Goal: Task Accomplishment & Management: Complete application form

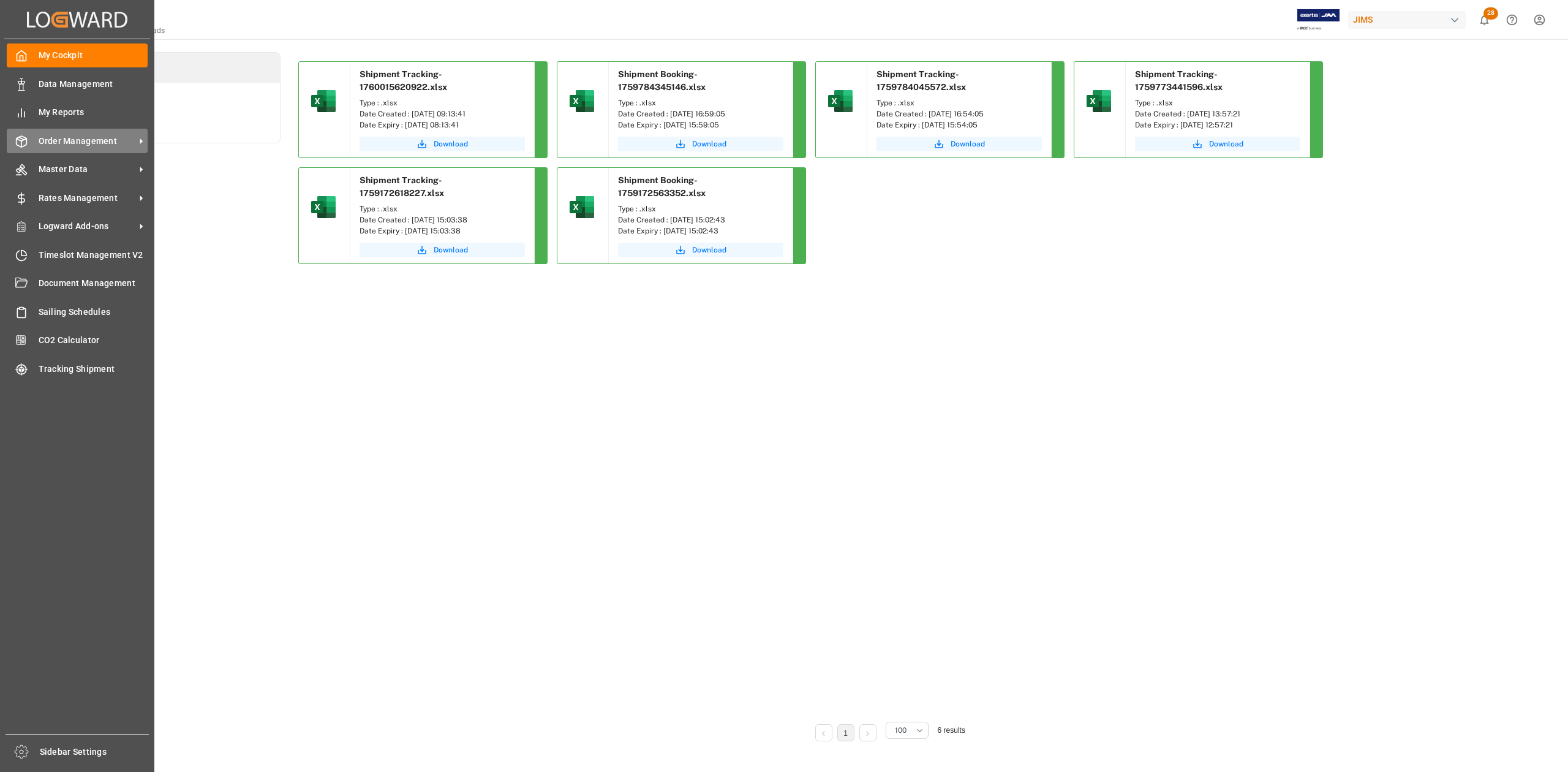
click at [75, 140] on span "Order Management" at bounding box center [87, 141] width 97 height 13
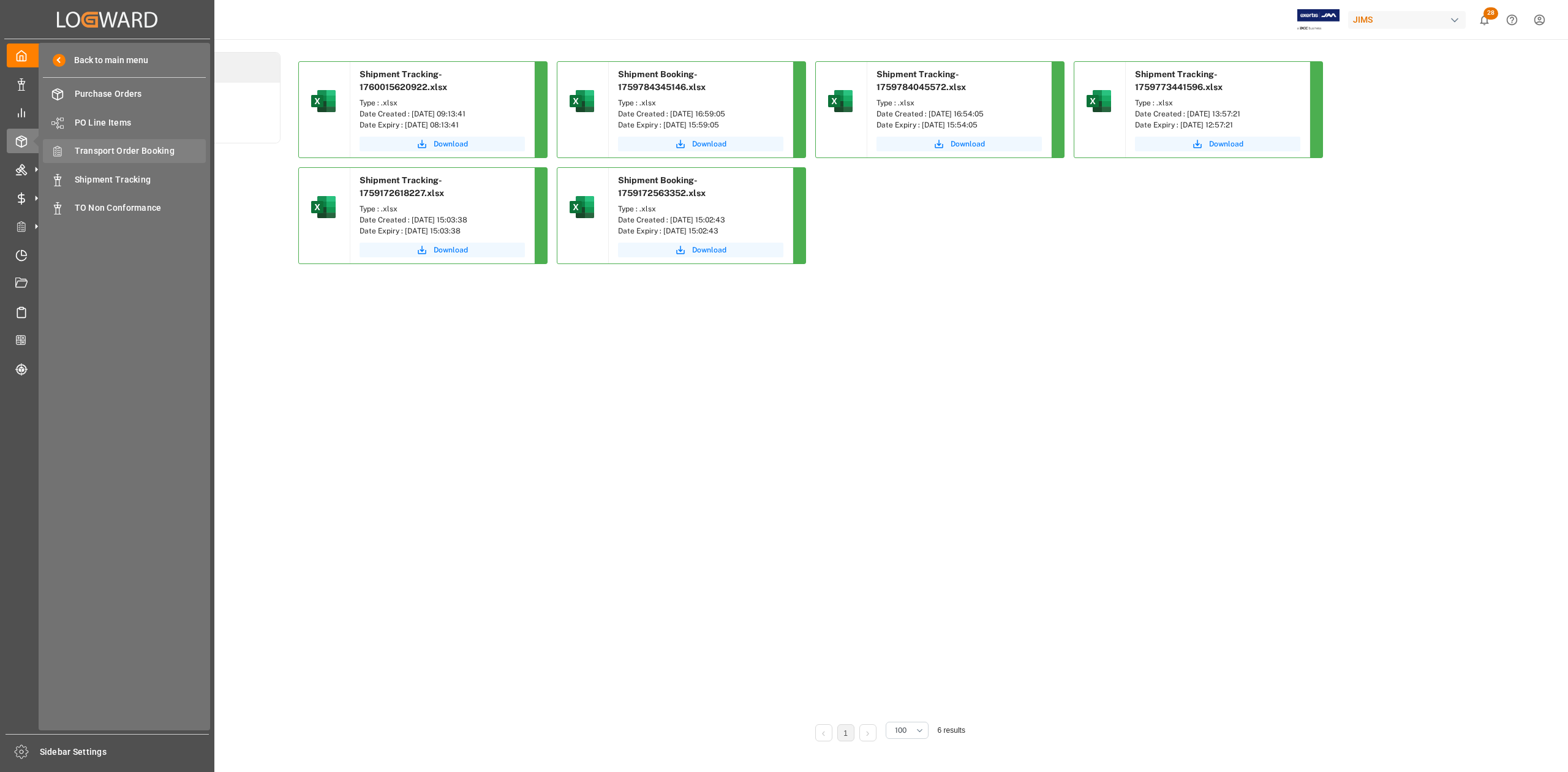
click at [130, 145] on span "Transport Order Booking" at bounding box center [140, 151] width 131 height 13
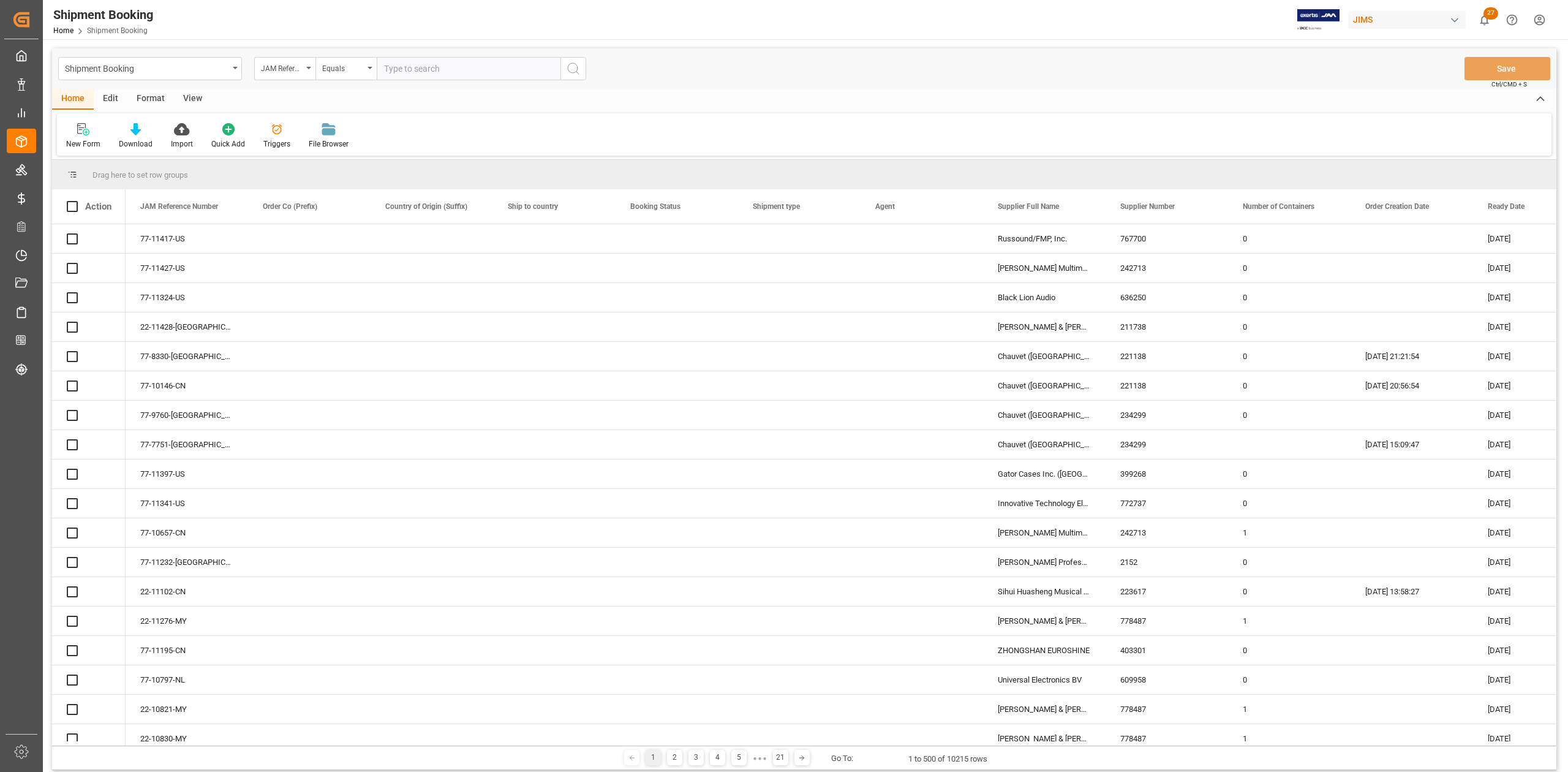
click at [433, 67] on input "text" at bounding box center [469, 68] width 184 height 24
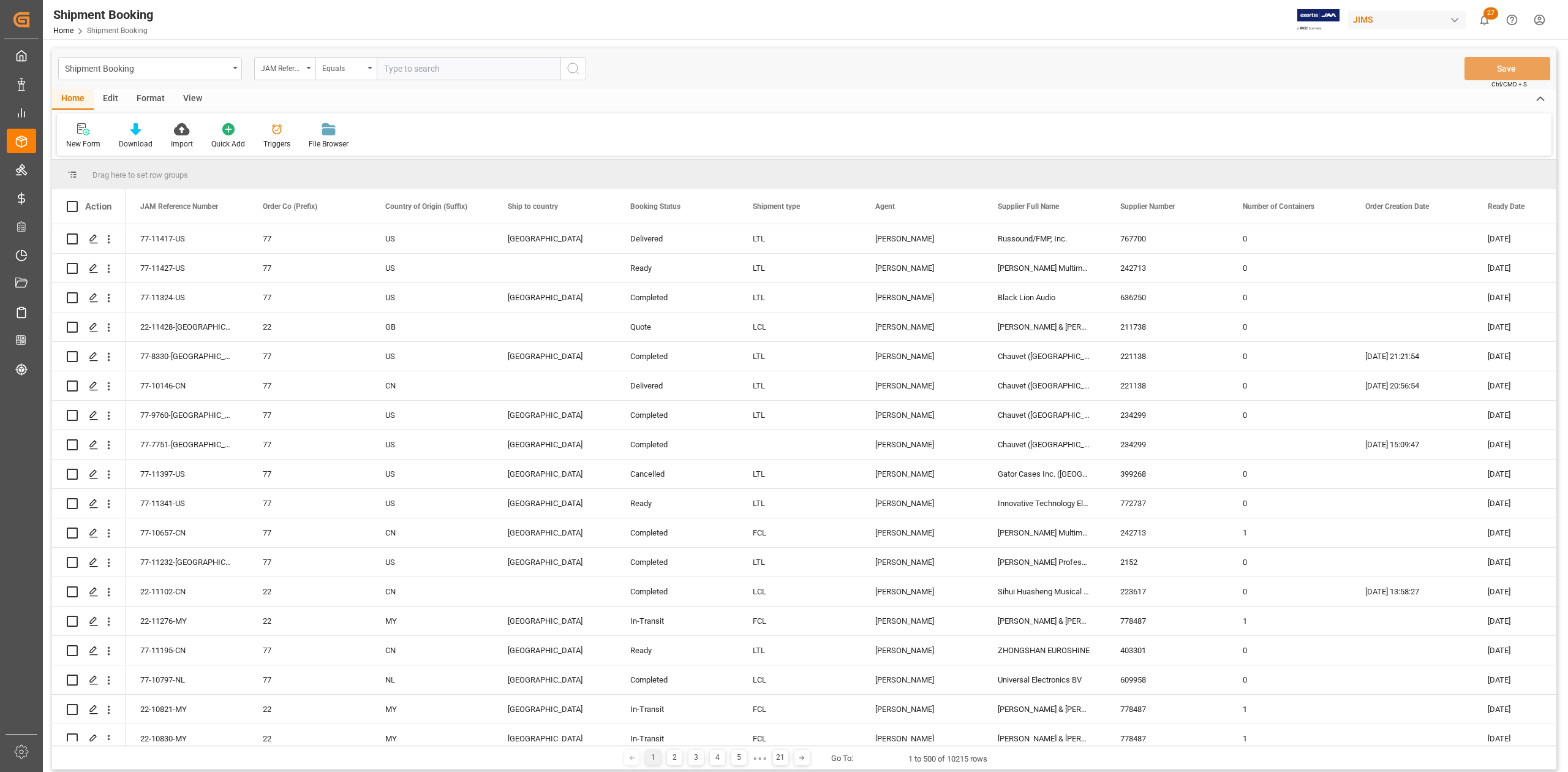
click at [433, 67] on input "text" at bounding box center [469, 68] width 184 height 24
type input "77-11262-CN"
click at [571, 71] on icon "search button" at bounding box center [573, 68] width 15 height 15
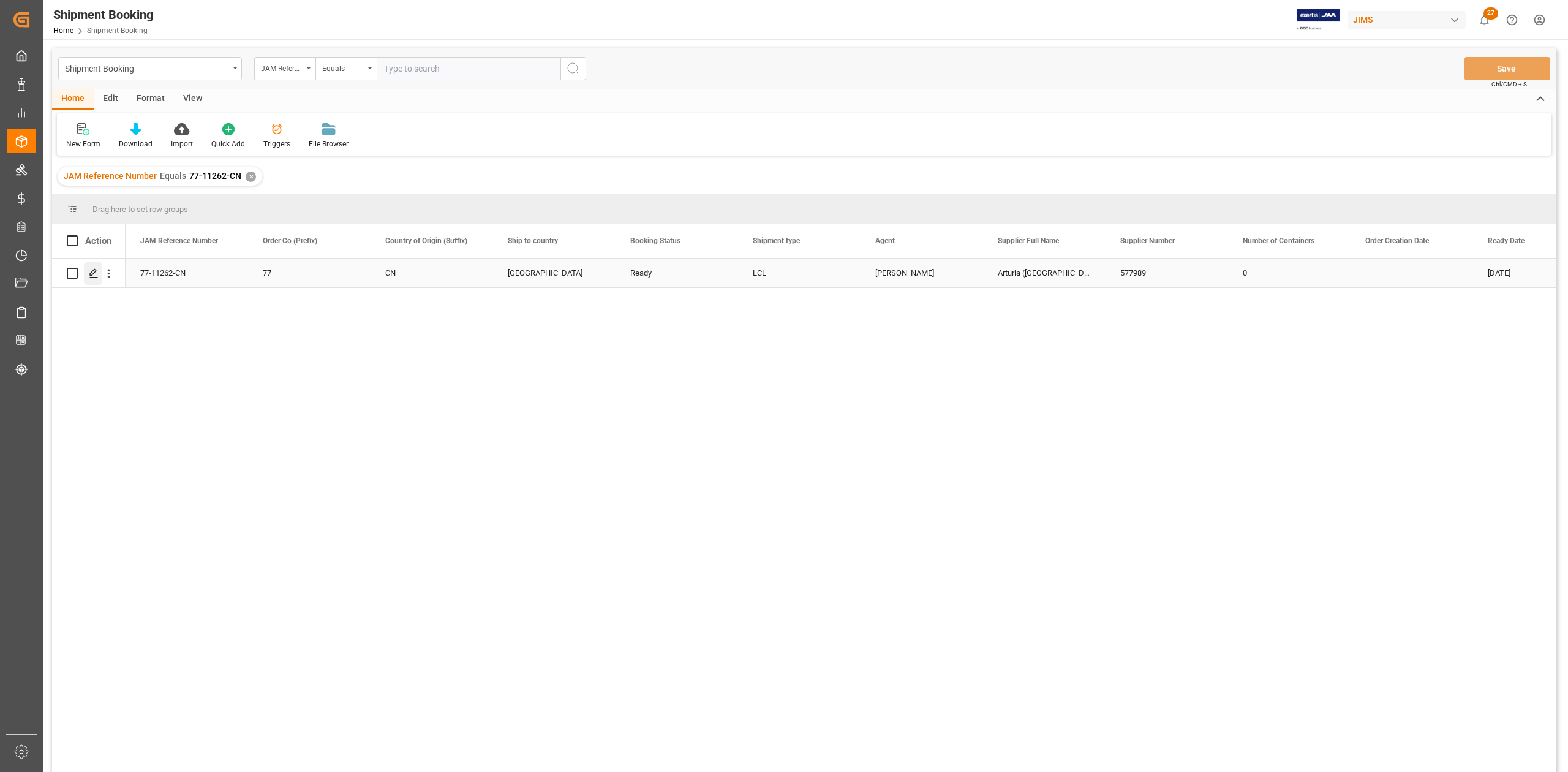
click at [95, 272] on polygon "Press SPACE to select this row." at bounding box center [93, 273] width 6 height 6
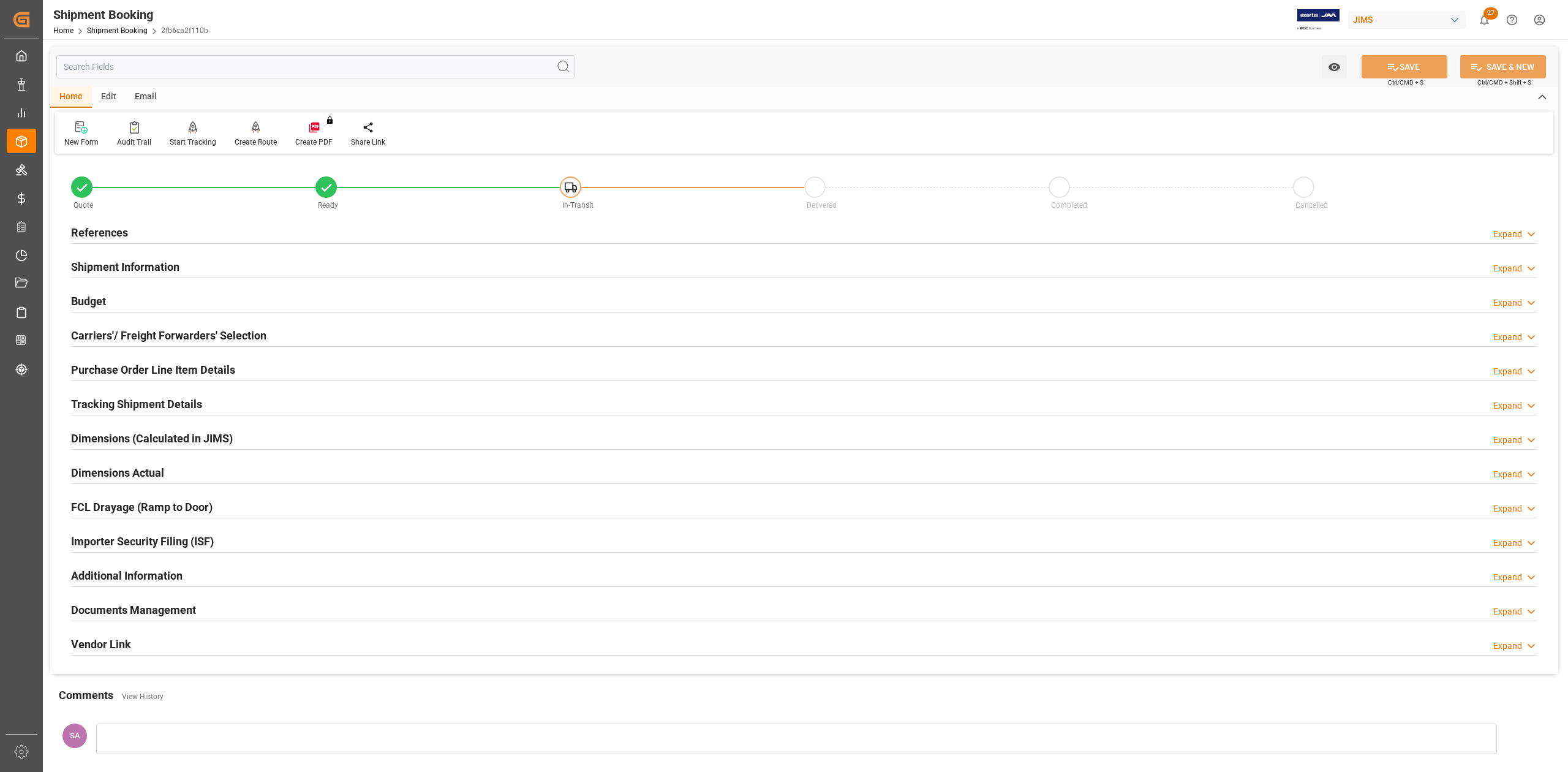
click at [126, 270] on h2 "Shipment Information" at bounding box center [125, 267] width 109 height 17
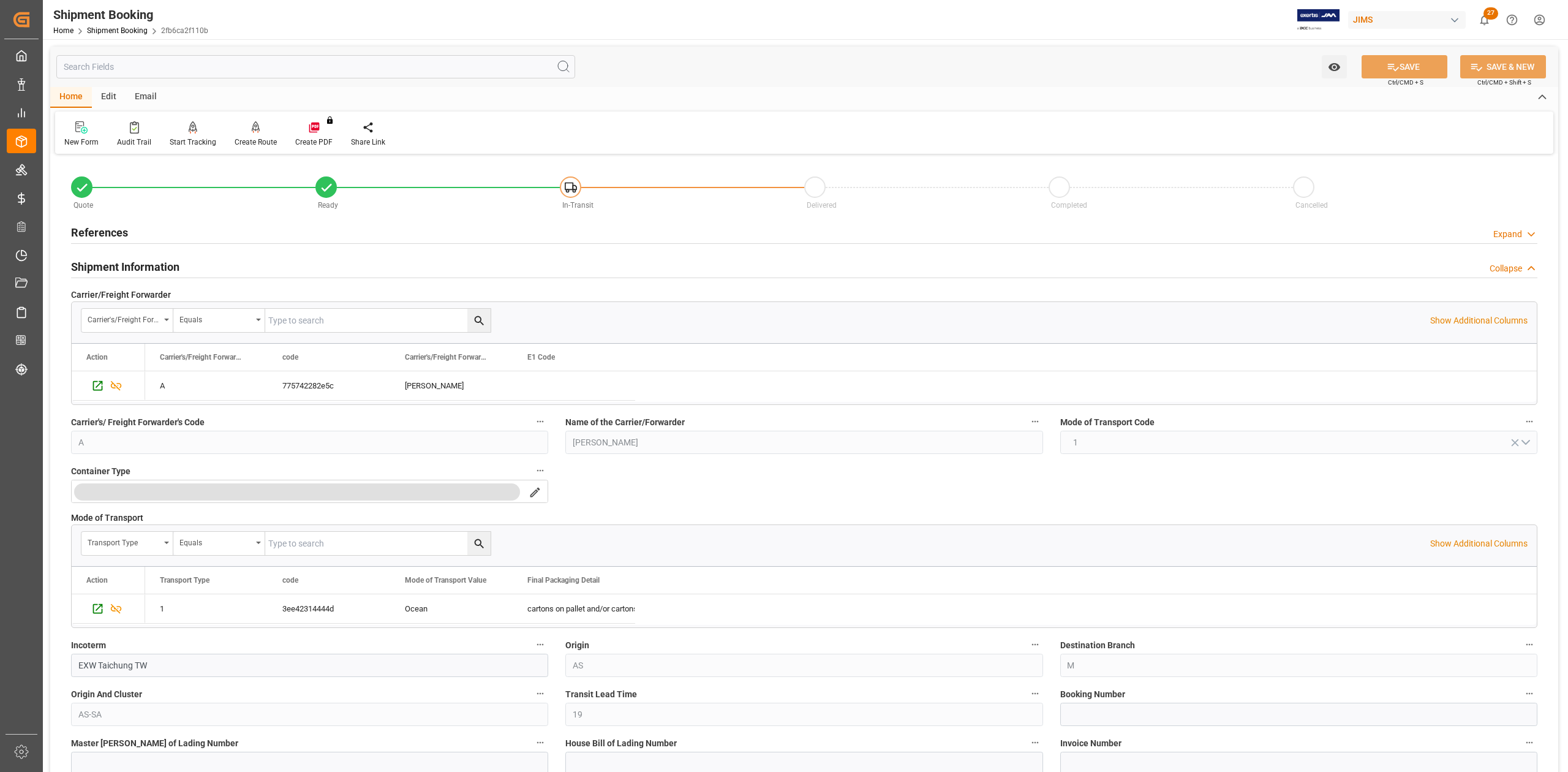
click at [126, 270] on h2 "Shipment Information" at bounding box center [125, 267] width 109 height 17
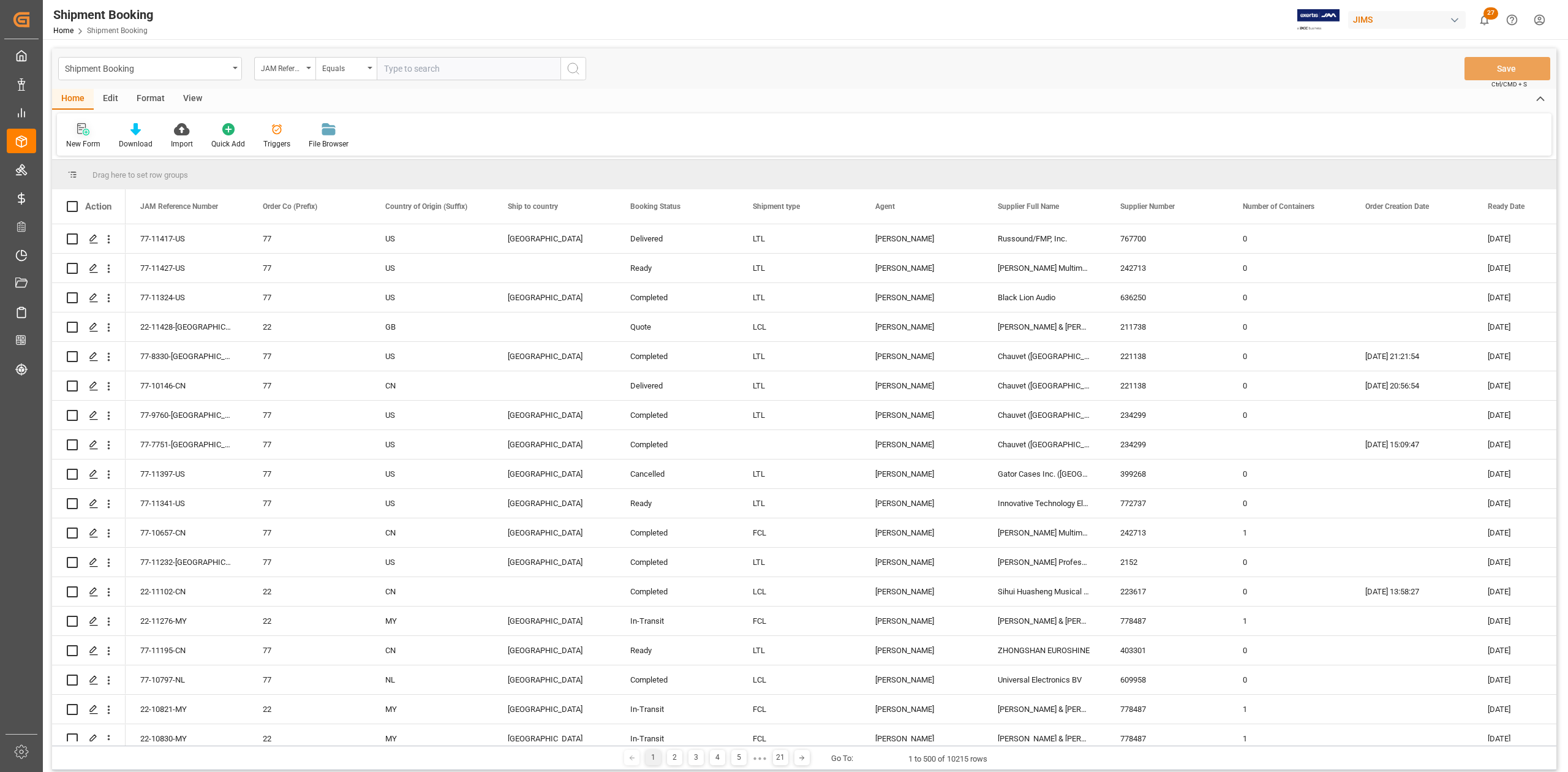
click at [84, 143] on div "New Form" at bounding box center [84, 144] width 35 height 11
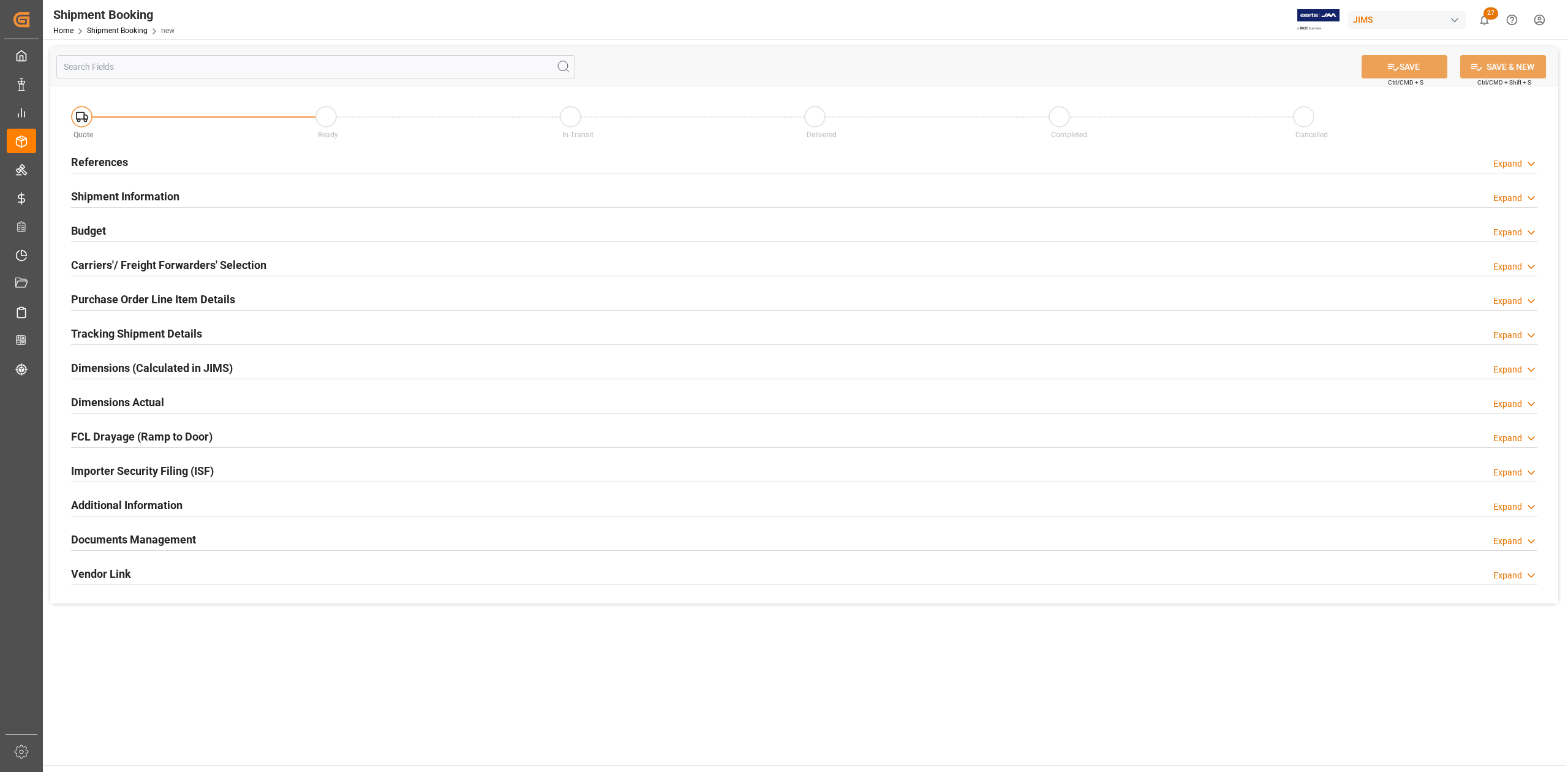
click at [118, 165] on h2 "References" at bounding box center [100, 162] width 57 height 17
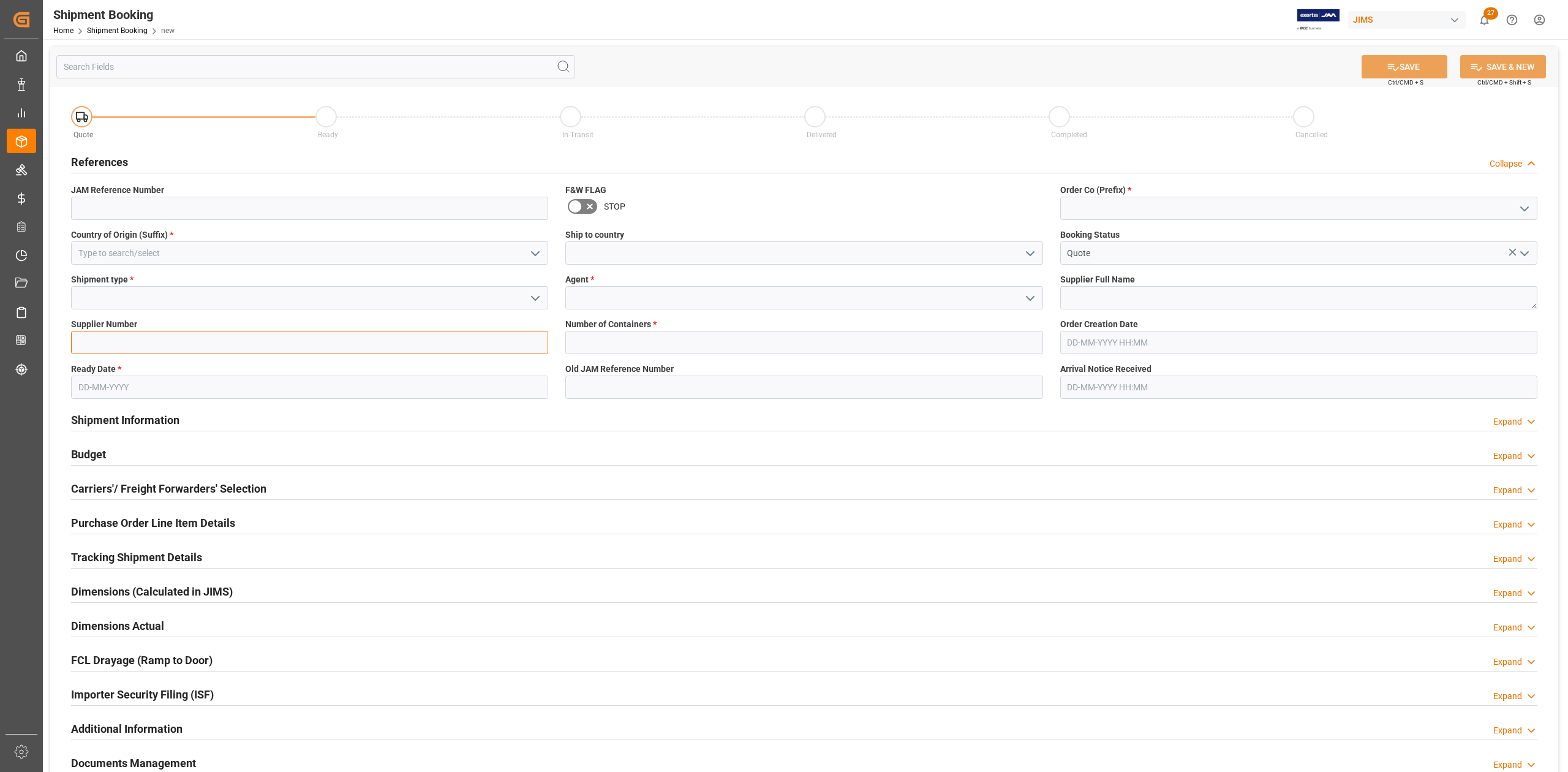
click at [113, 338] on input at bounding box center [310, 342] width 477 height 24
paste input "577989"
type input "577989"
click at [1148, 207] on input at bounding box center [1299, 208] width 477 height 24
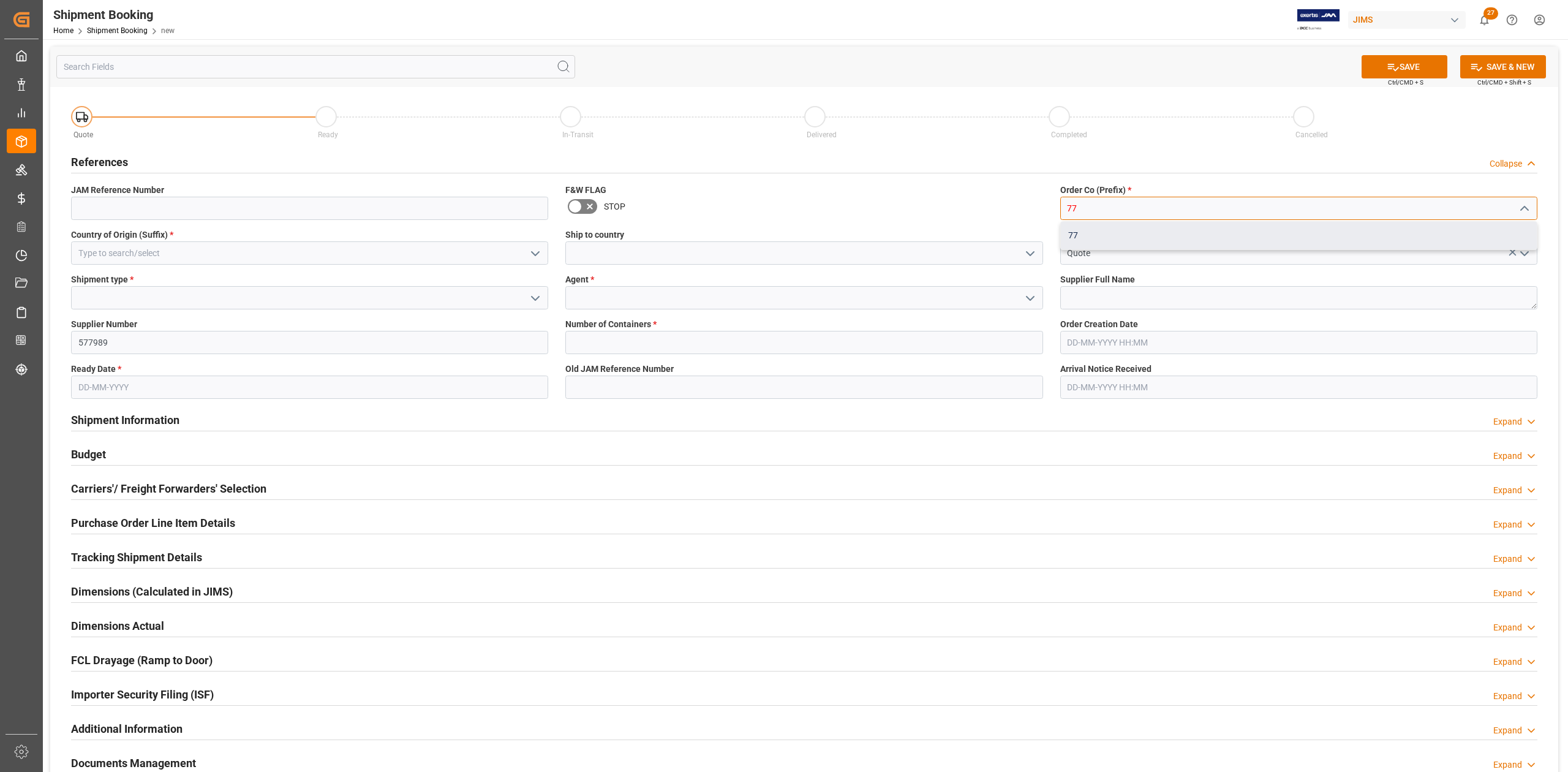
click at [1113, 234] on div "77" at bounding box center [1299, 236] width 476 height 28
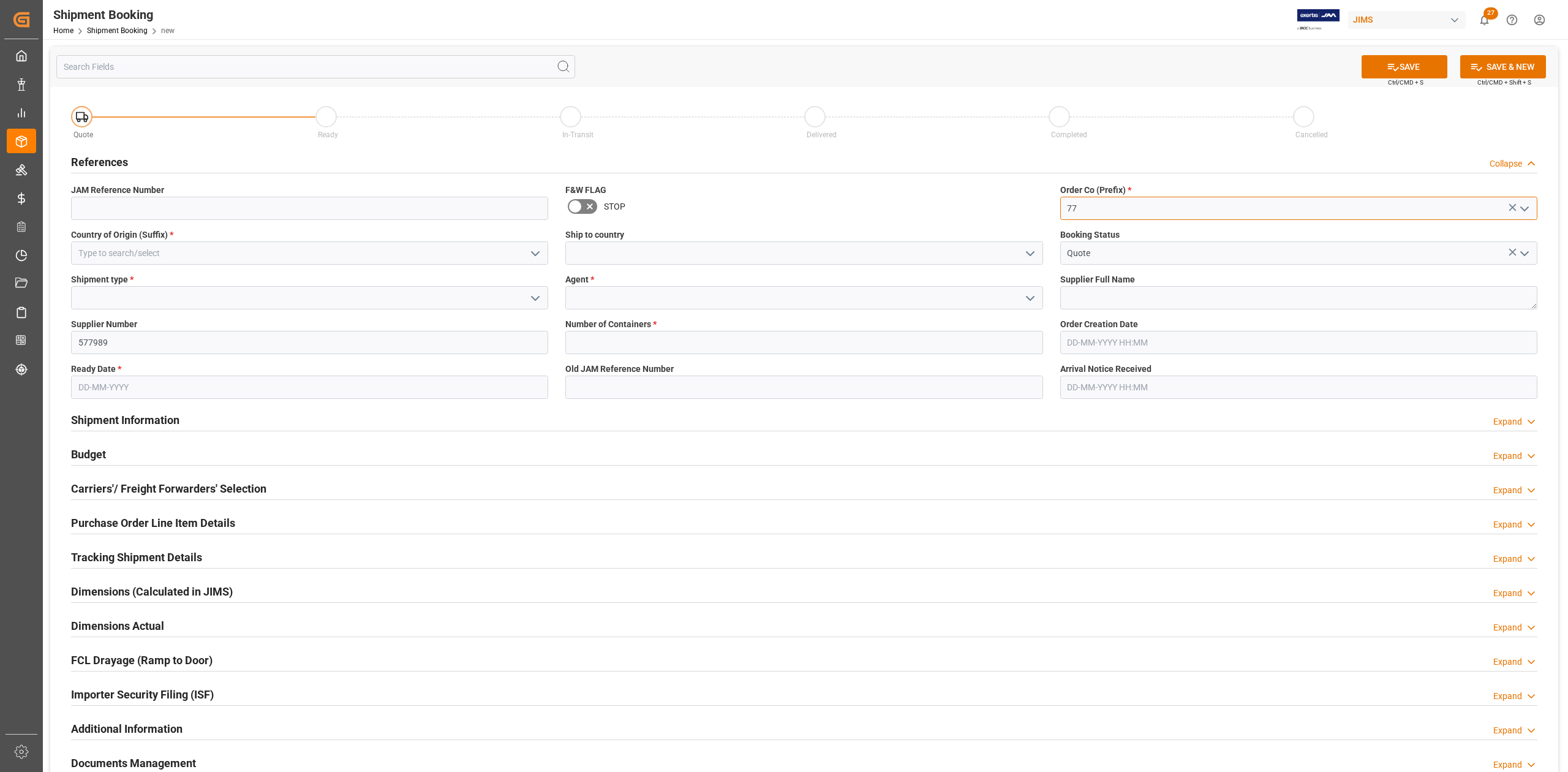
type input "77"
click at [153, 246] on input at bounding box center [310, 253] width 477 height 24
click at [120, 278] on div "CN" at bounding box center [310, 280] width 476 height 28
type input "CN"
click at [618, 255] on input at bounding box center [804, 253] width 477 height 24
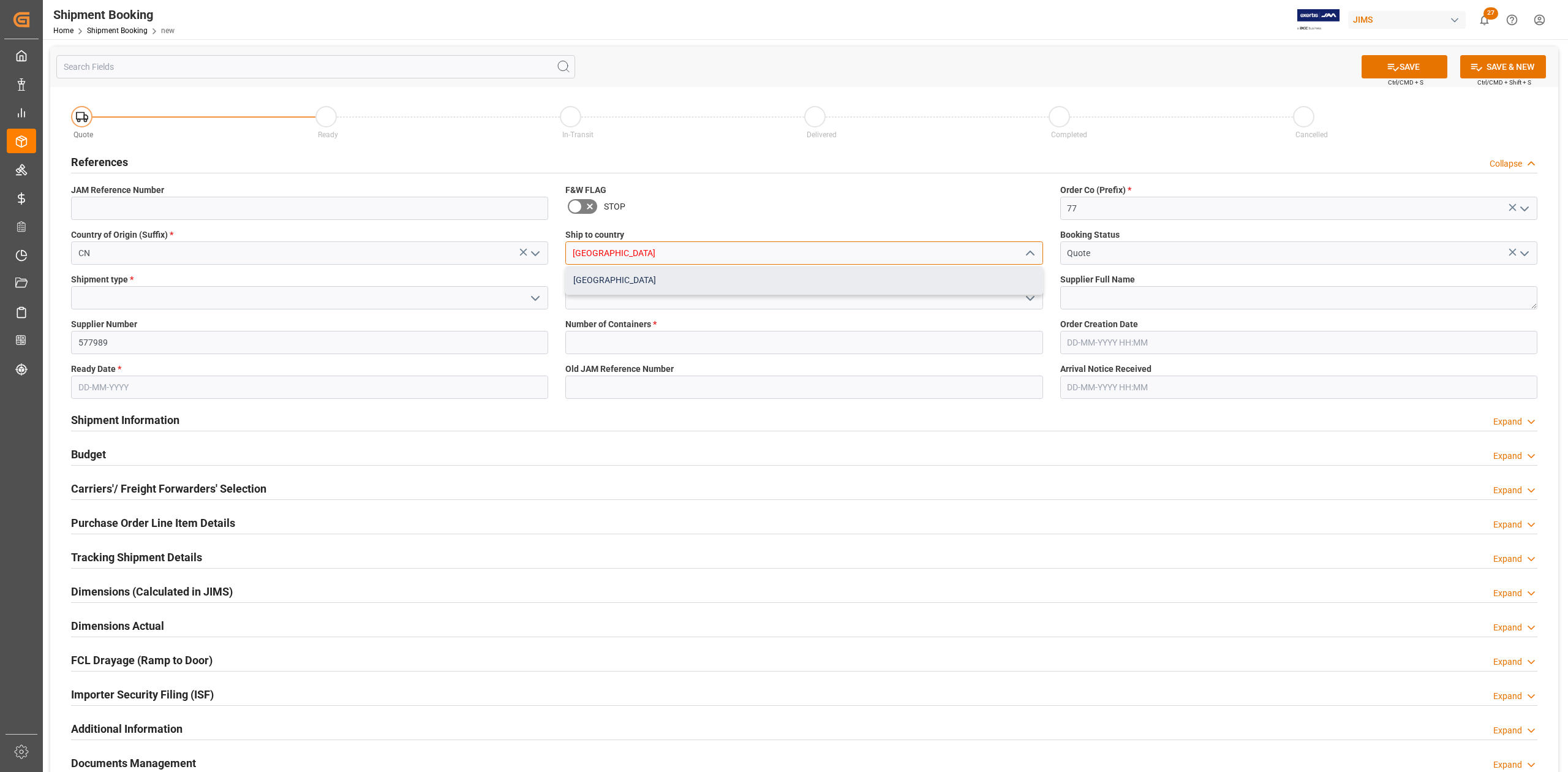
click at [606, 278] on div "[GEOGRAPHIC_DATA]" at bounding box center [804, 280] width 476 height 28
type input "[GEOGRAPHIC_DATA]"
click at [375, 299] on input at bounding box center [310, 298] width 477 height 24
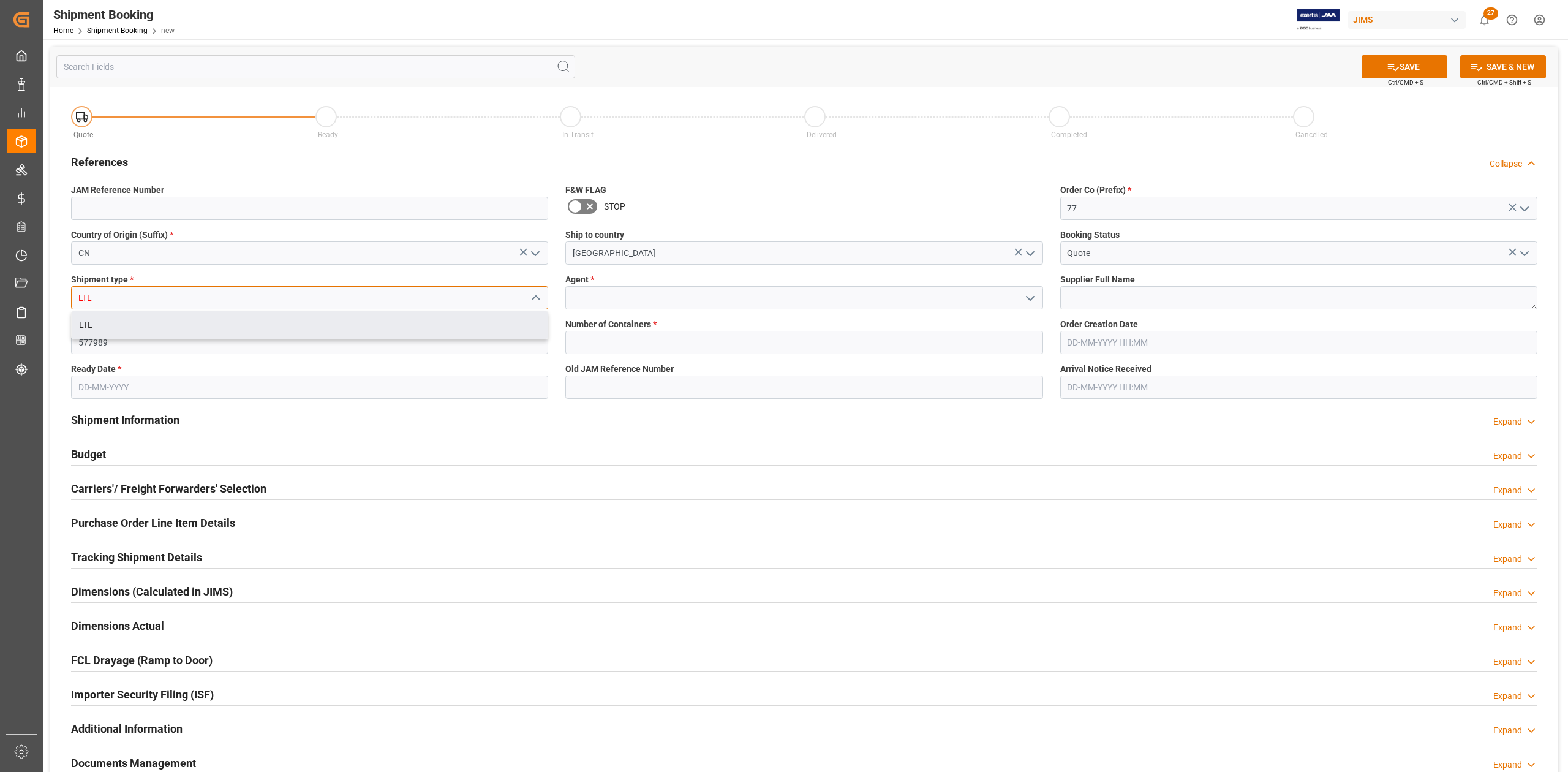
drag, startPoint x: 375, startPoint y: 324, endPoint x: 561, endPoint y: 329, distance: 186.1
click at [375, 325] on div "LTL" at bounding box center [310, 325] width 476 height 28
type input "LTL"
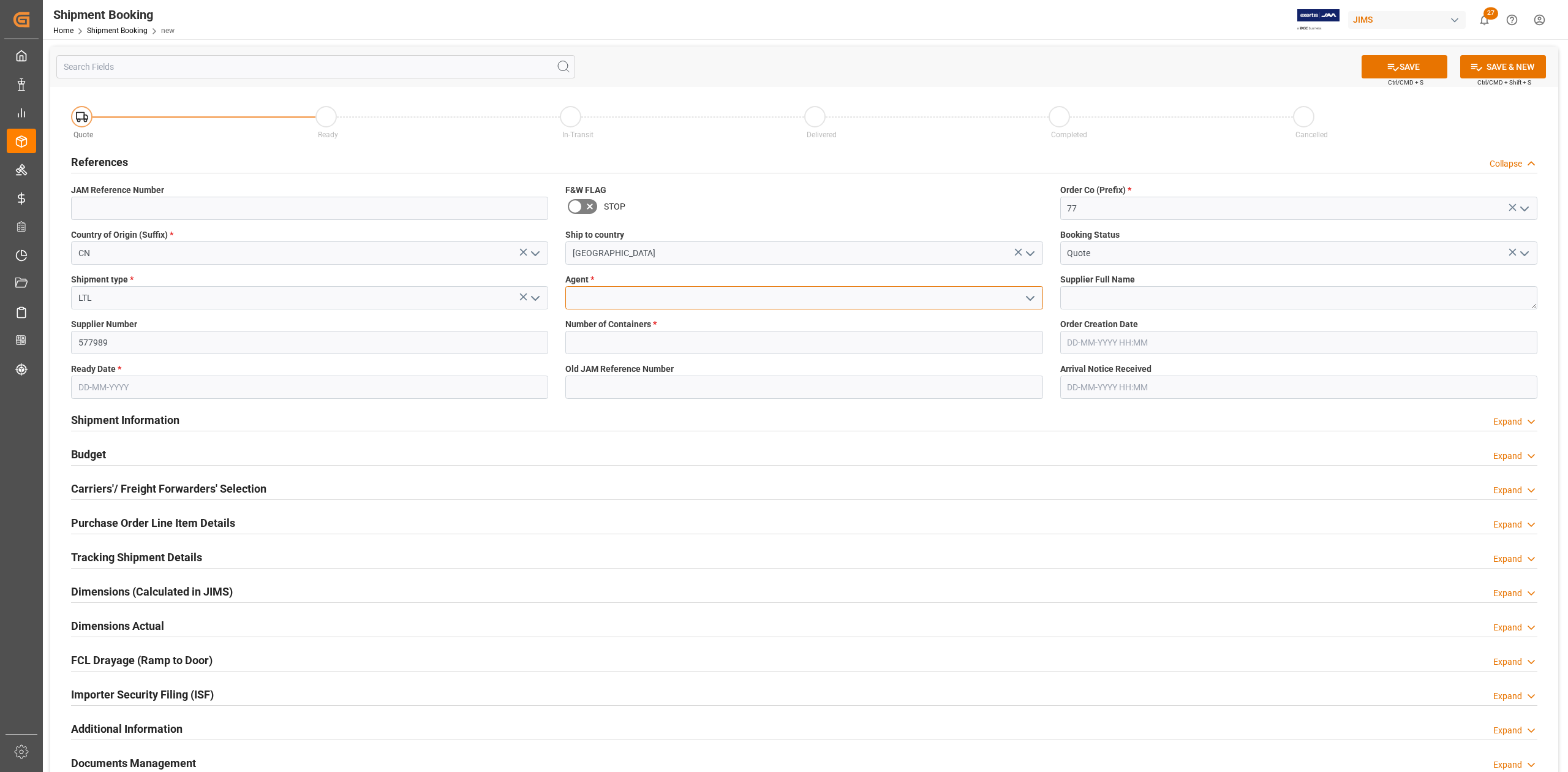
click at [675, 299] on input at bounding box center [804, 298] width 477 height 24
click at [664, 325] on div "[PERSON_NAME]" at bounding box center [804, 325] width 476 height 28
type input "[PERSON_NAME]"
click at [1083, 294] on textarea at bounding box center [1299, 298] width 477 height 24
paste textarea "Arturia ([GEOGRAPHIC_DATA])"
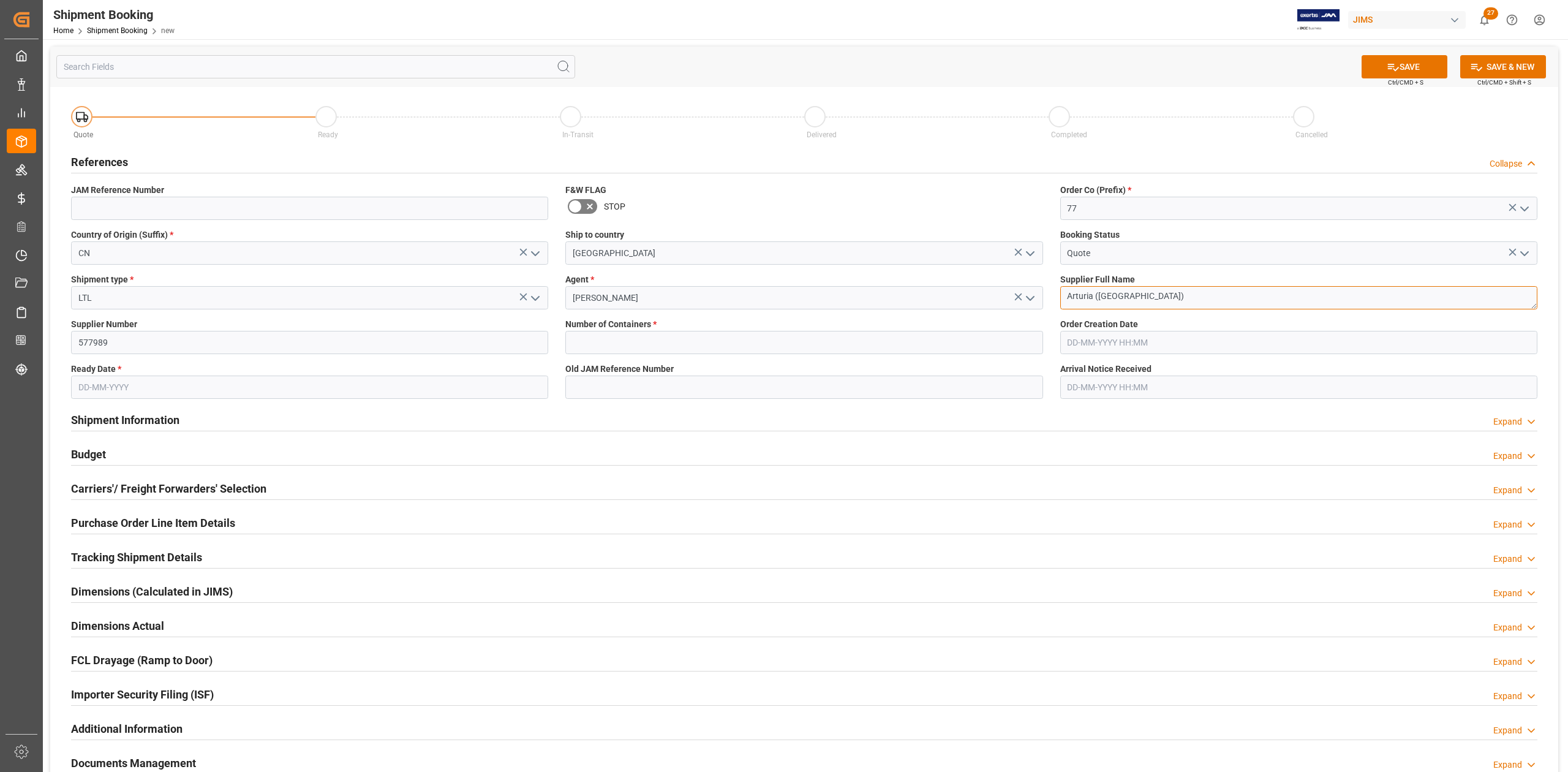
type textarea "Arturia ([GEOGRAPHIC_DATA])"
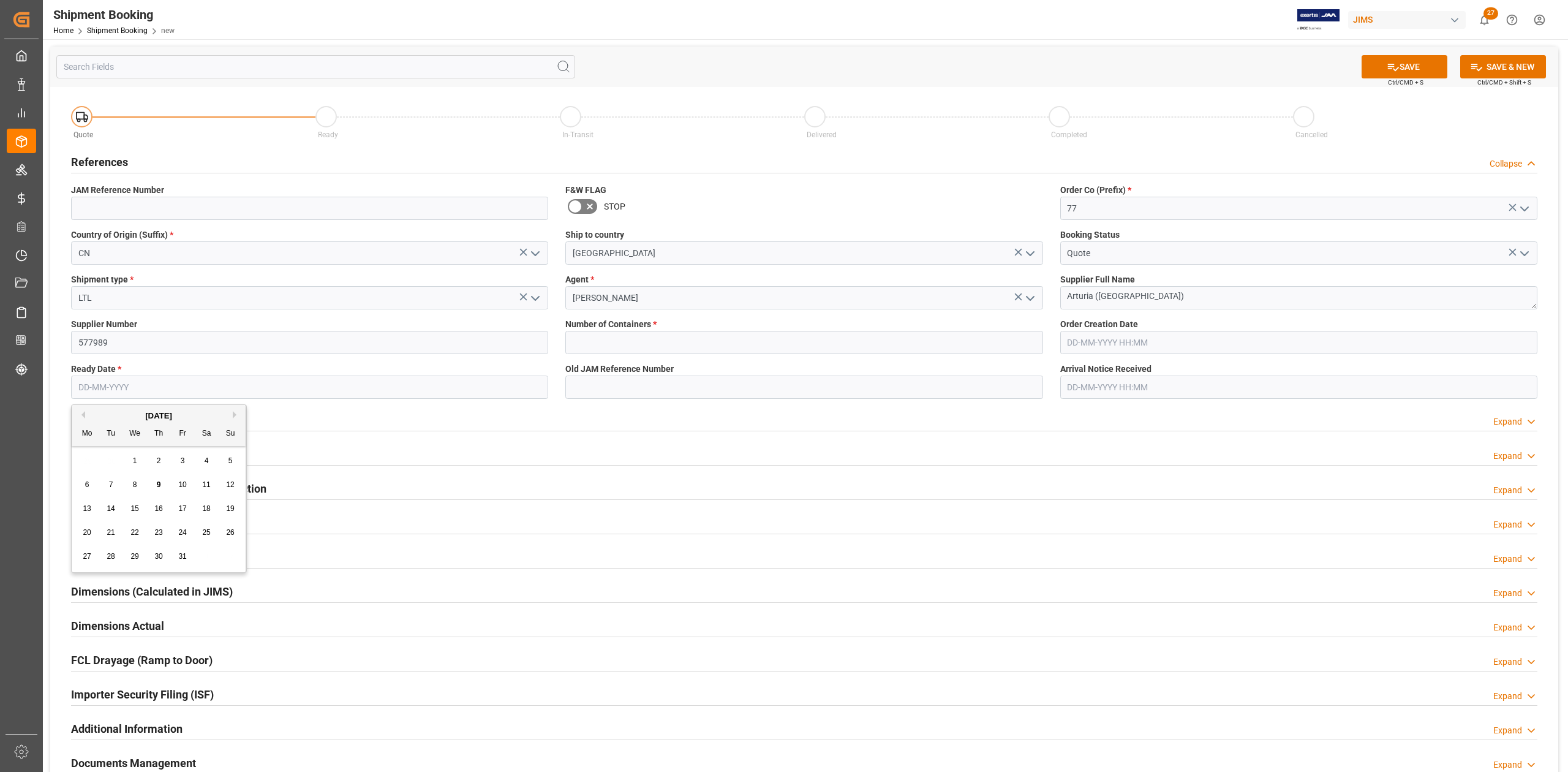
click at [211, 389] on input "text" at bounding box center [310, 387] width 477 height 24
type input "20-10-2025"
click at [1399, 62] on button "SAVE" at bounding box center [1405, 67] width 86 height 24
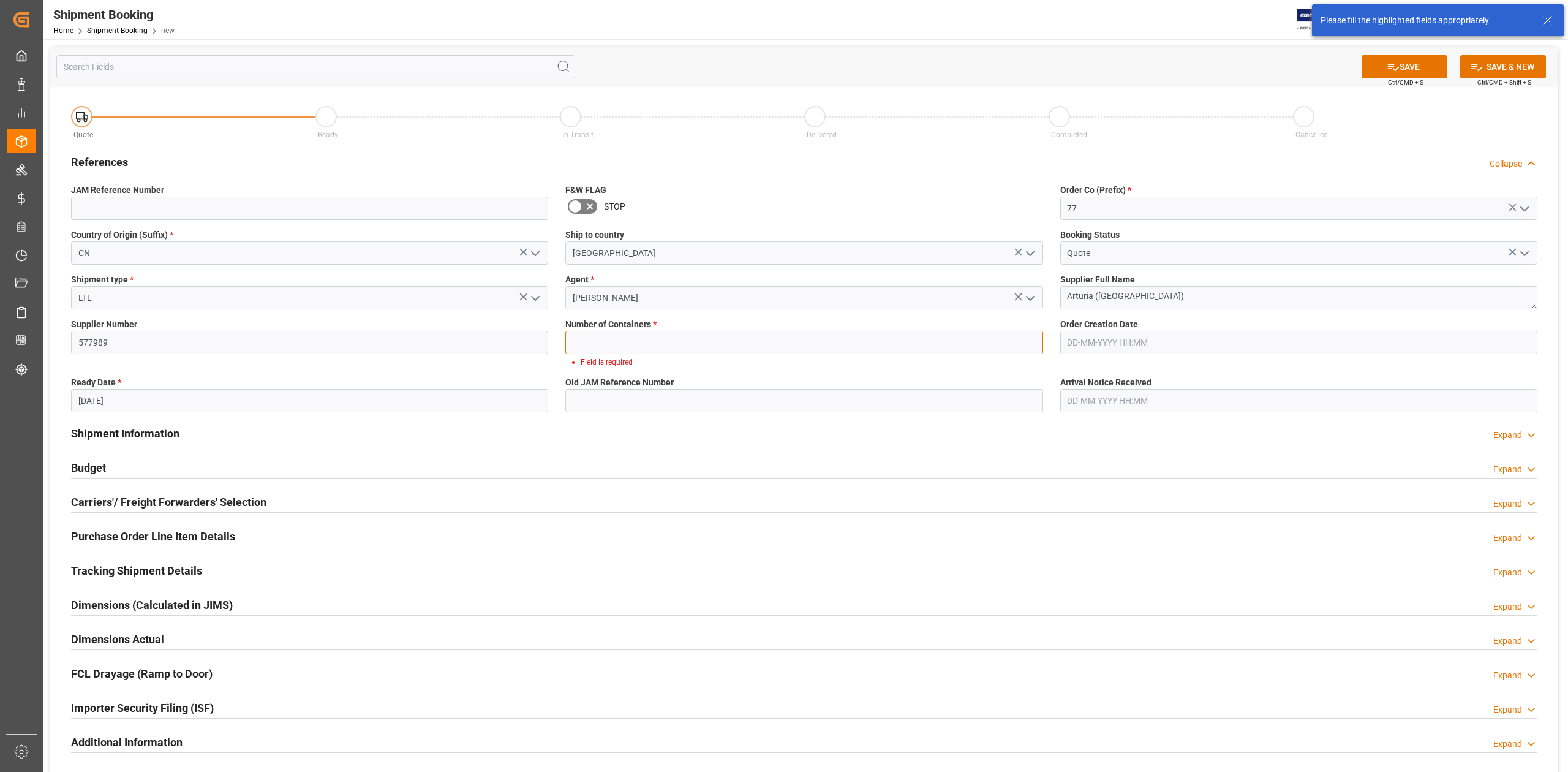
click at [709, 349] on input "text" at bounding box center [804, 342] width 477 height 24
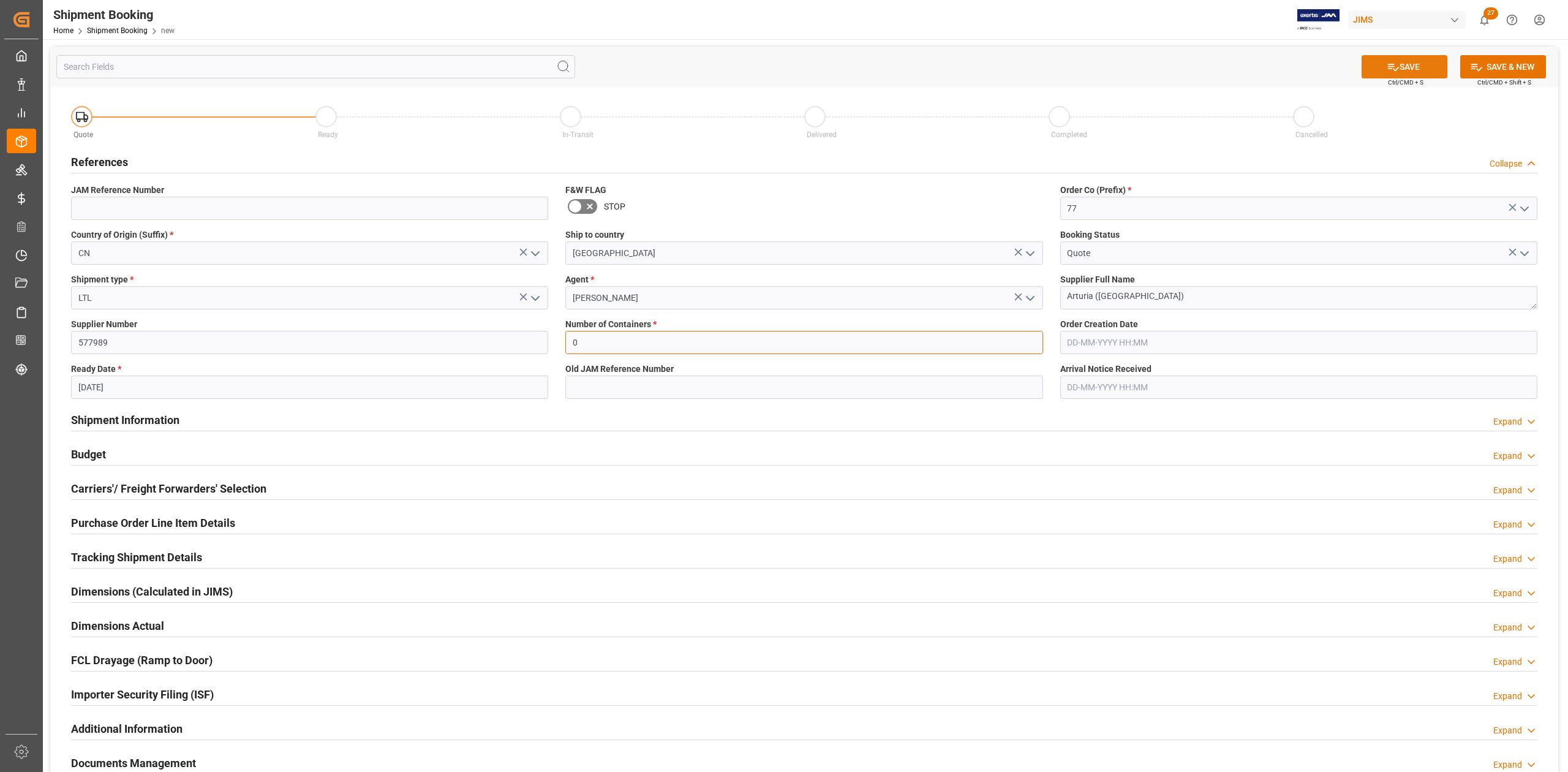
type input "0"
click at [1404, 71] on button "SAVE" at bounding box center [1405, 67] width 86 height 24
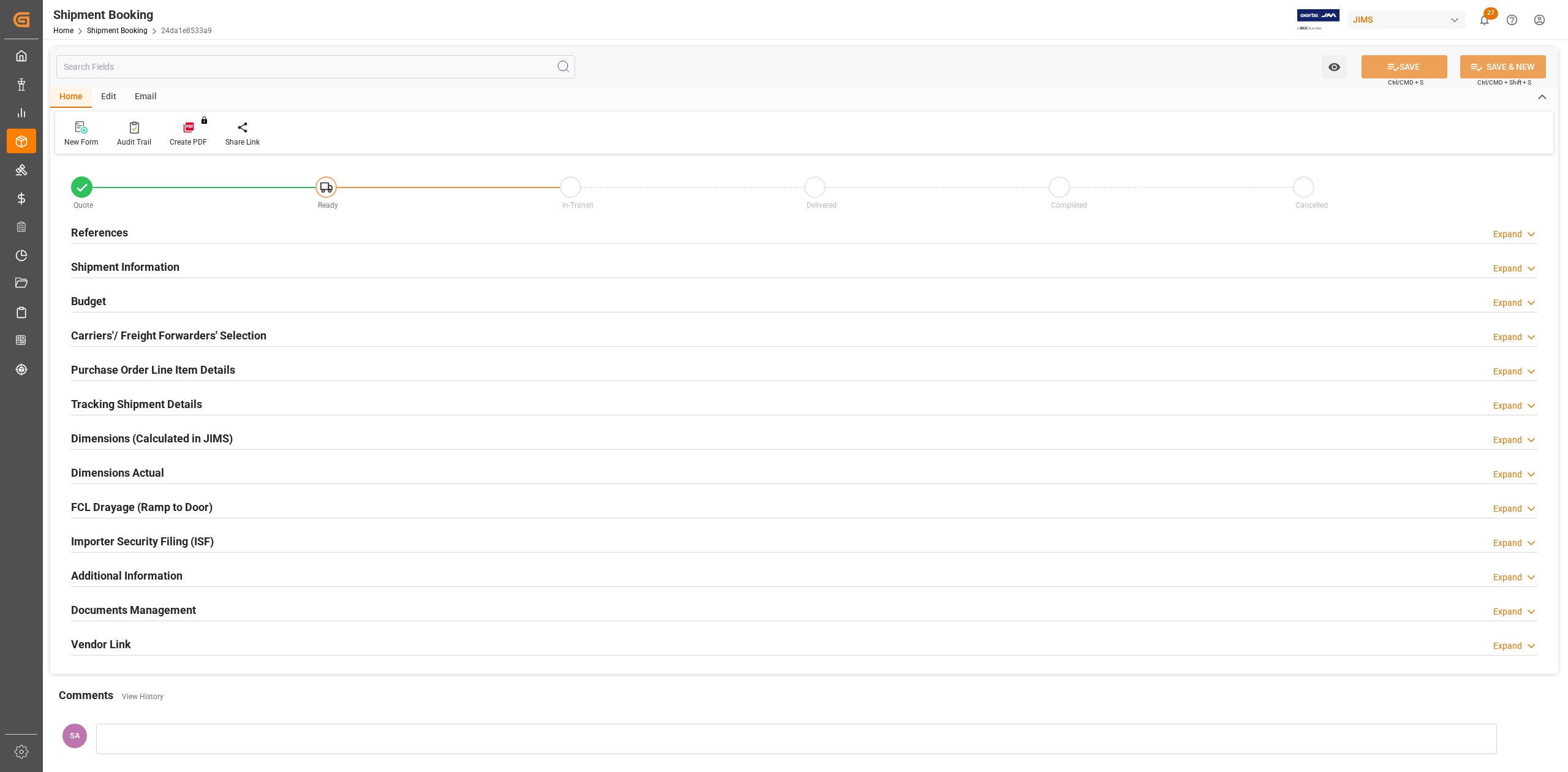
type input "0"
type input "[DATE]"
click at [95, 230] on h2 "References" at bounding box center [100, 232] width 57 height 17
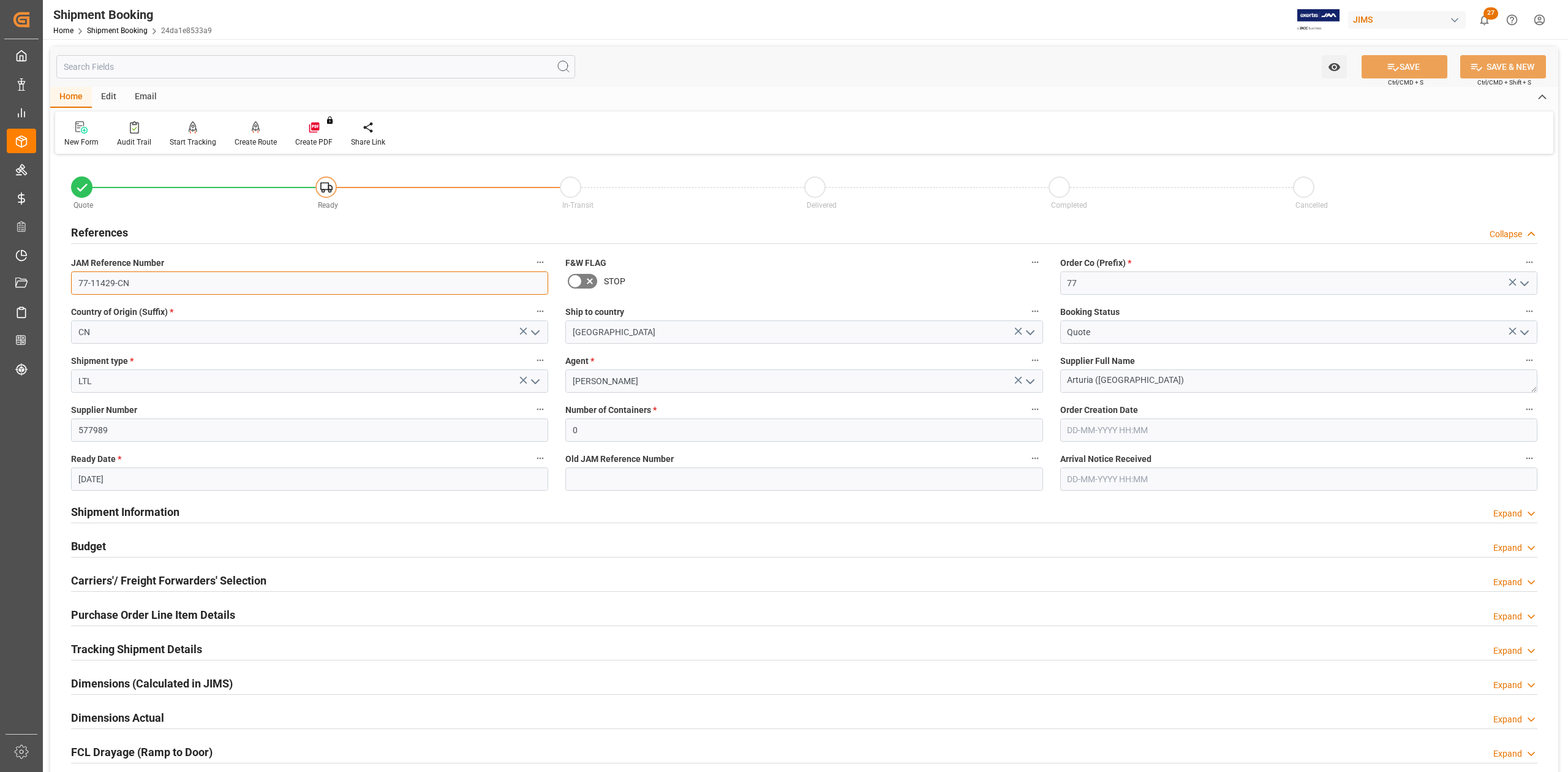
drag, startPoint x: 153, startPoint y: 288, endPoint x: 72, endPoint y: 293, distance: 81.2
click at [72, 293] on input "77-11429-CN" at bounding box center [310, 284] width 477 height 24
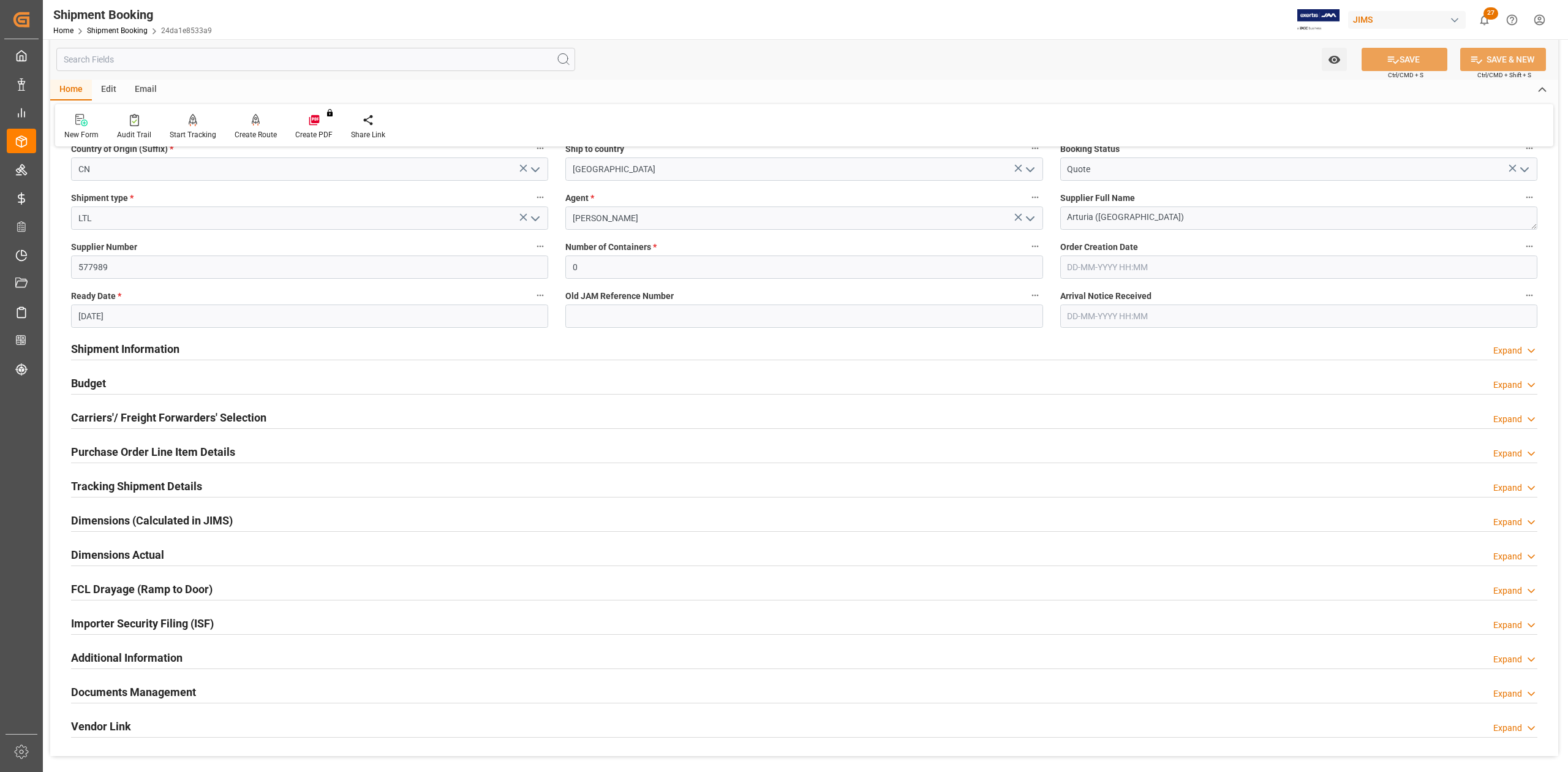
drag, startPoint x: 104, startPoint y: 384, endPoint x: 402, endPoint y: 401, distance: 298.5
click at [104, 384] on h2 "Budget" at bounding box center [88, 383] width 35 height 17
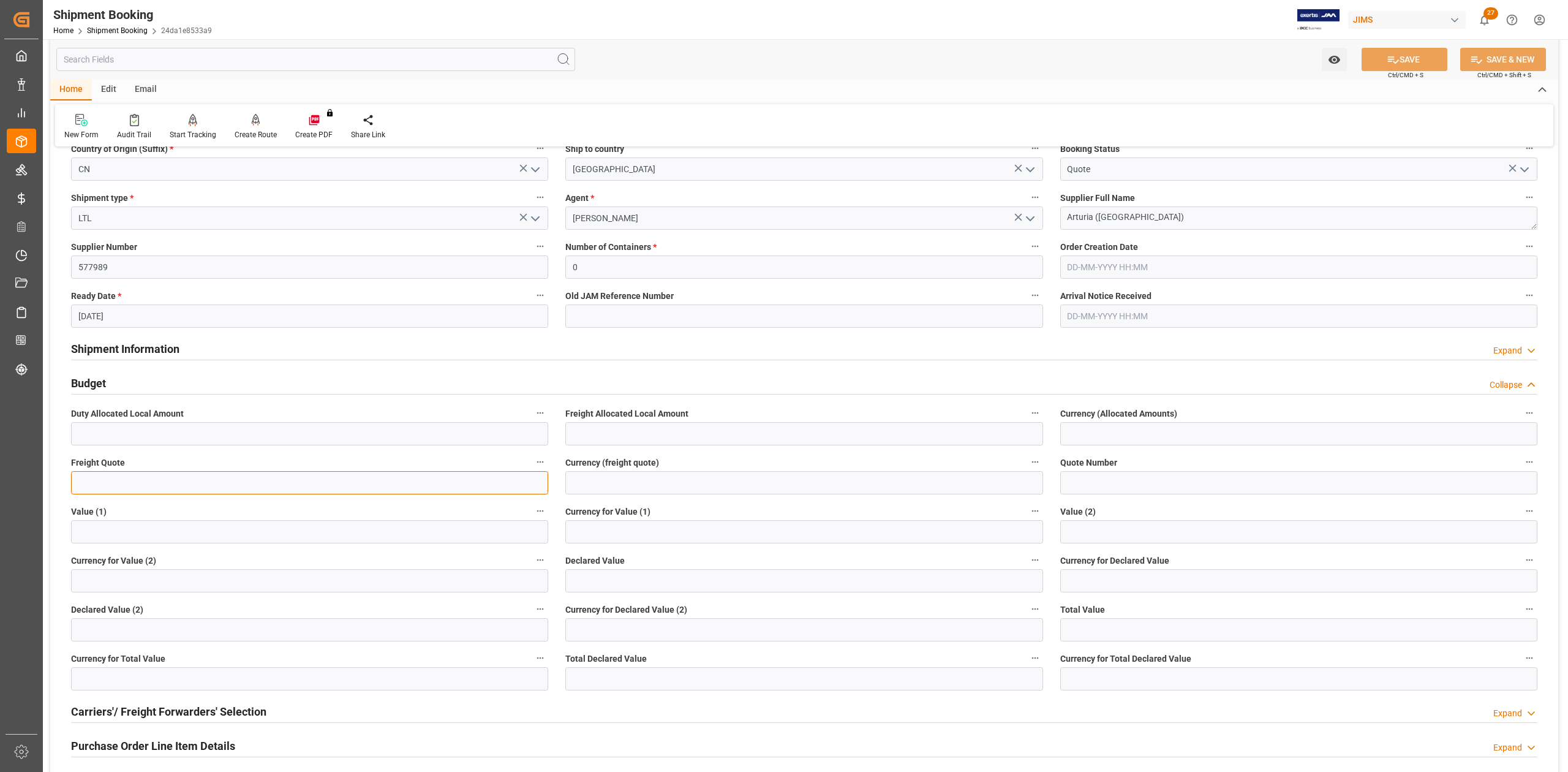
click at [307, 481] on input "text" at bounding box center [310, 483] width 477 height 24
type input "700"
click at [599, 484] on input at bounding box center [804, 483] width 477 height 24
type input "USD"
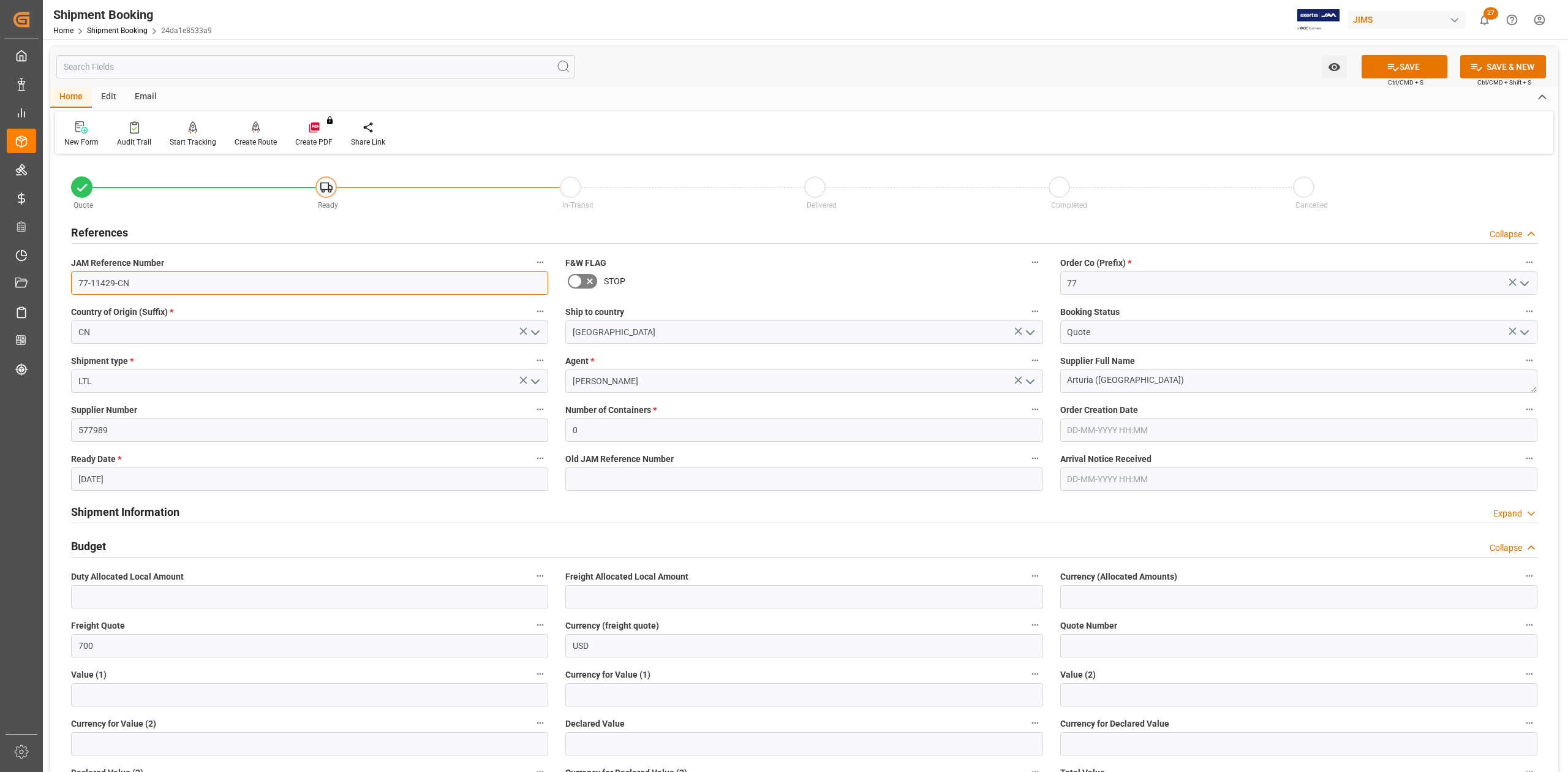
click at [151, 279] on input "77-11429-CN" at bounding box center [310, 284] width 477 height 24
click at [152, 279] on input "77-11429-CN" at bounding box center [310, 284] width 477 height 24
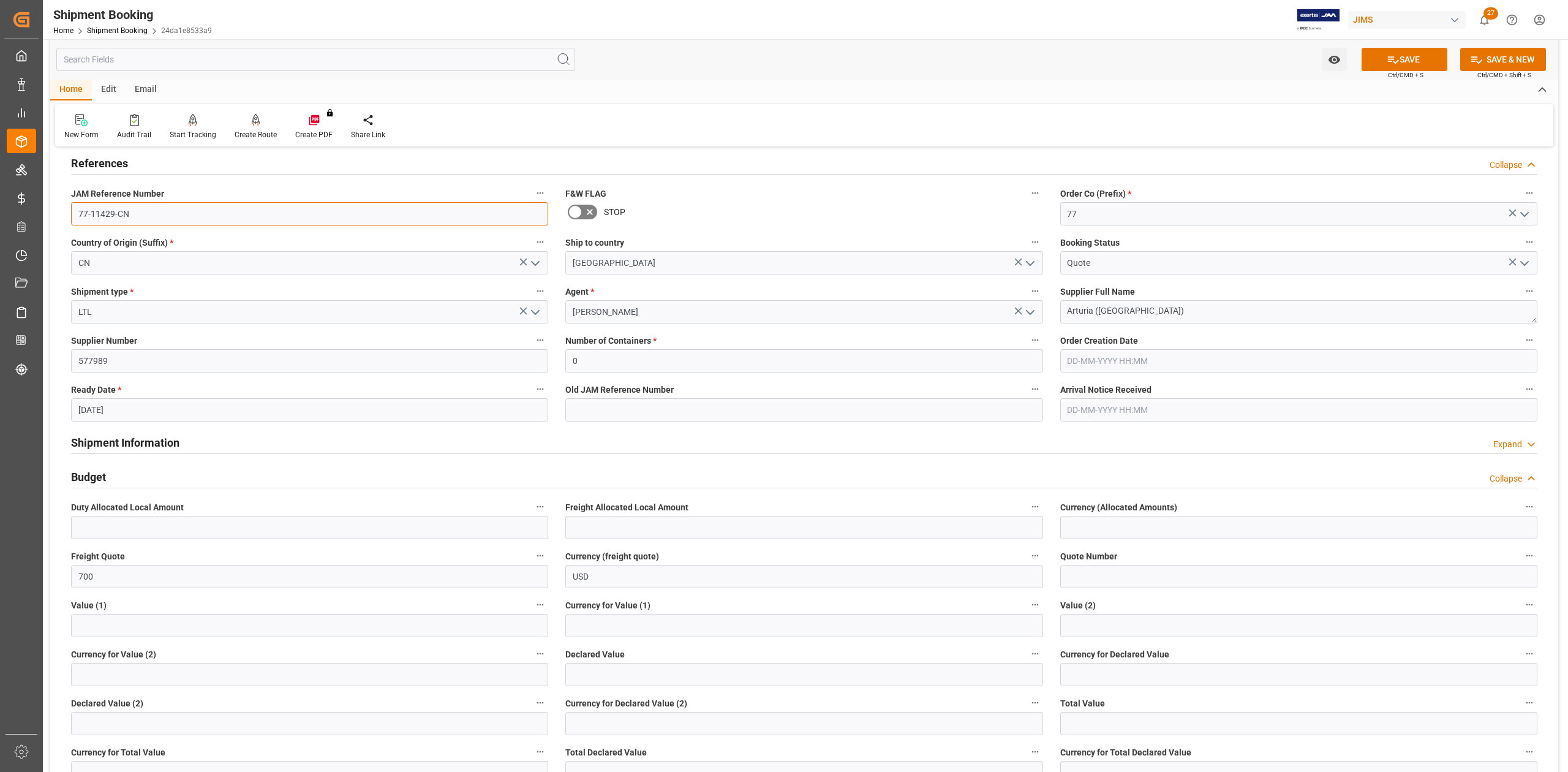
scroll to position [163, 0]
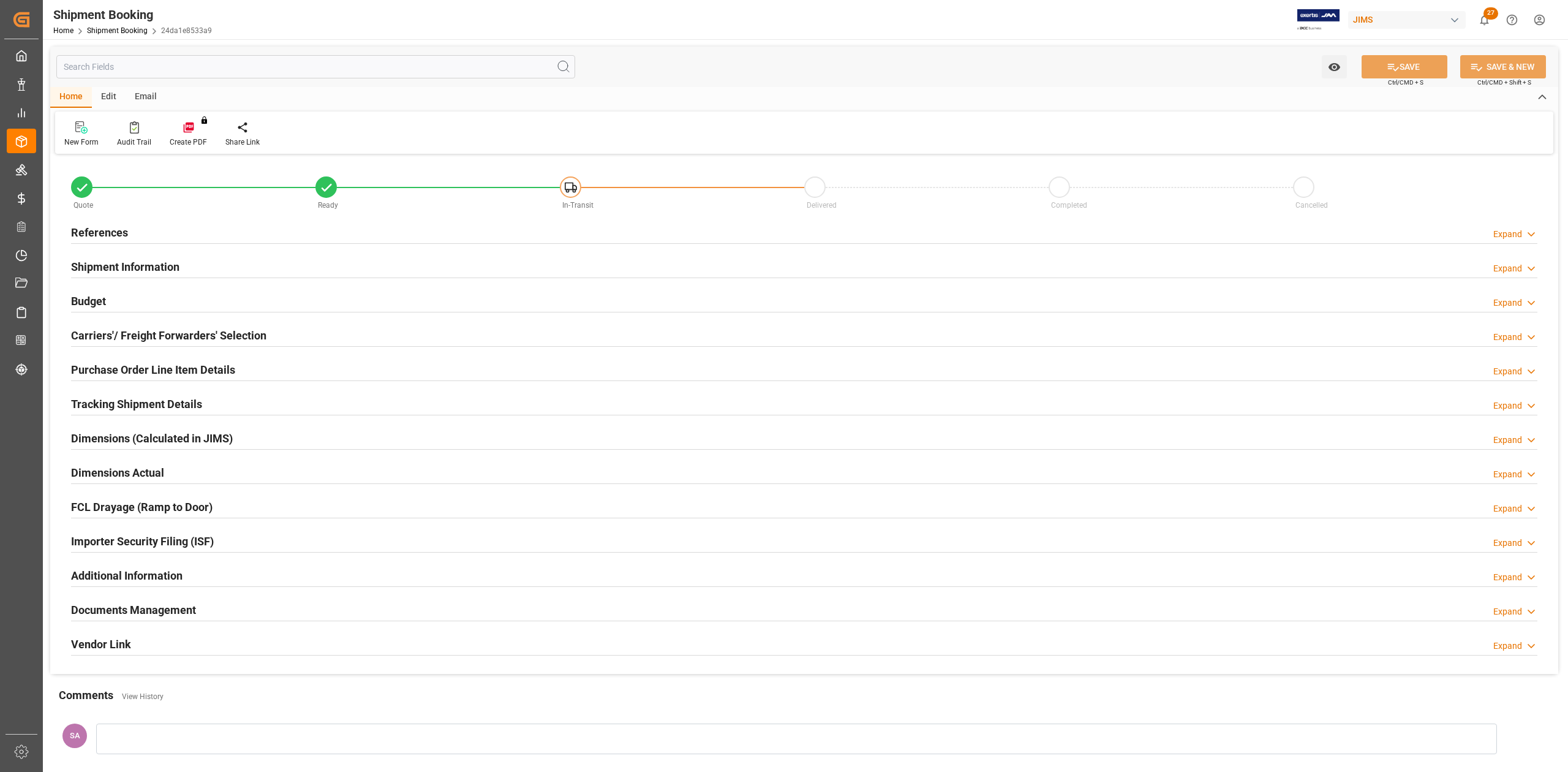
type input "19"
click at [167, 266] on h2 "Shipment Information" at bounding box center [125, 267] width 109 height 17
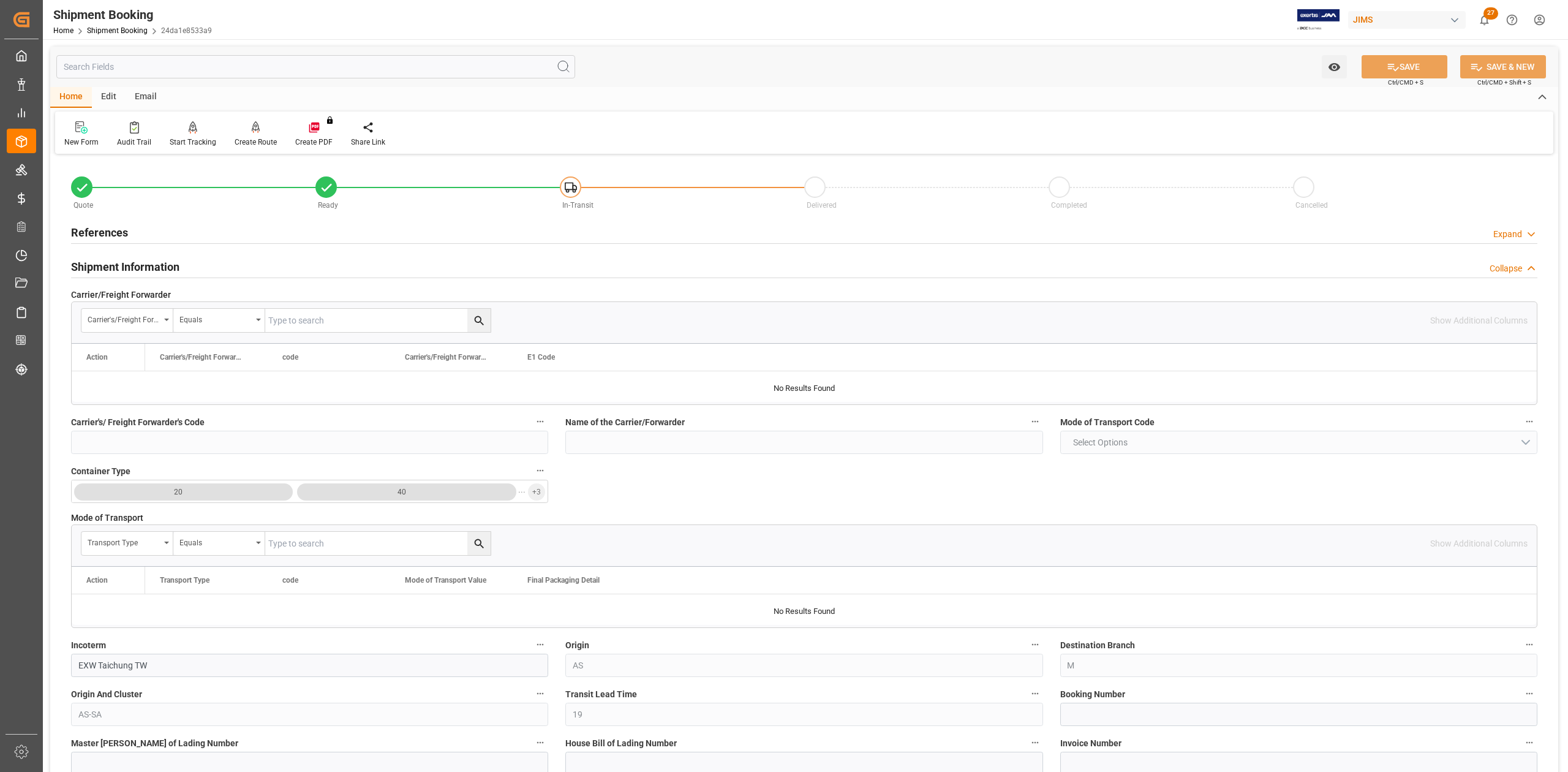
click at [167, 266] on h2 "Shipment Information" at bounding box center [125, 267] width 109 height 17
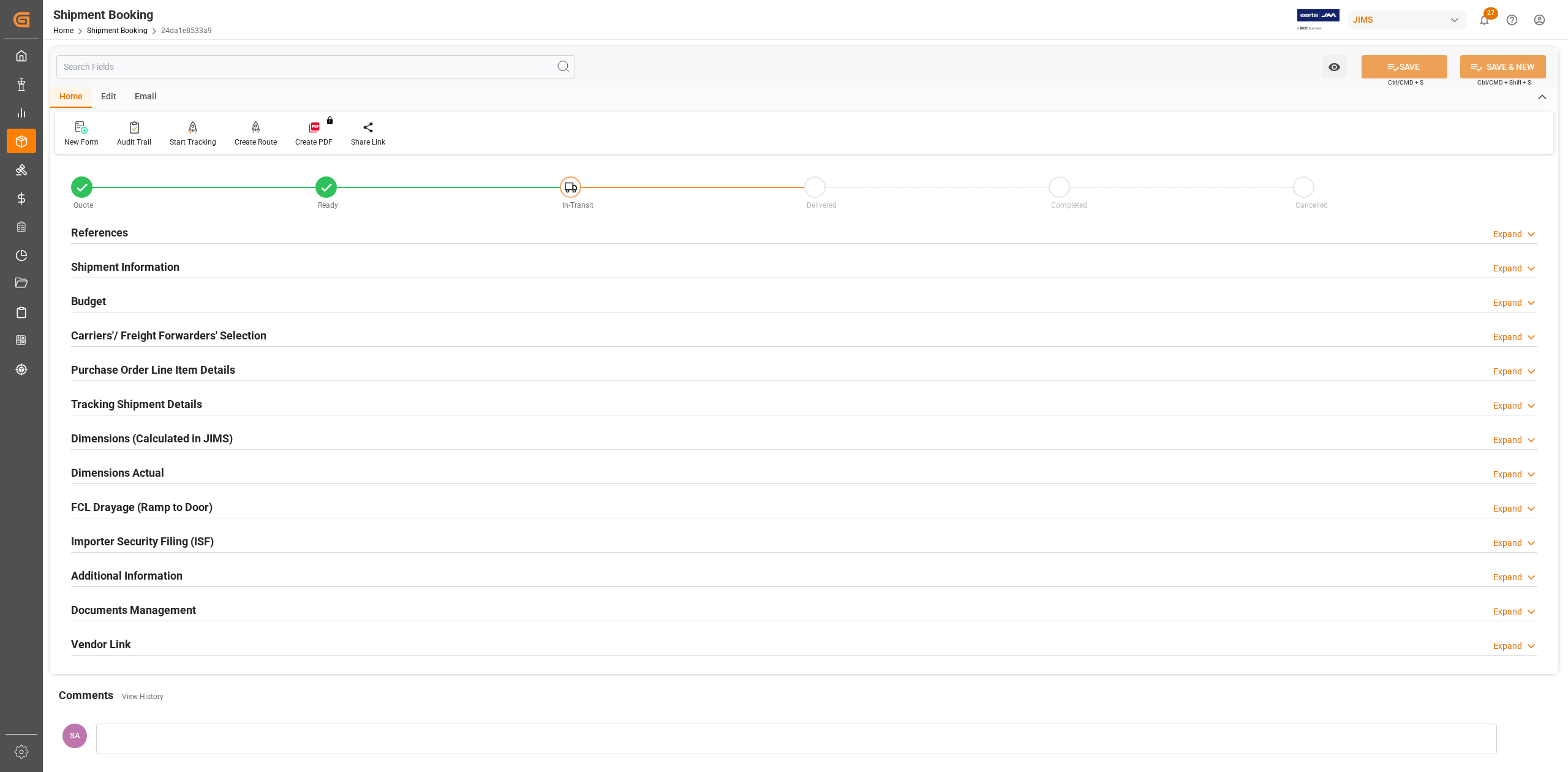
click at [121, 375] on h2 "Purchase Order Line Item Details" at bounding box center [153, 370] width 164 height 17
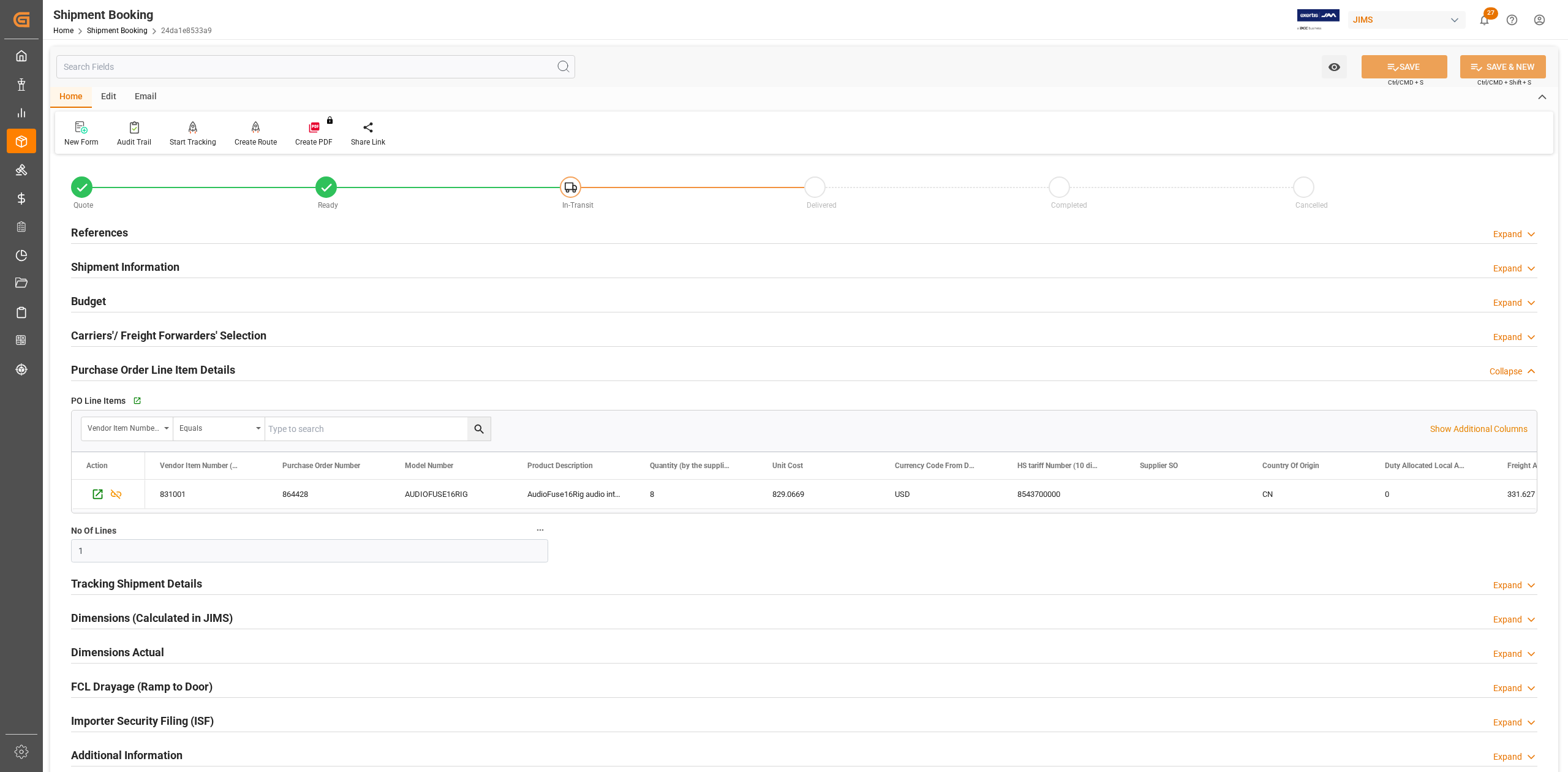
click at [120, 373] on h2 "Purchase Order Line Item Details" at bounding box center [153, 370] width 164 height 17
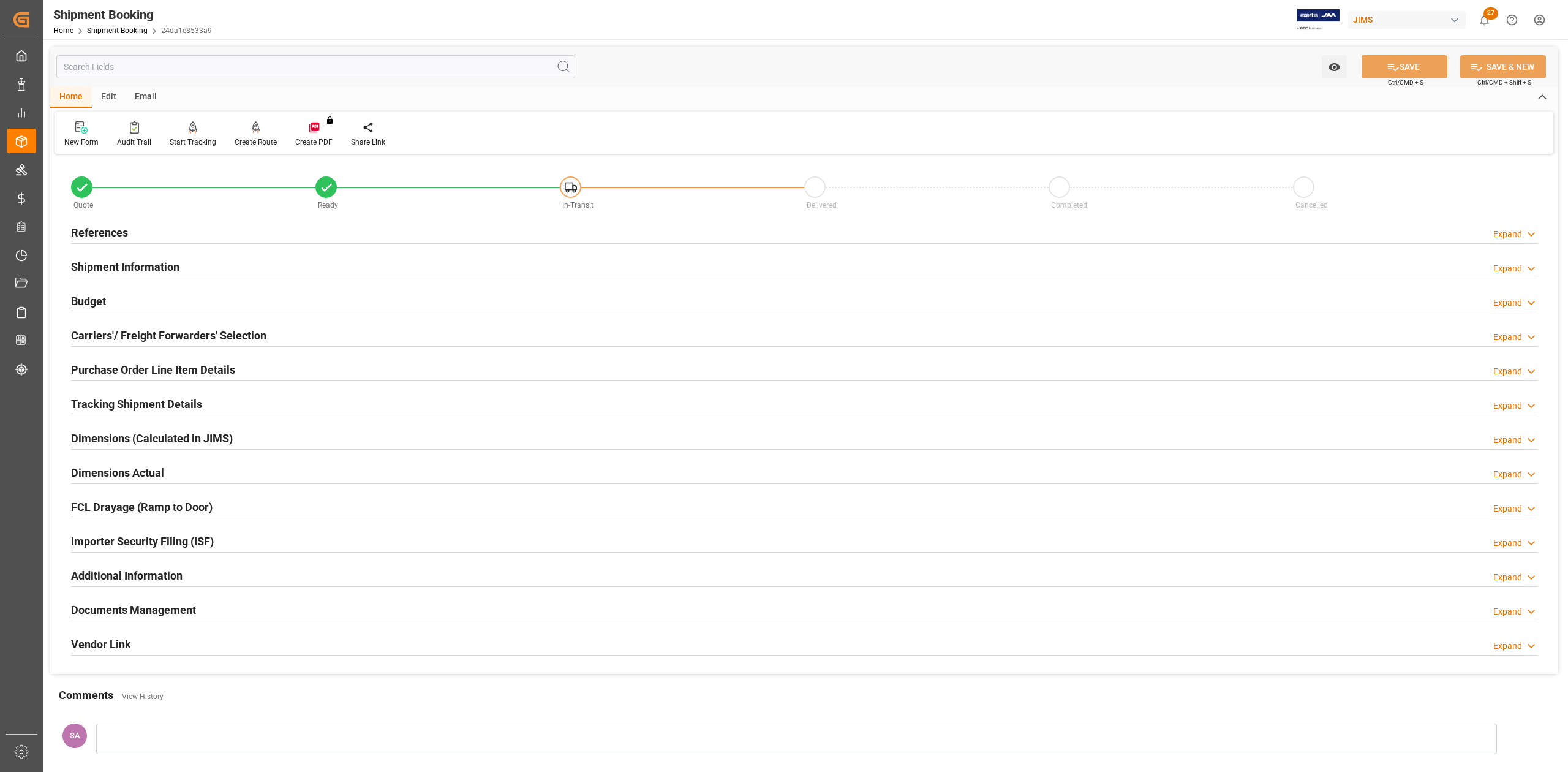
click at [148, 336] on h2 "Carriers'/ Freight Forwarders' Selection" at bounding box center [169, 336] width 196 height 17
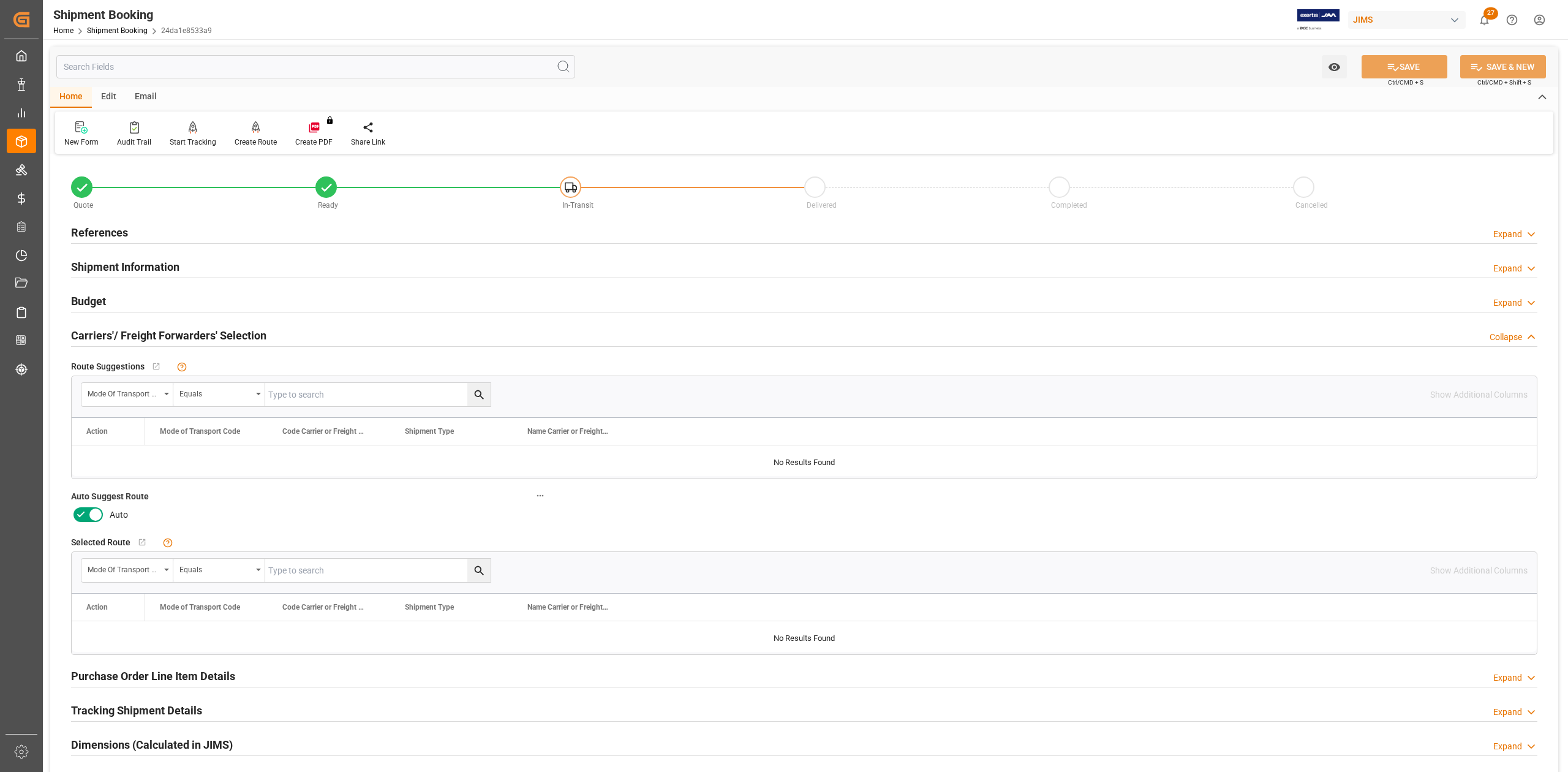
click at [97, 516] on icon at bounding box center [95, 515] width 15 height 15
click at [0, 0] on input "checkbox" at bounding box center [0, 0] width 0 height 0
click at [1421, 67] on button "SAVE" at bounding box center [1405, 67] width 86 height 24
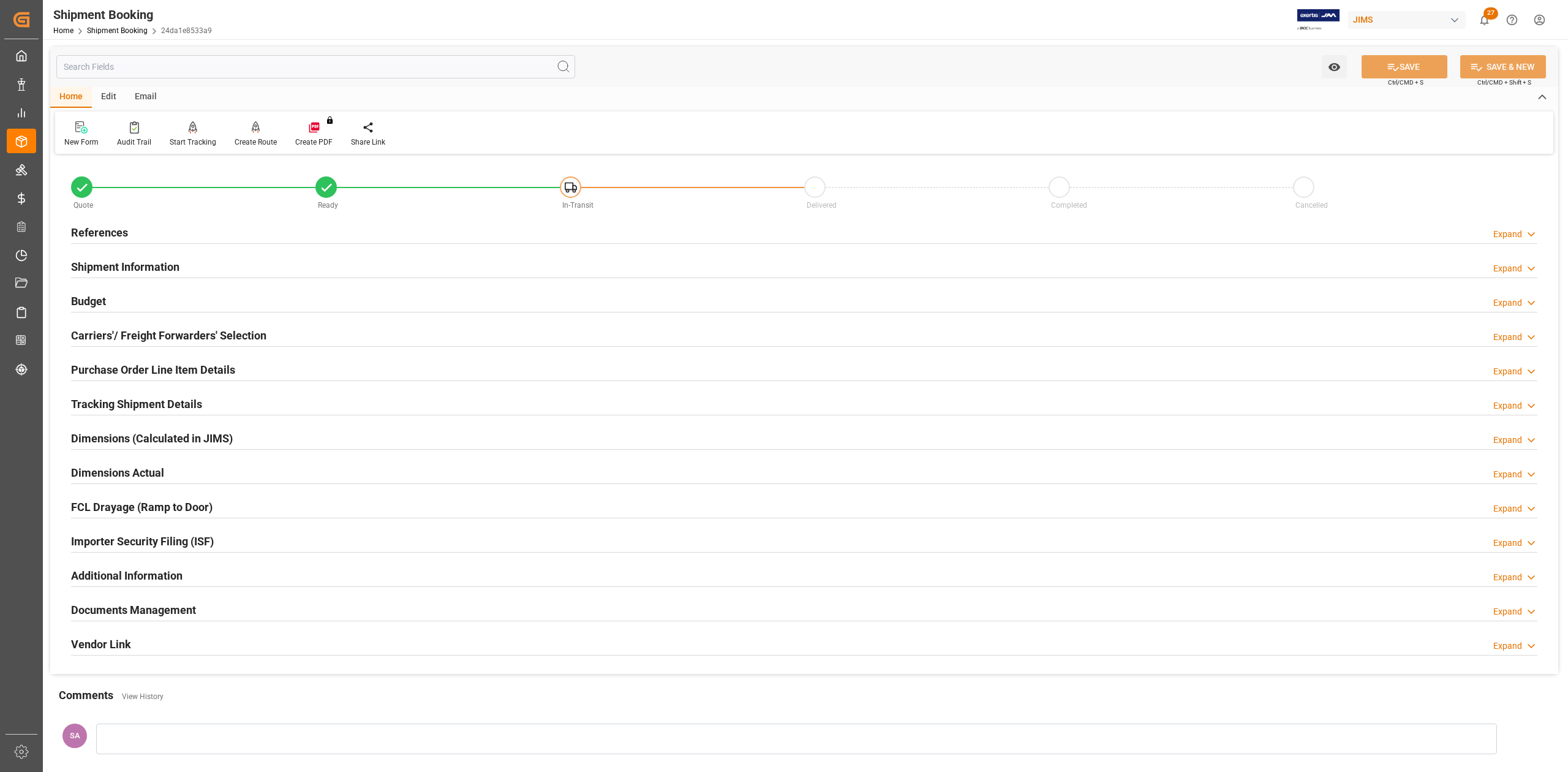
click at [98, 295] on h2 "Budget" at bounding box center [88, 302] width 35 height 17
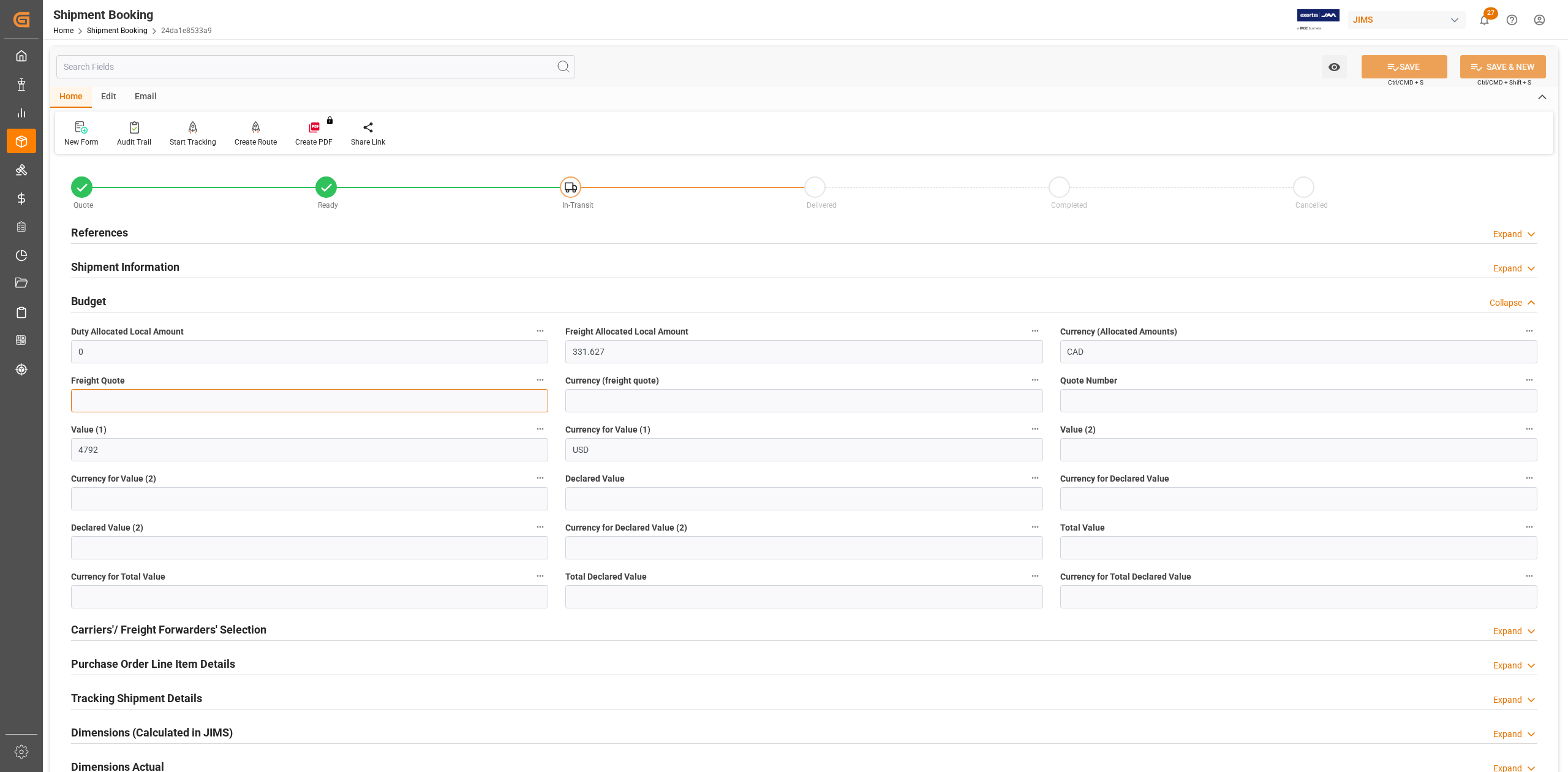
click at [113, 390] on input "text" at bounding box center [310, 401] width 477 height 24
type input "700"
click at [628, 403] on input at bounding box center [804, 401] width 477 height 24
type input "USD"
click at [1398, 72] on button "SAVE" at bounding box center [1405, 67] width 86 height 24
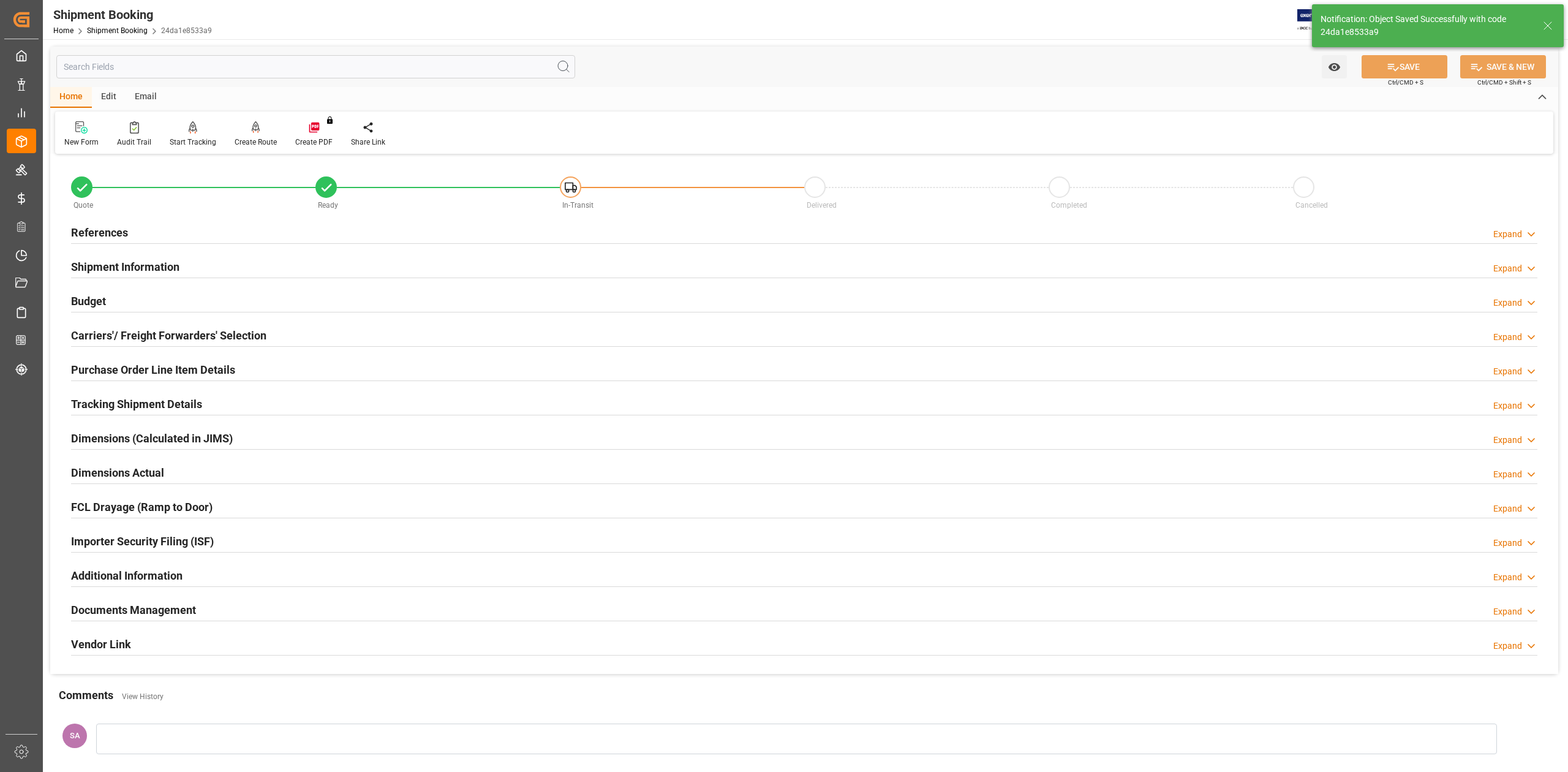
click at [121, 272] on h2 "Shipment Information" at bounding box center [125, 267] width 109 height 17
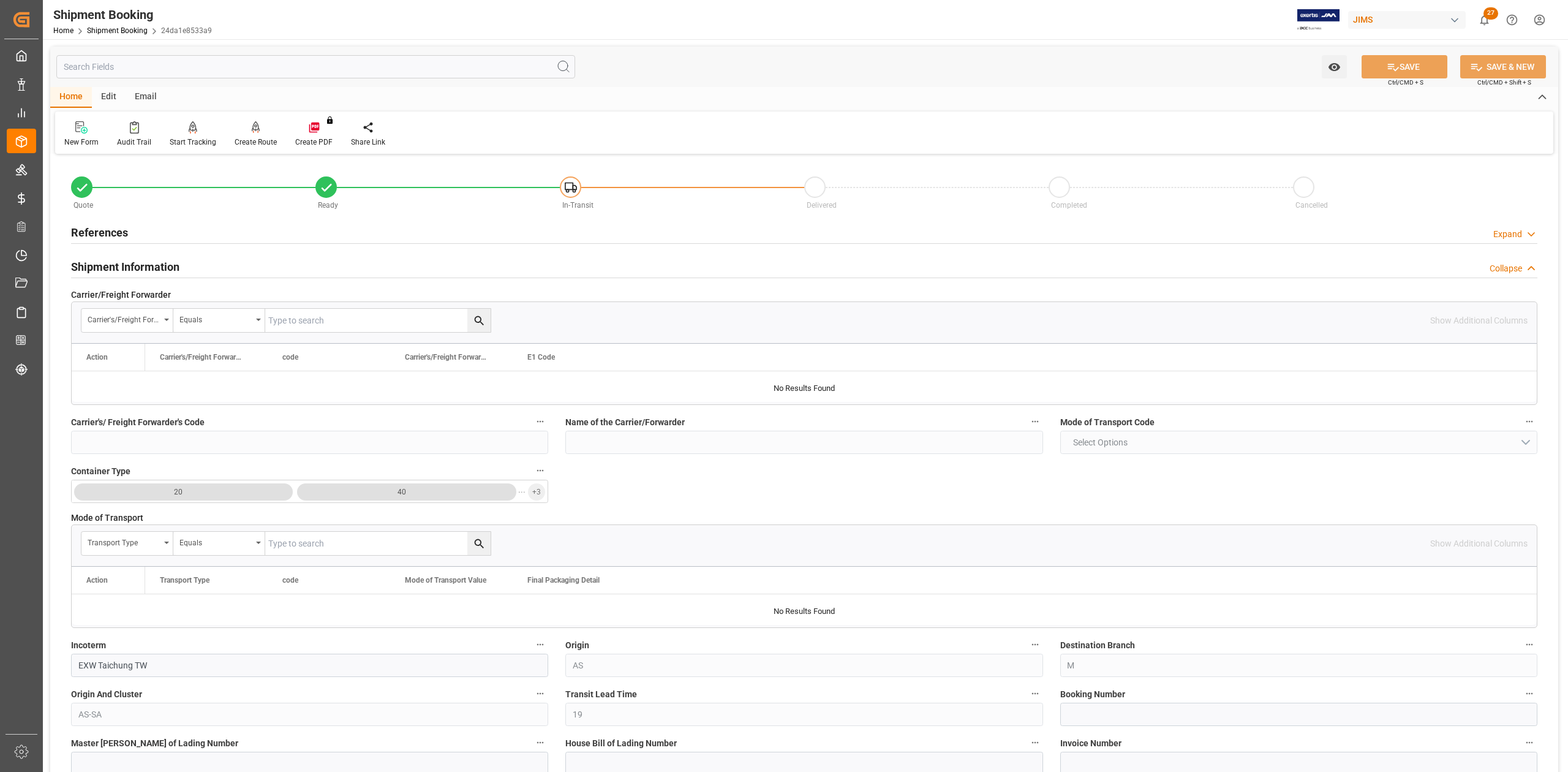
click at [147, 261] on h2 "Shipment Information" at bounding box center [125, 267] width 109 height 17
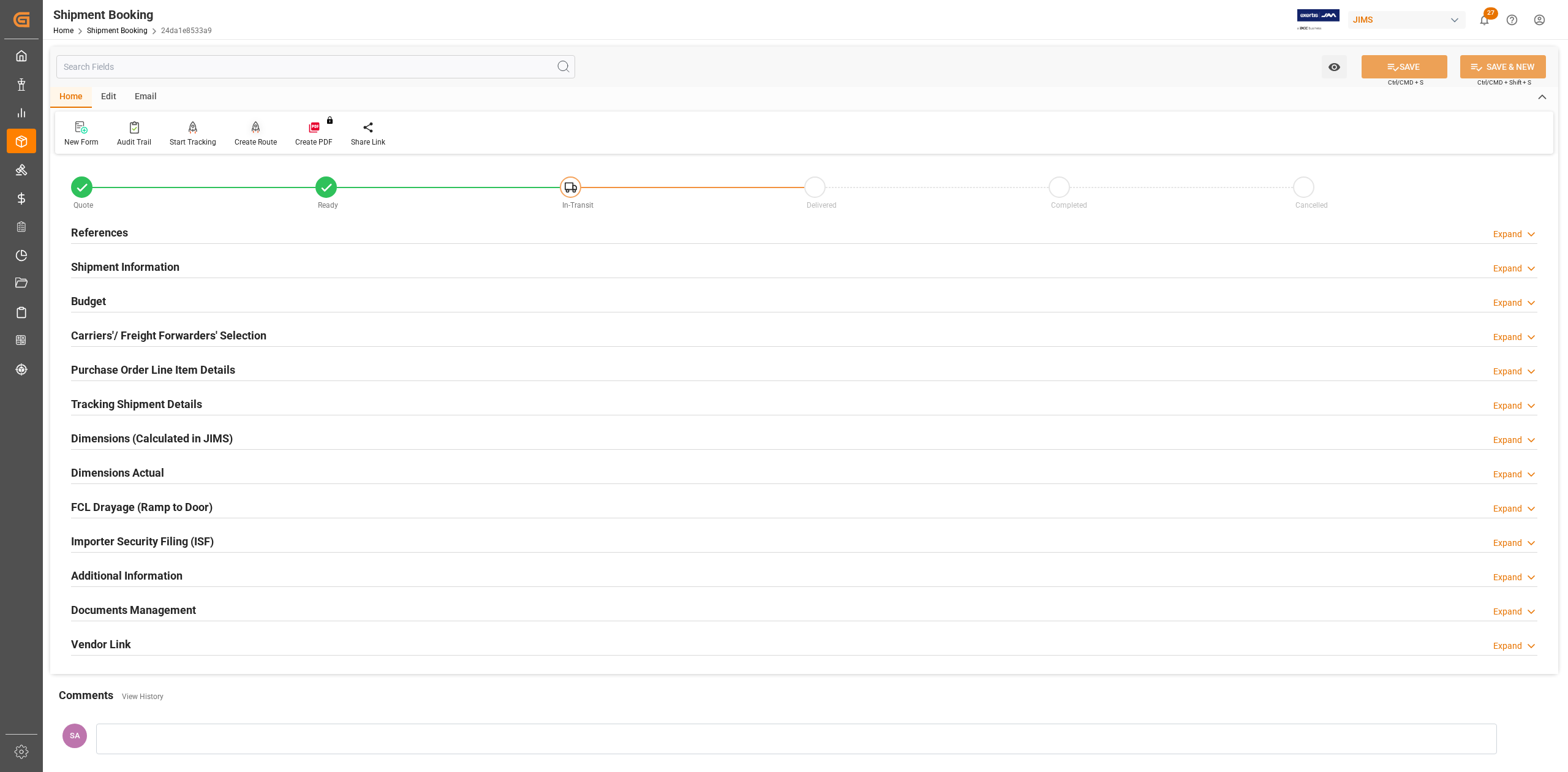
click at [258, 143] on div "Create Route" at bounding box center [255, 143] width 42 height 11
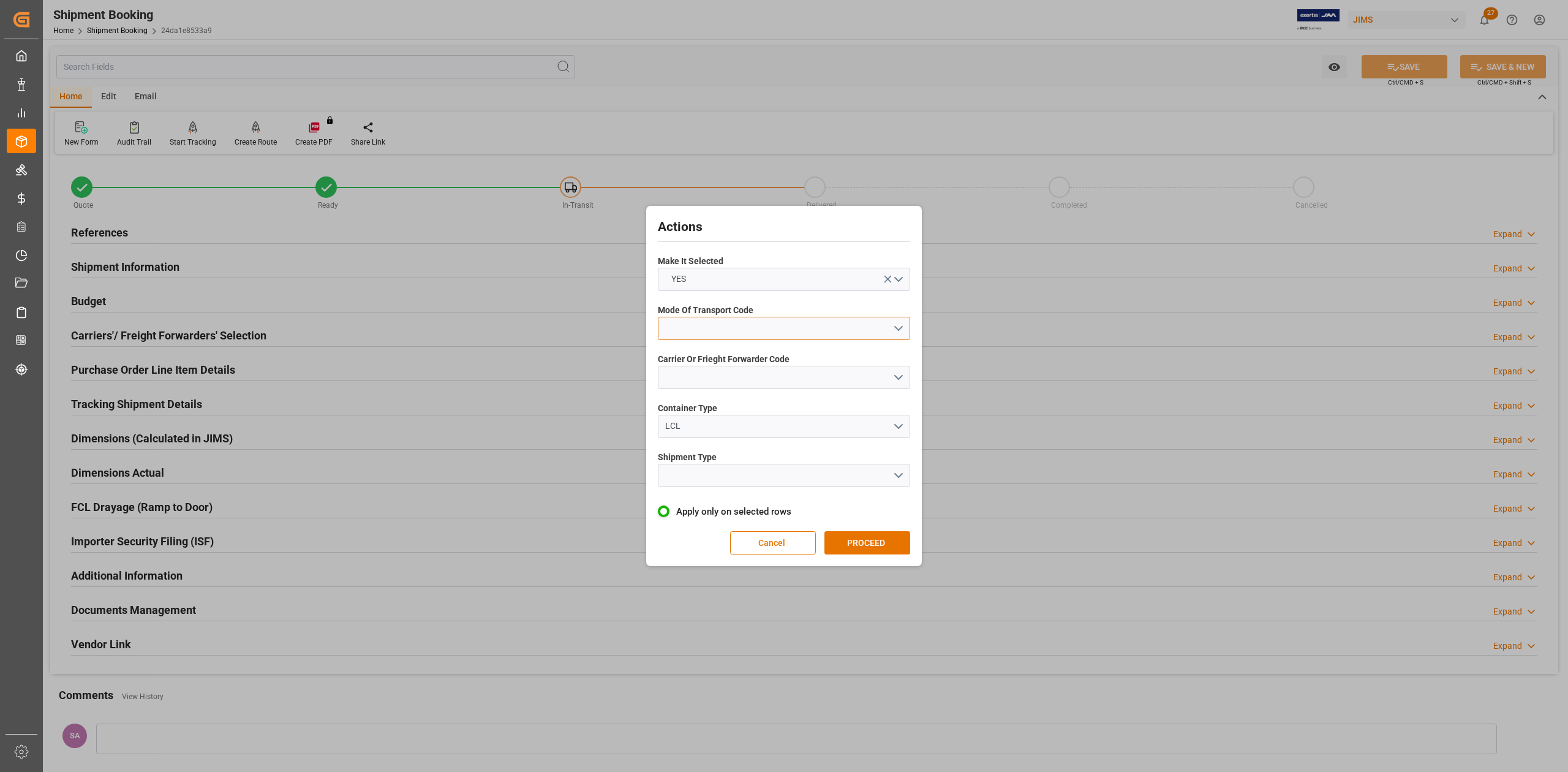
click at [702, 325] on button "open menu" at bounding box center [784, 329] width 252 height 24
click at [734, 357] on div "2- COURIER AIR" at bounding box center [783, 357] width 251 height 26
click at [731, 373] on button "open menu" at bounding box center [784, 378] width 252 height 24
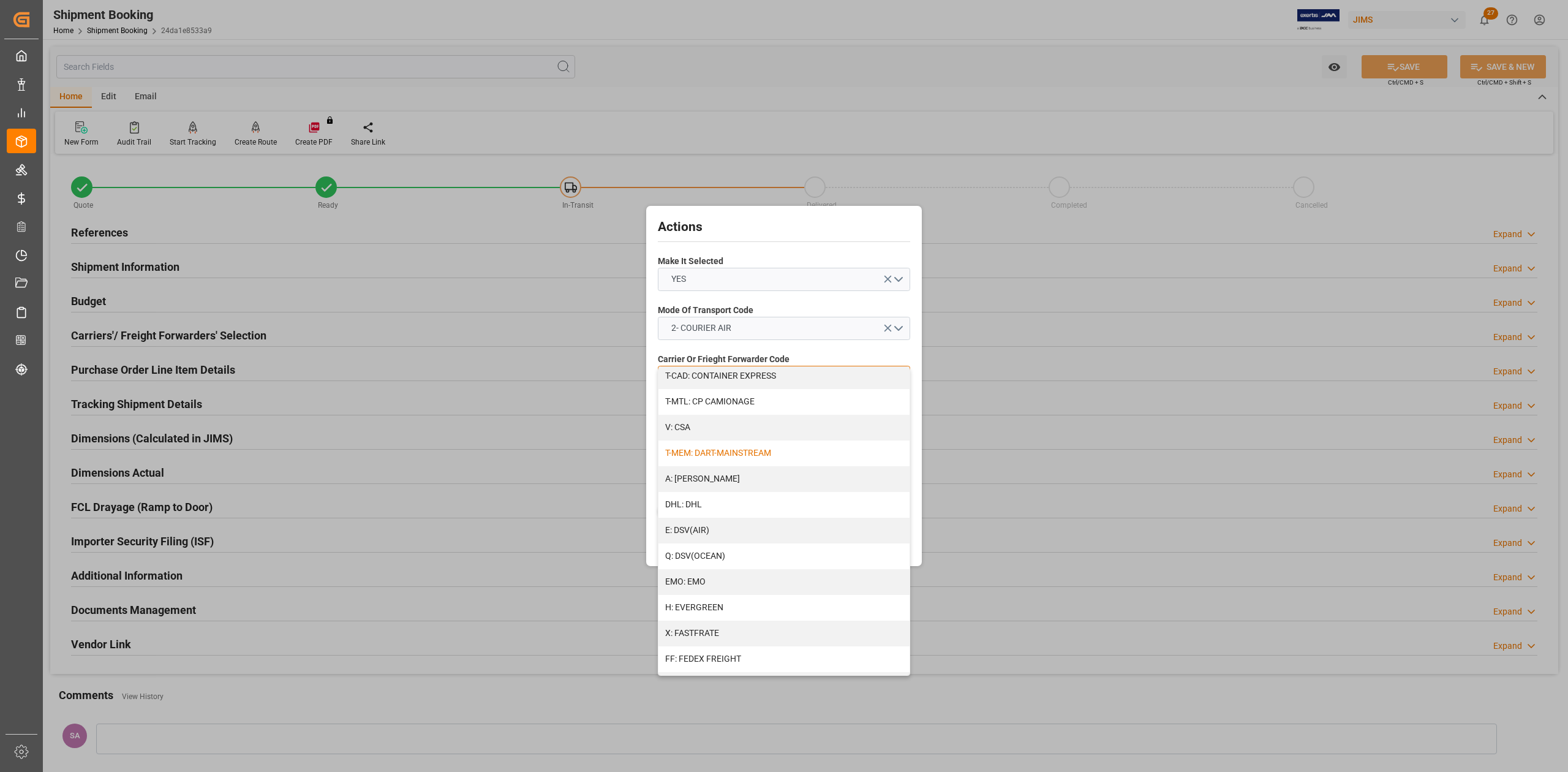
scroll to position [163, 0]
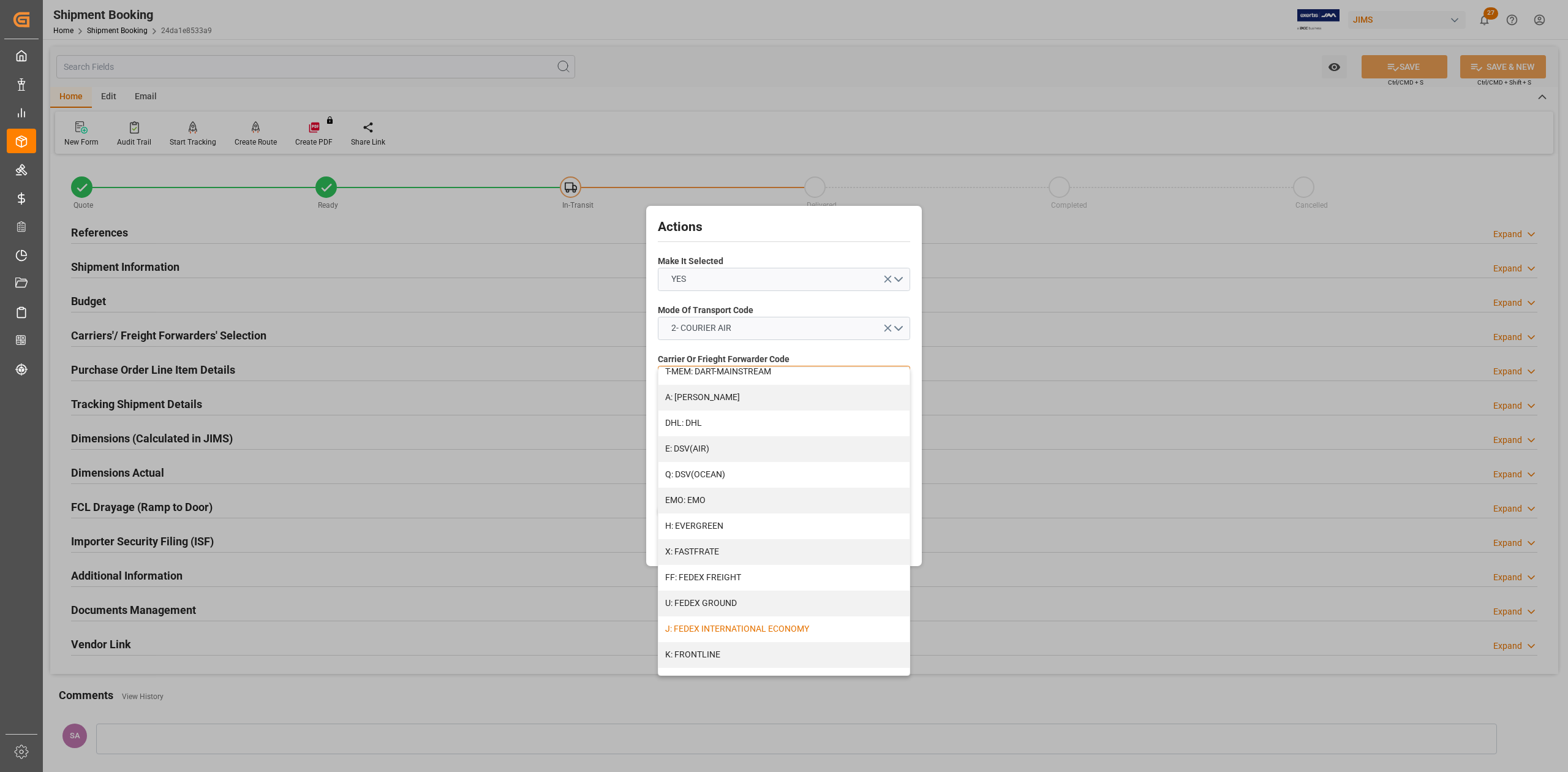
click at [794, 626] on div "J: FEDEX INTERNATIONAL ECONOMY" at bounding box center [783, 629] width 251 height 26
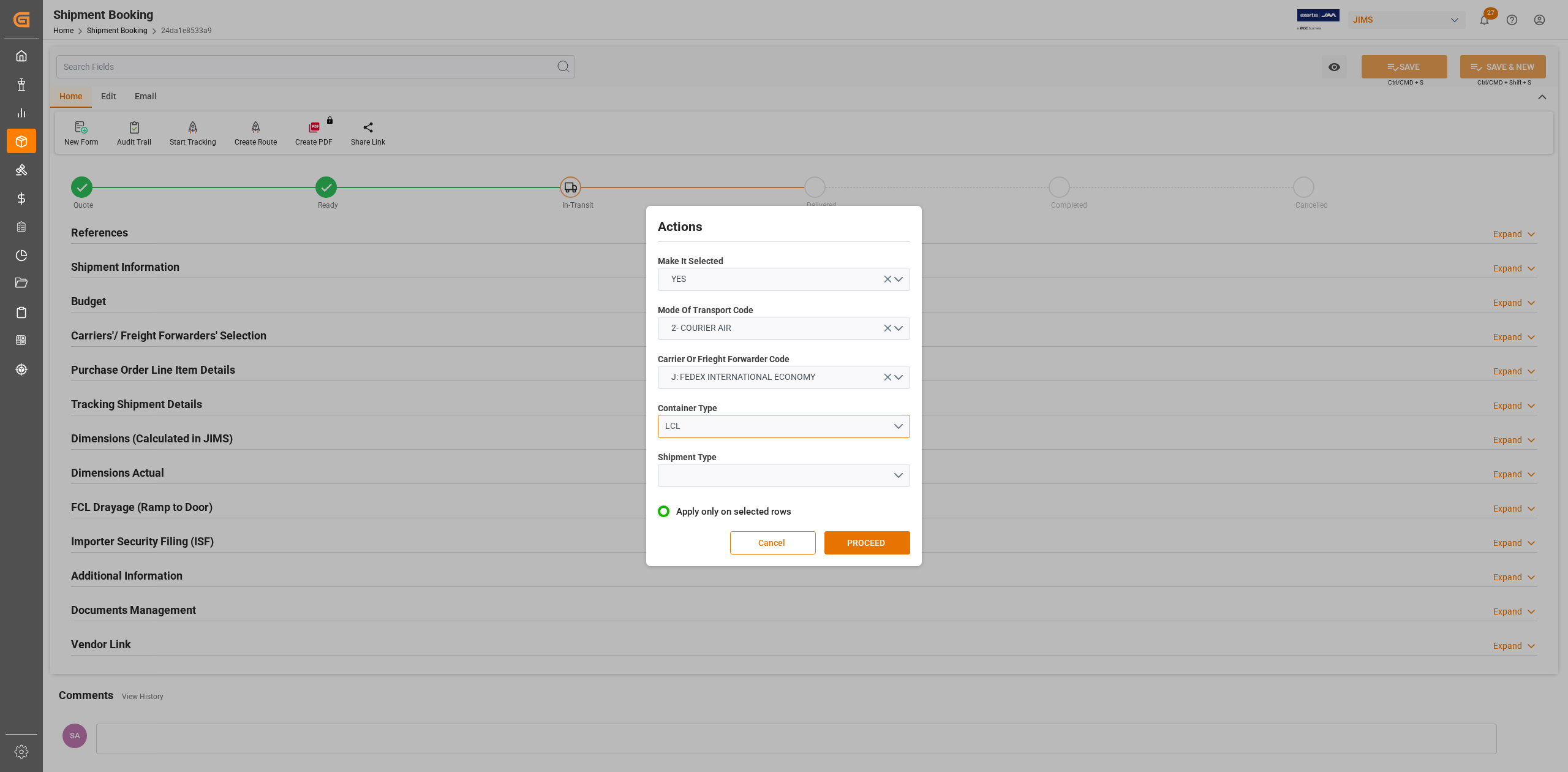
click at [717, 428] on div "LCL" at bounding box center [779, 426] width 228 height 13
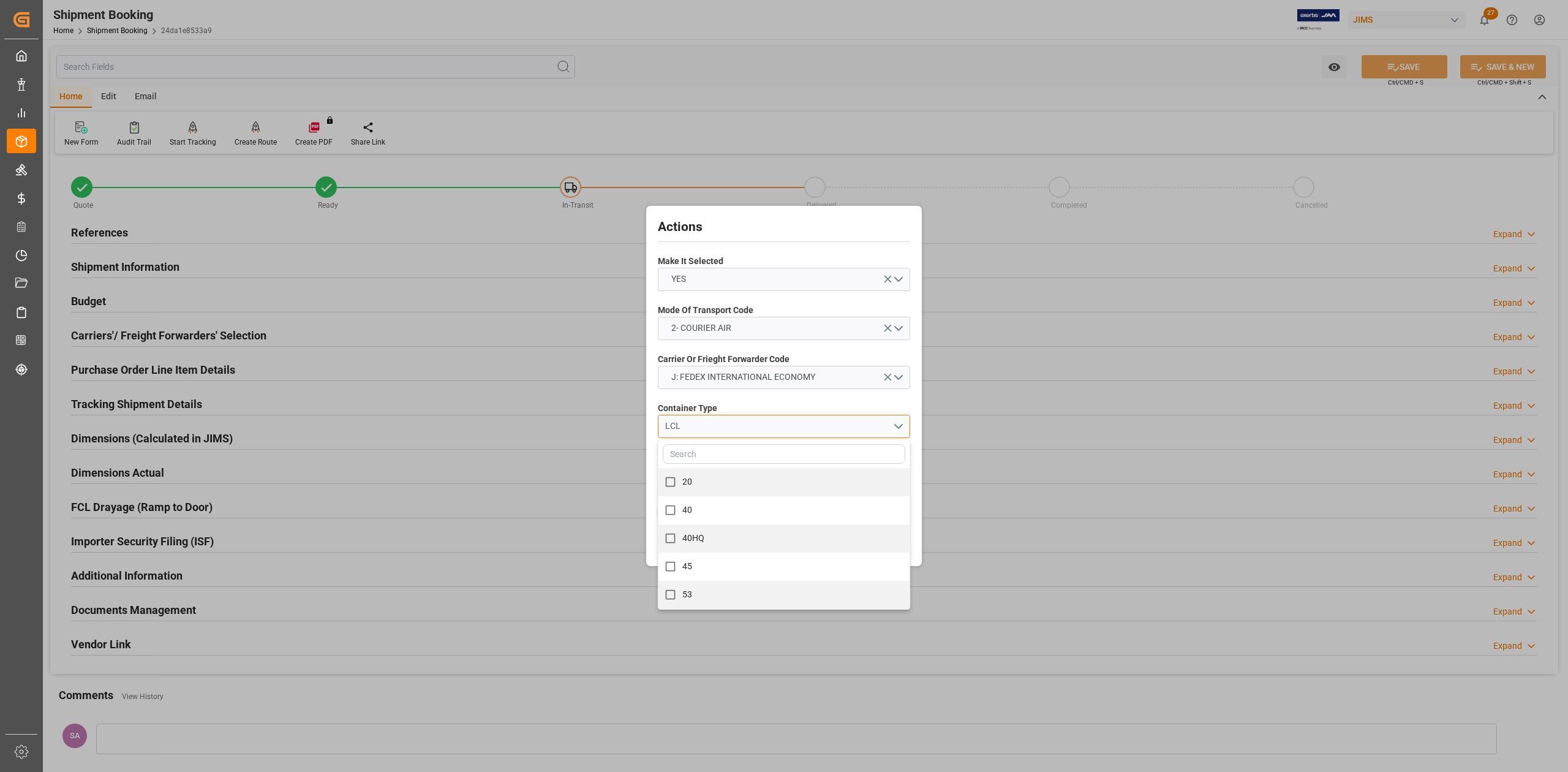
click at [717, 428] on div "LCL" at bounding box center [779, 426] width 228 height 13
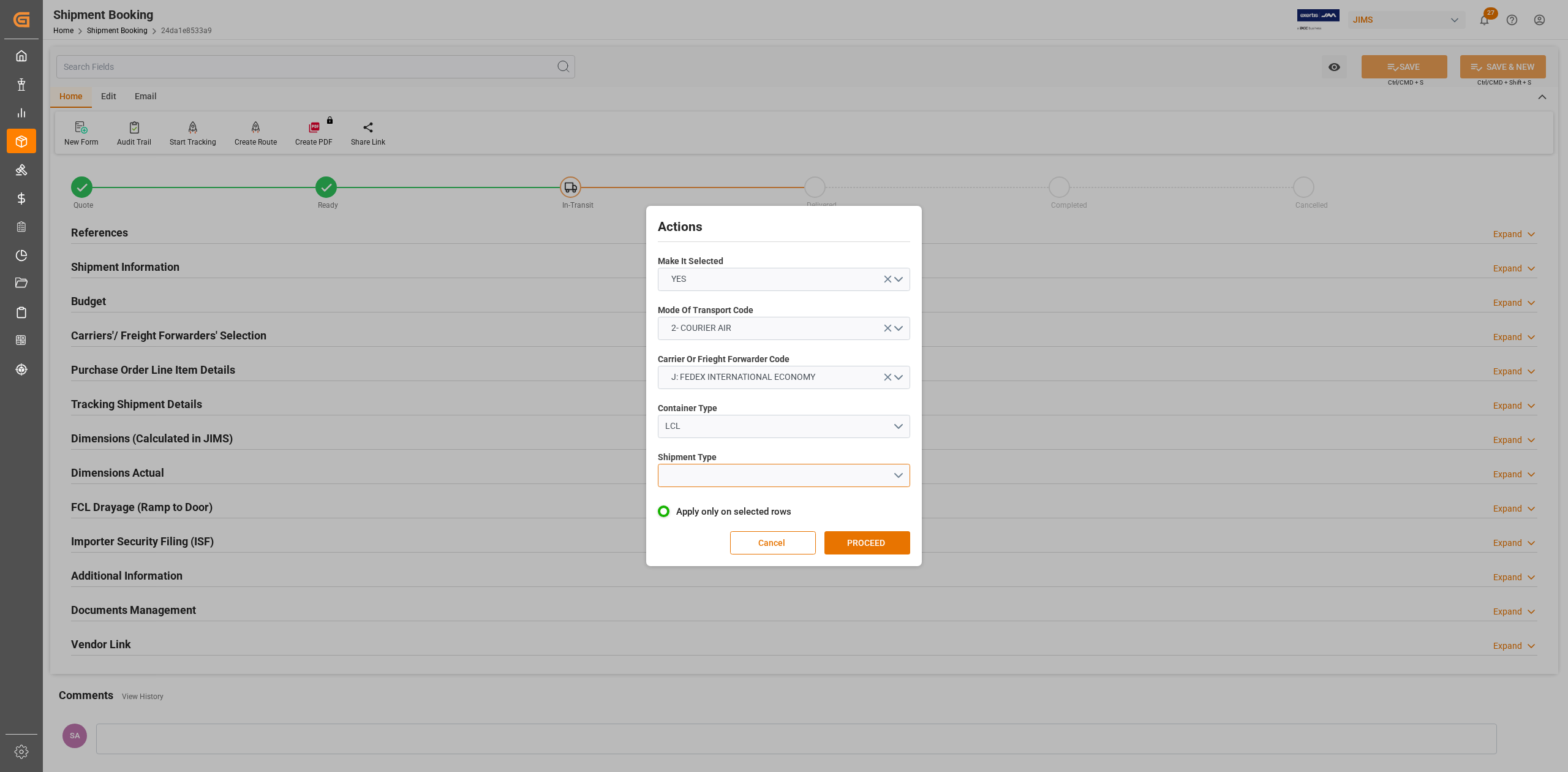
click at [716, 477] on button "open menu" at bounding box center [784, 476] width 252 height 24
click at [704, 476] on div "LTL" at bounding box center [783, 478] width 251 height 26
click at [890, 540] on button "PROCEED" at bounding box center [868, 543] width 86 height 24
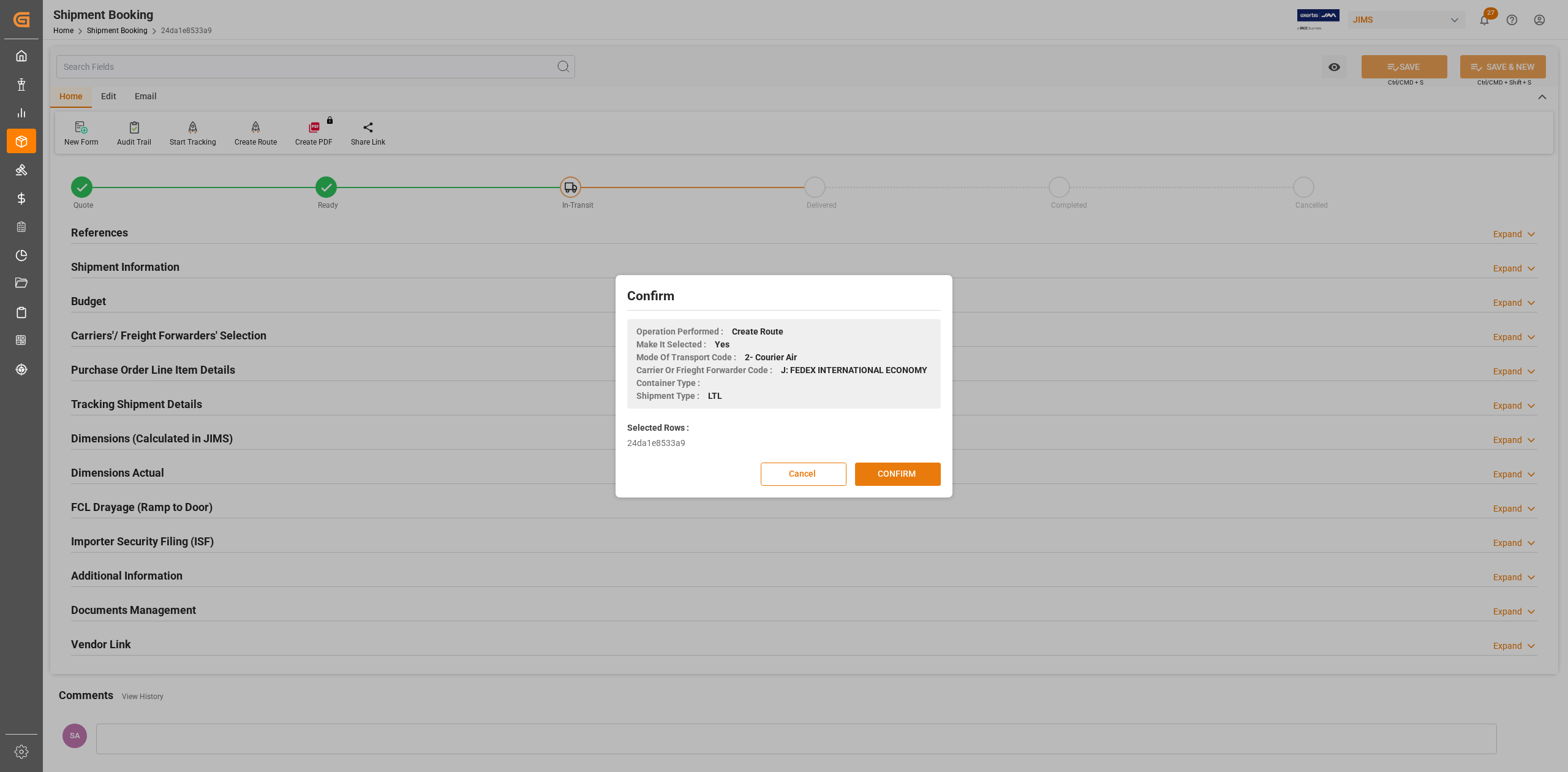
click at [893, 470] on button "CONFIRM" at bounding box center [898, 475] width 86 height 24
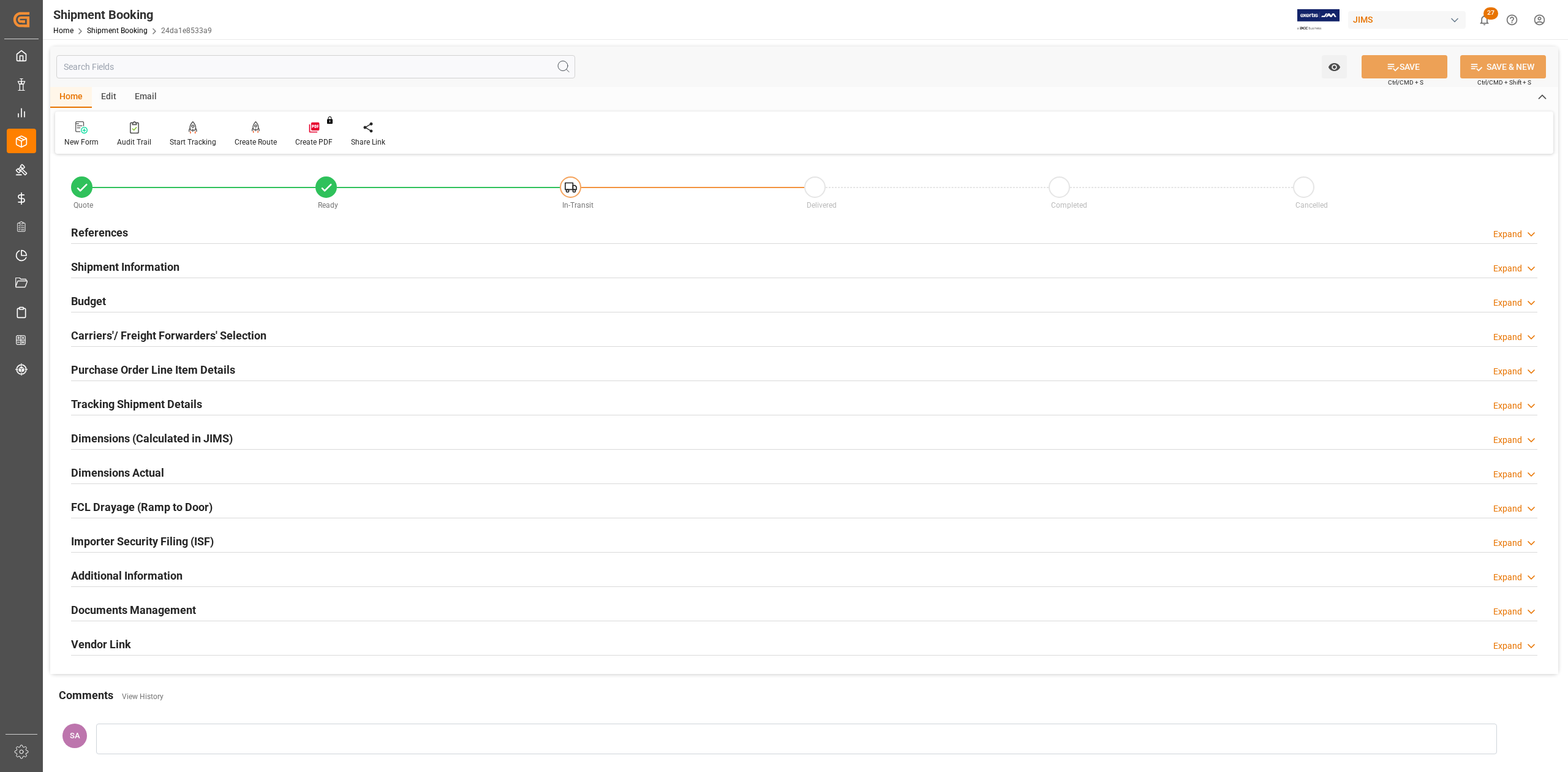
click at [145, 263] on h2 "Shipment Information" at bounding box center [125, 267] width 109 height 17
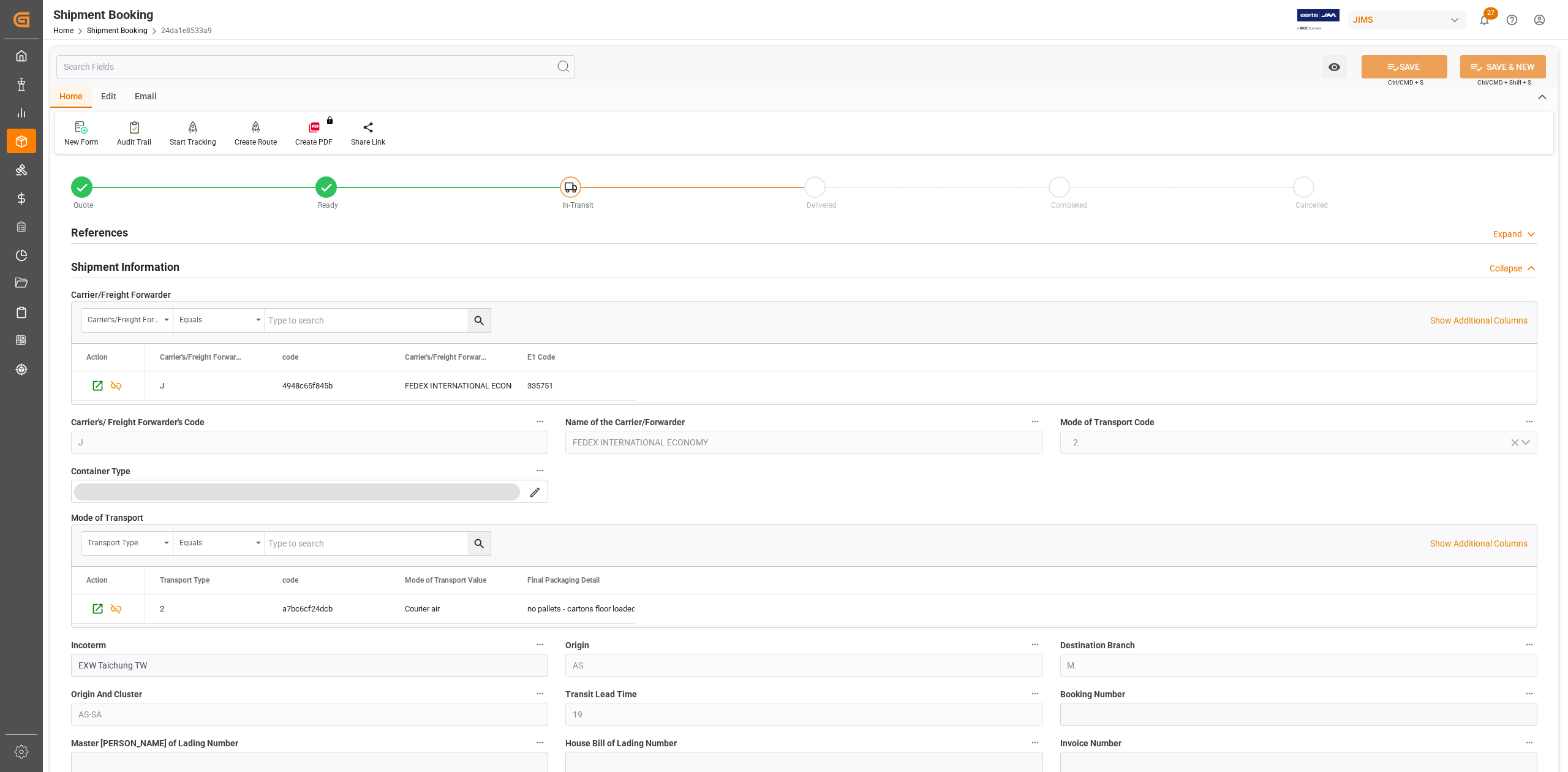
click at [140, 268] on h2 "Shipment Information" at bounding box center [125, 267] width 109 height 17
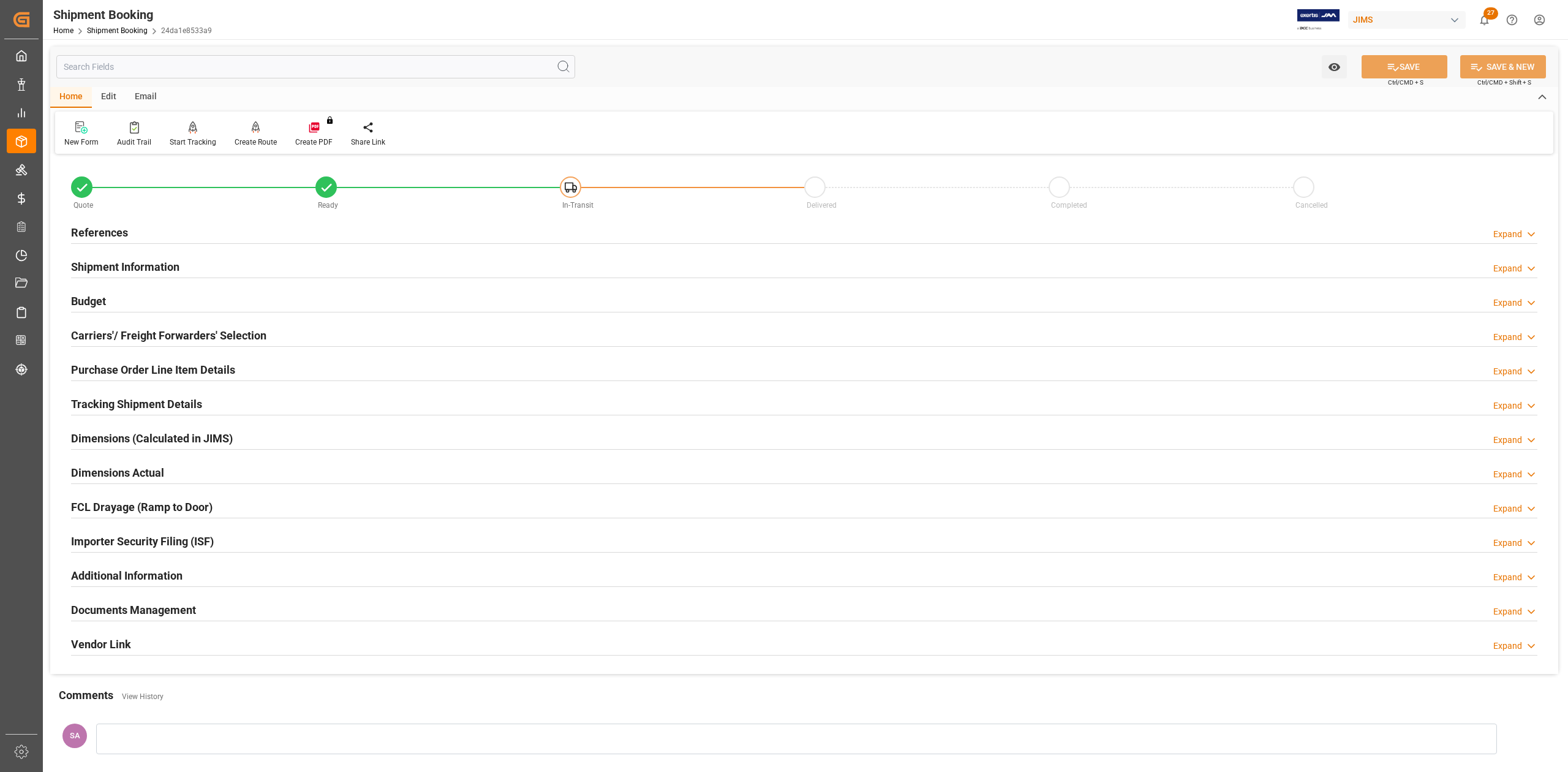
click at [128, 406] on h2 "Tracking Shipment Details" at bounding box center [137, 404] width 131 height 17
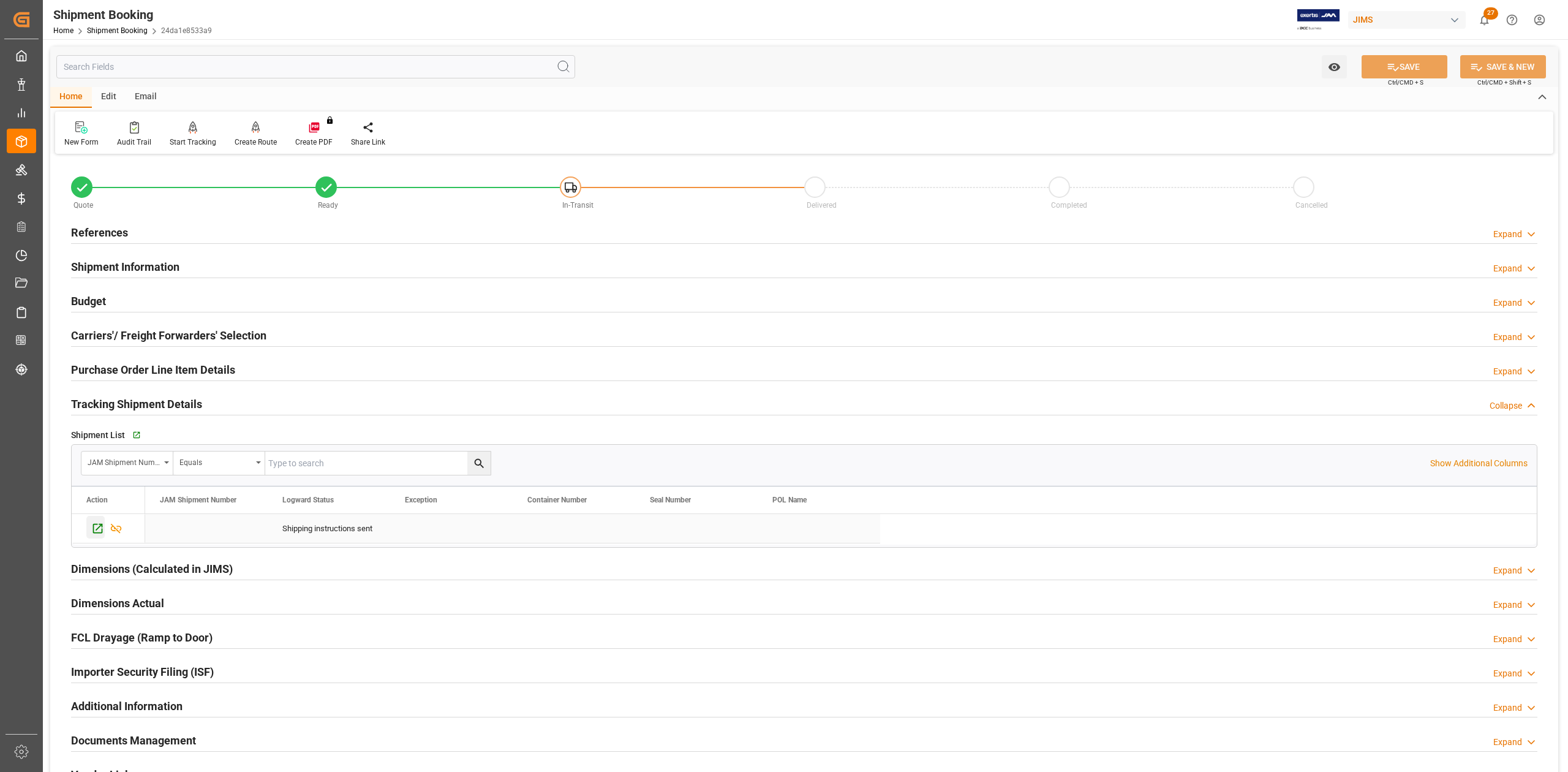
click at [100, 532] on icon "Press SPACE to select this row." at bounding box center [97, 529] width 13 height 13
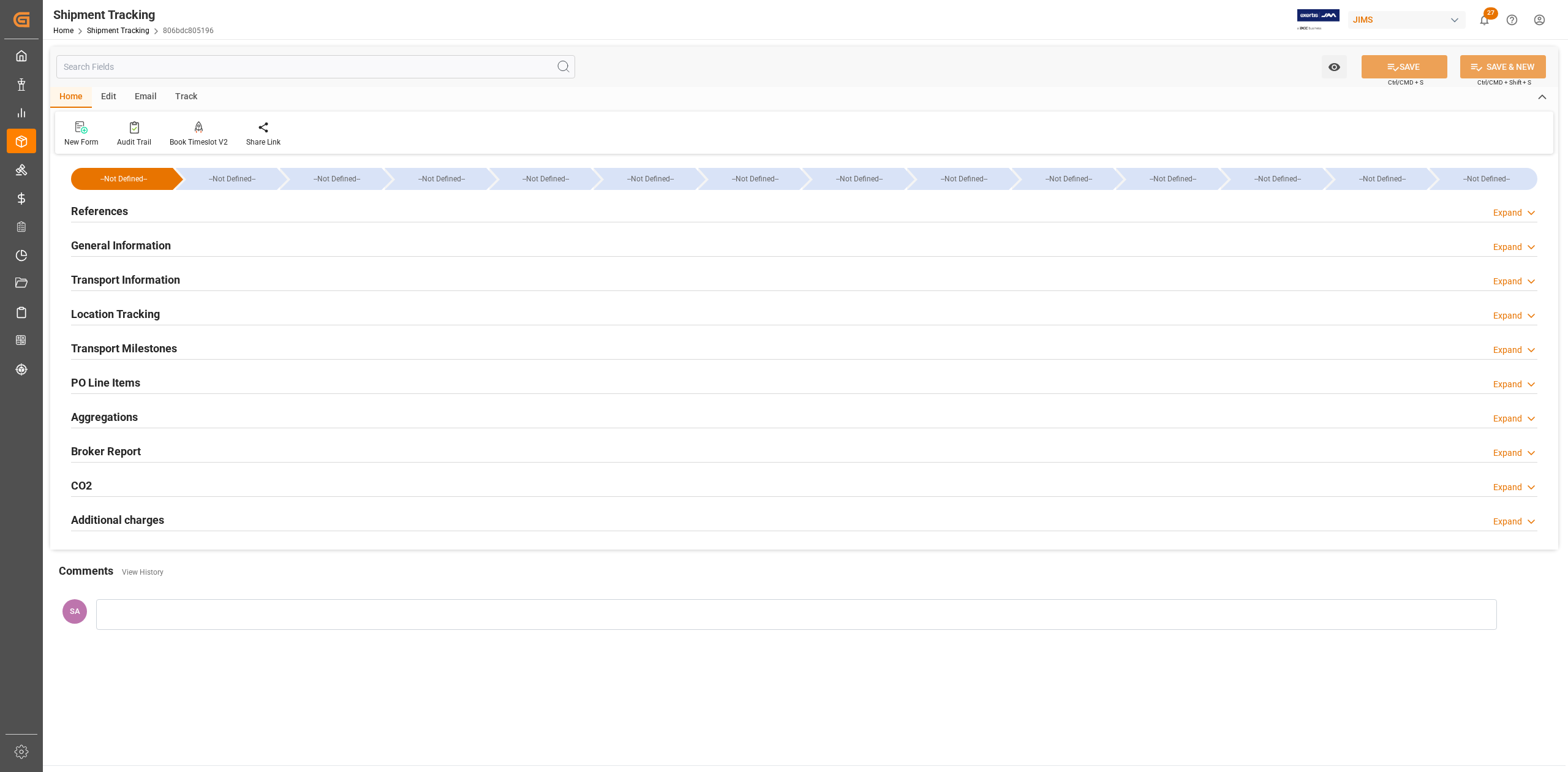
click at [153, 349] on h2 "Transport Milestones" at bounding box center [124, 349] width 106 height 17
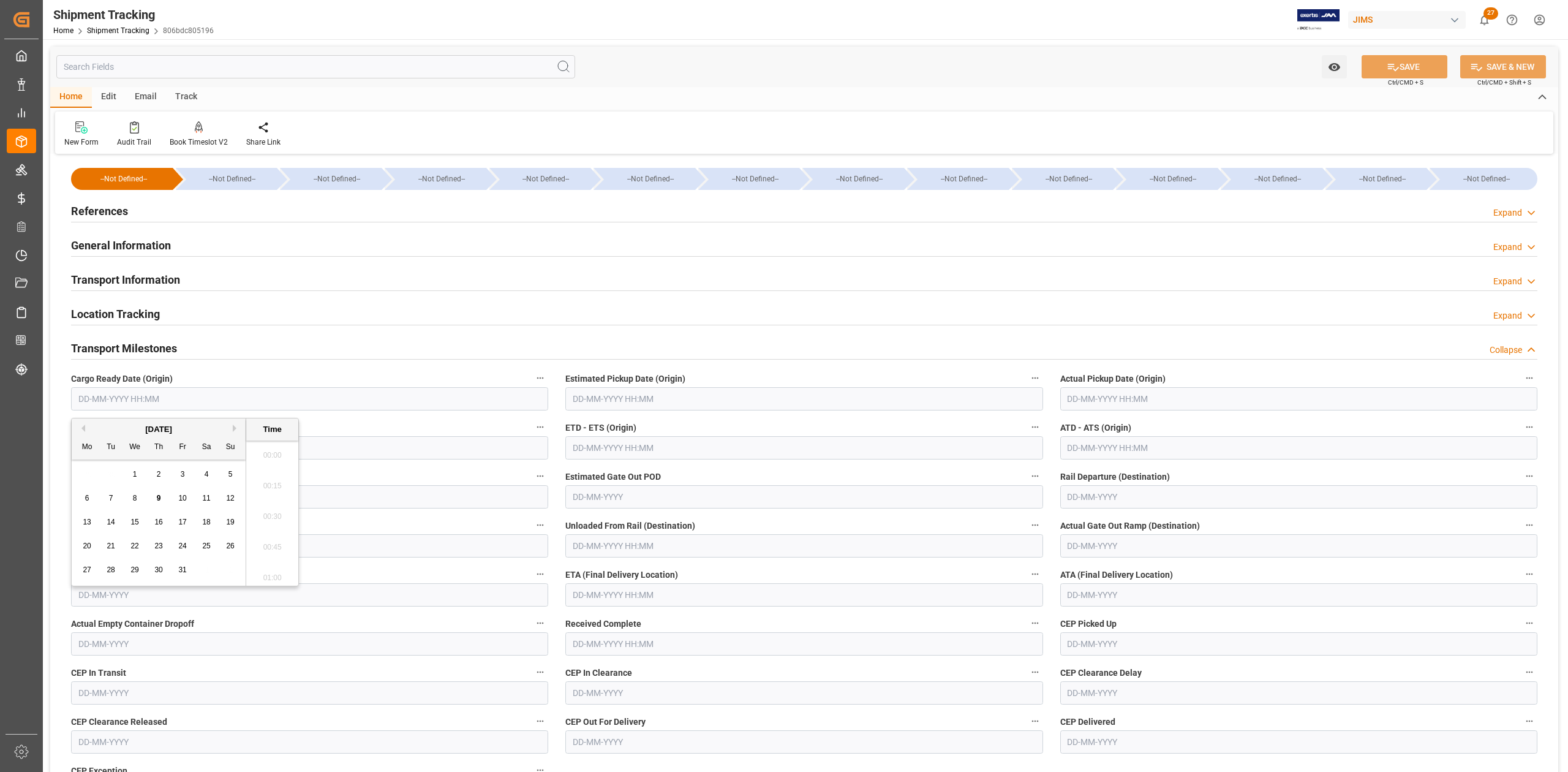
click at [119, 403] on input "text" at bounding box center [310, 399] width 477 height 24
click at [601, 591] on input "text" at bounding box center [804, 595] width 477 height 24
type input "[DATE] 00:00"
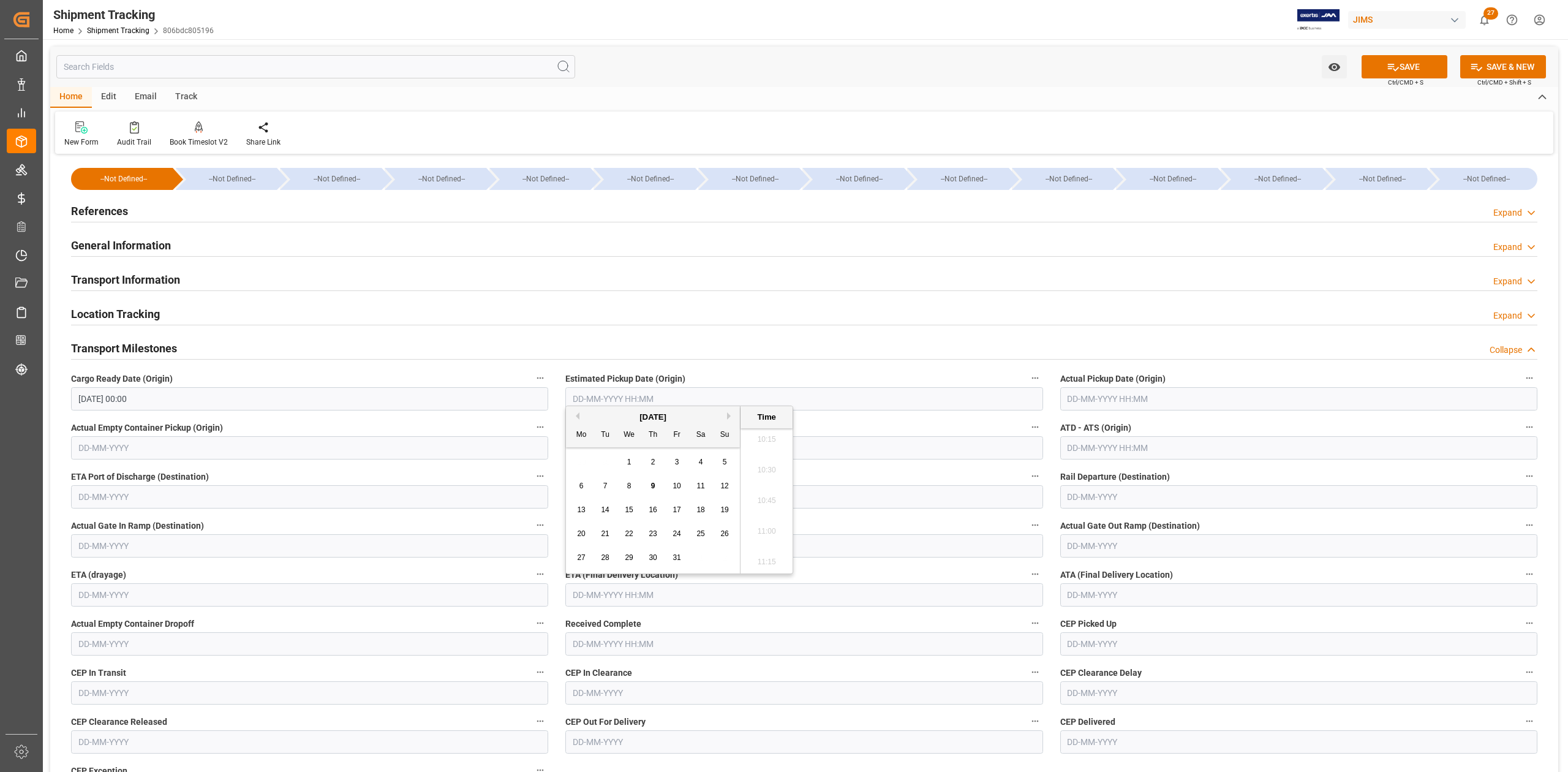
click at [584, 558] on span "27" at bounding box center [581, 558] width 8 height 8
click at [601, 557] on div "28" at bounding box center [606, 558] width 15 height 15
type input "[DATE] 00:00"
click at [1410, 64] on button "SAVE" at bounding box center [1405, 67] width 86 height 24
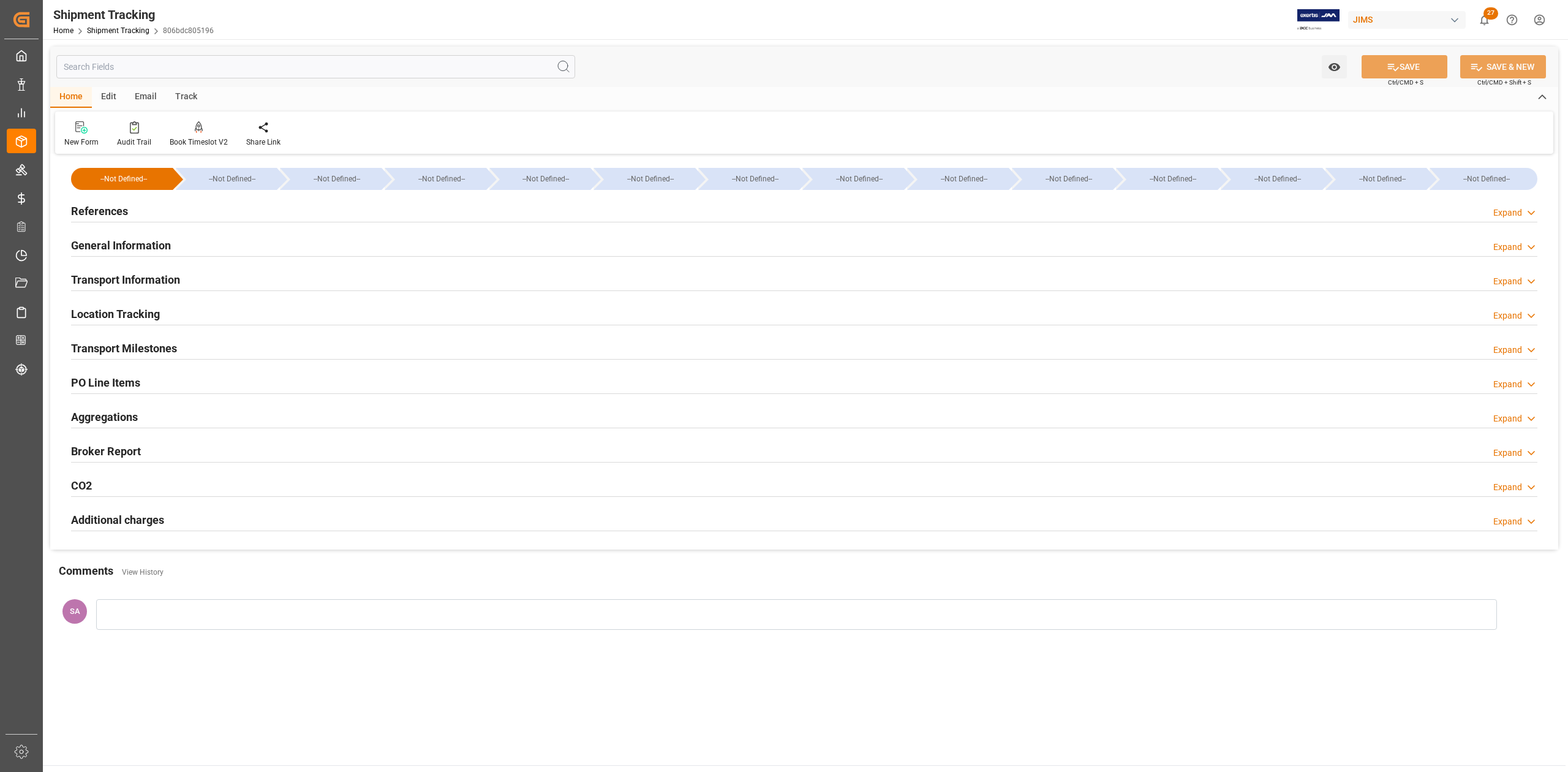
drag, startPoint x: 110, startPoint y: 209, endPoint x: 159, endPoint y: 287, distance: 92.1
click at [110, 209] on h2 "References" at bounding box center [100, 211] width 57 height 17
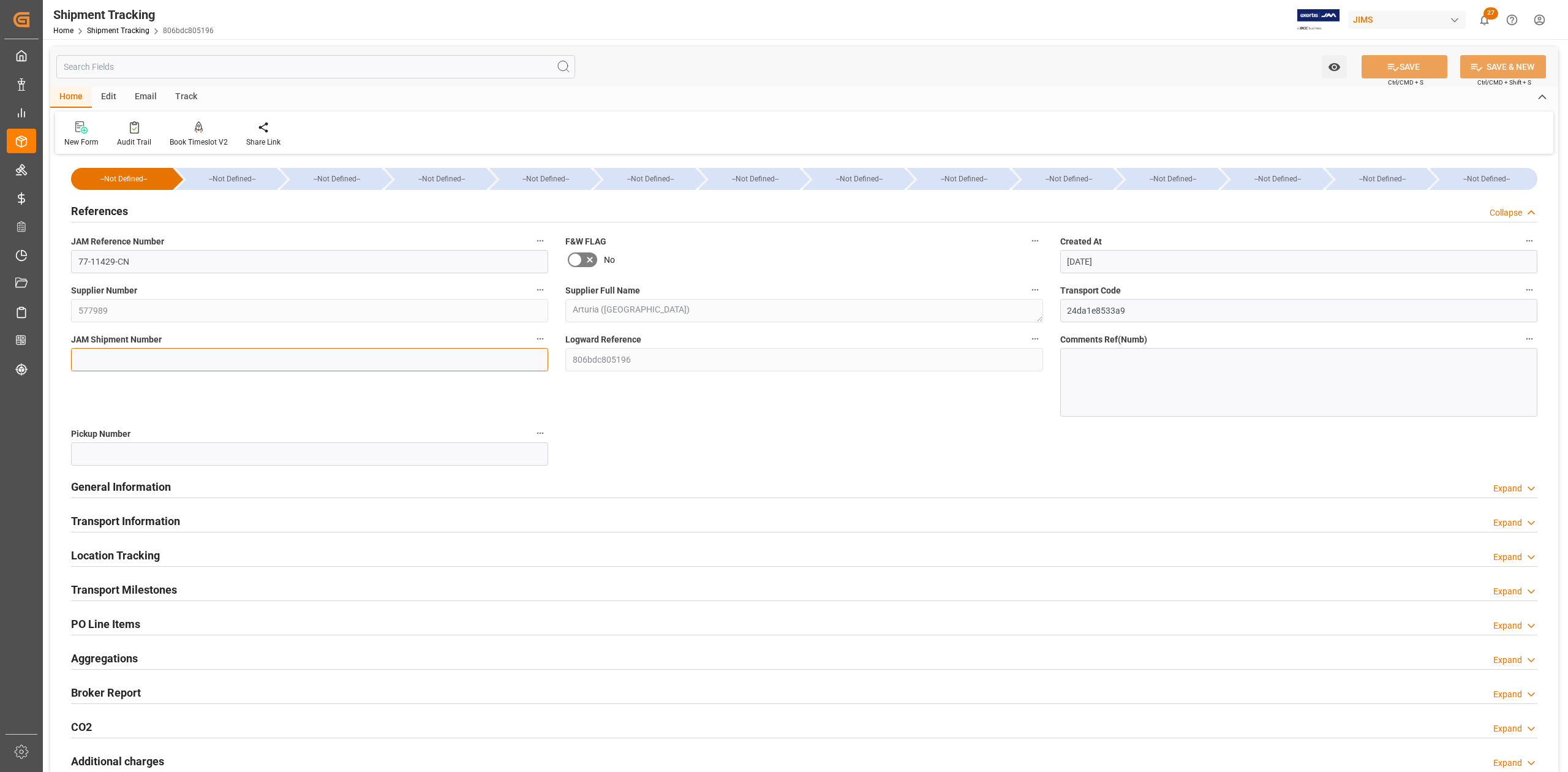
click at [130, 361] on input at bounding box center [310, 360] width 477 height 24
paste input "73362"
type input "73362"
click at [1428, 66] on button "SAVE" at bounding box center [1405, 67] width 86 height 24
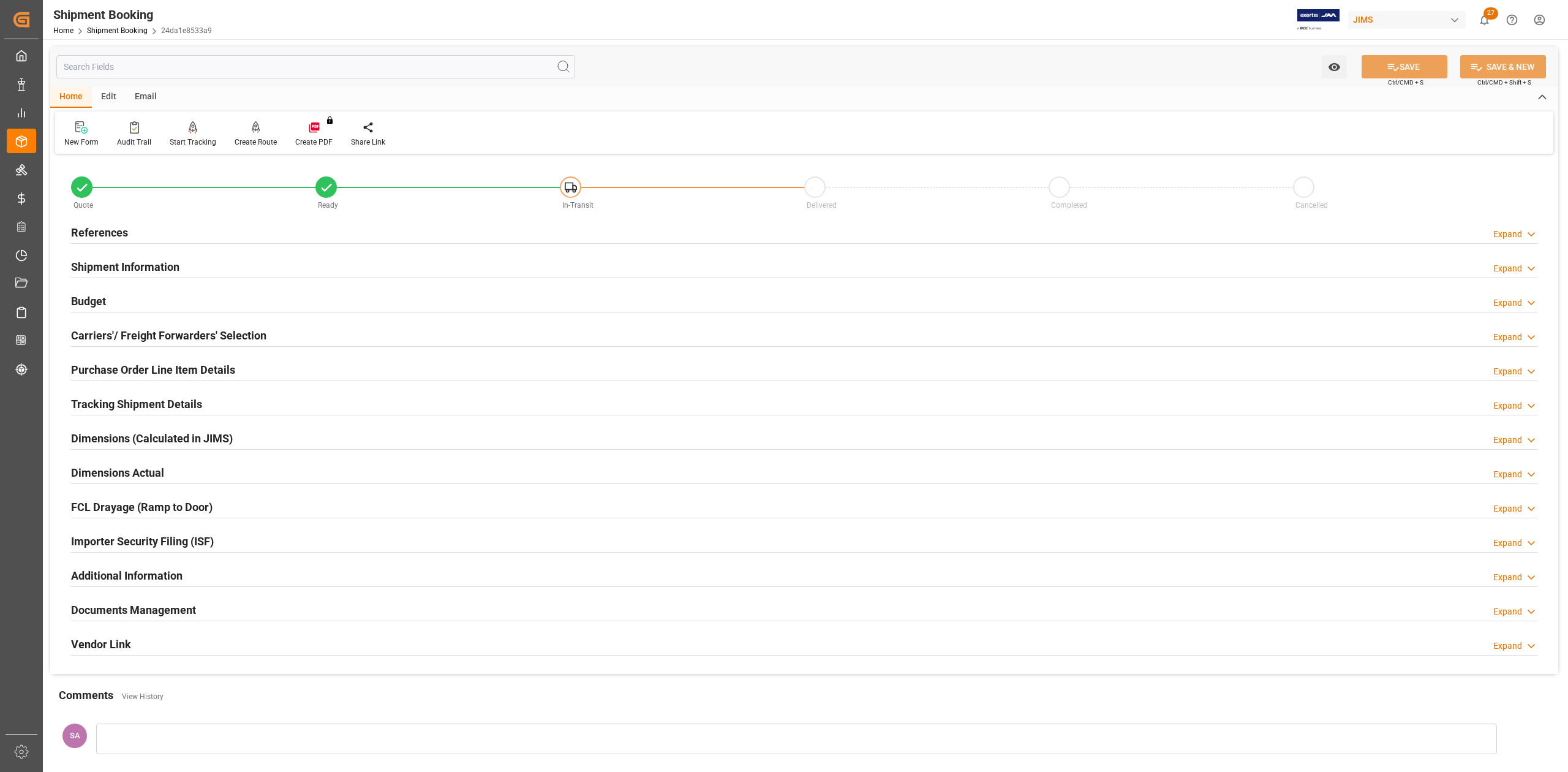
click at [180, 609] on h2 "Documents Management" at bounding box center [133, 610] width 125 height 17
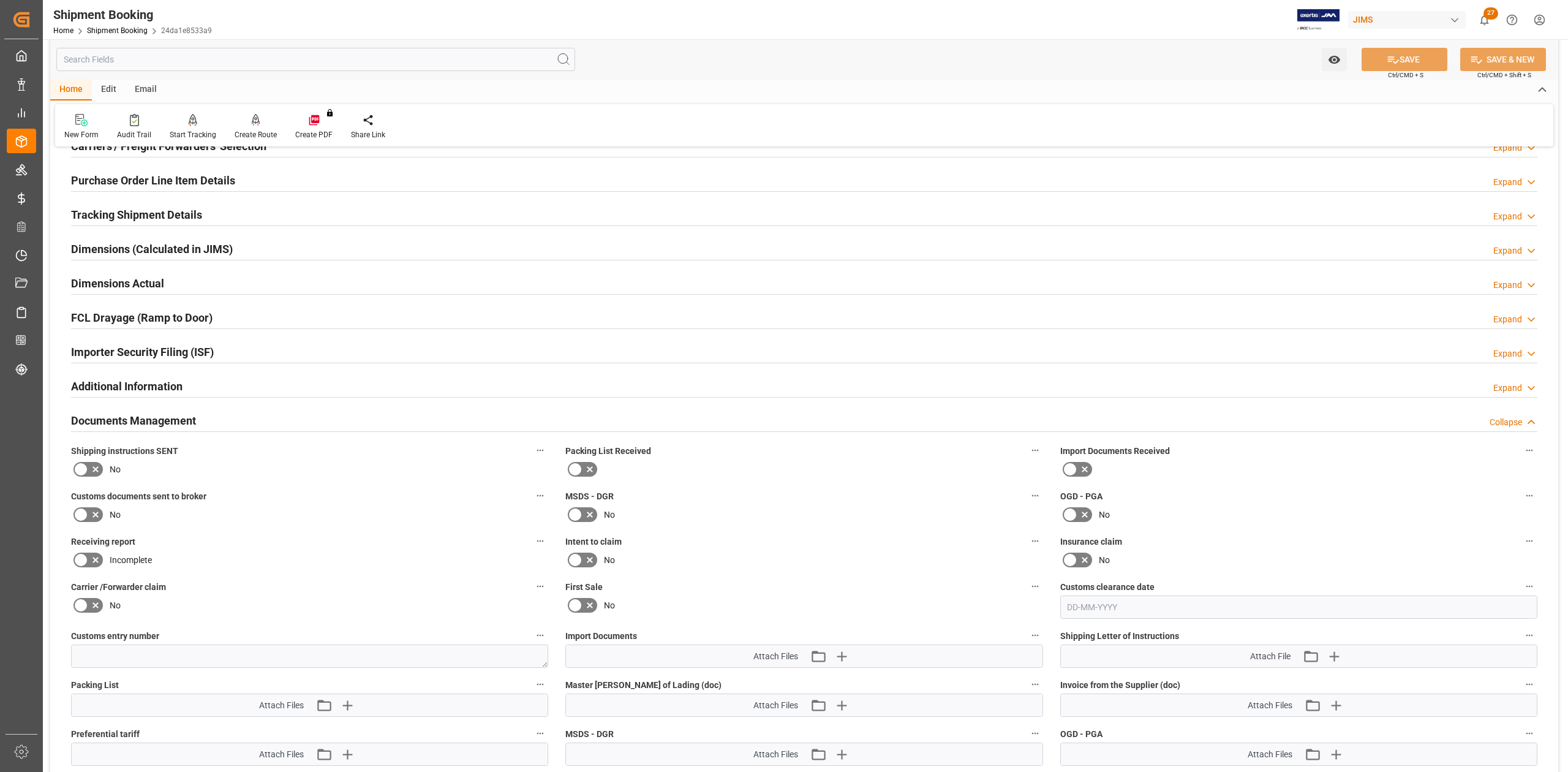
scroll to position [245, 0]
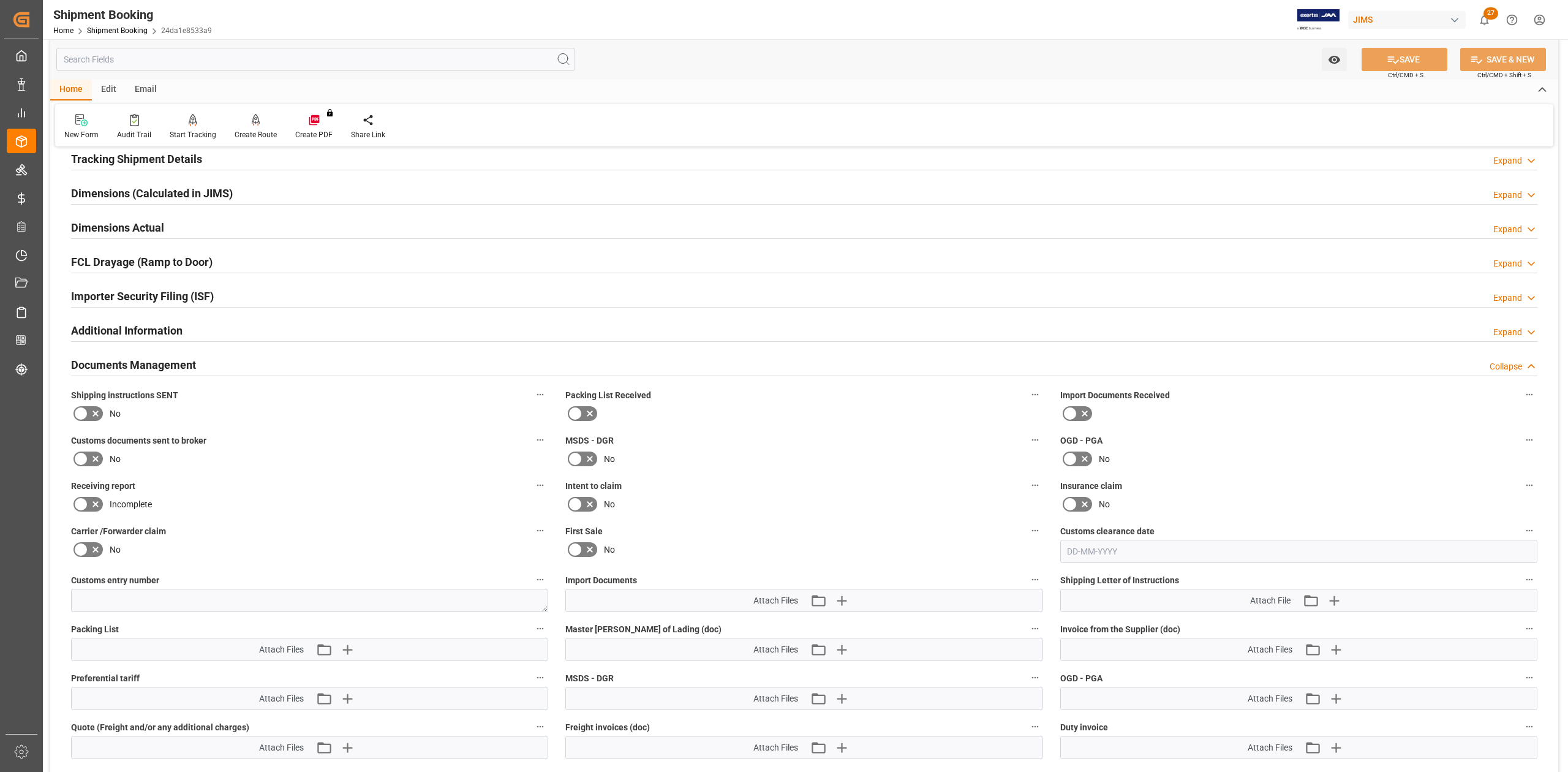
drag, startPoint x: 84, startPoint y: 410, endPoint x: 88, endPoint y: 416, distance: 7.2
click at [86, 411] on icon at bounding box center [80, 413] width 15 height 15
click at [0, 0] on input "checkbox" at bounding box center [0, 0] width 0 height 0
click at [1383, 62] on button "SAVE" at bounding box center [1405, 59] width 86 height 24
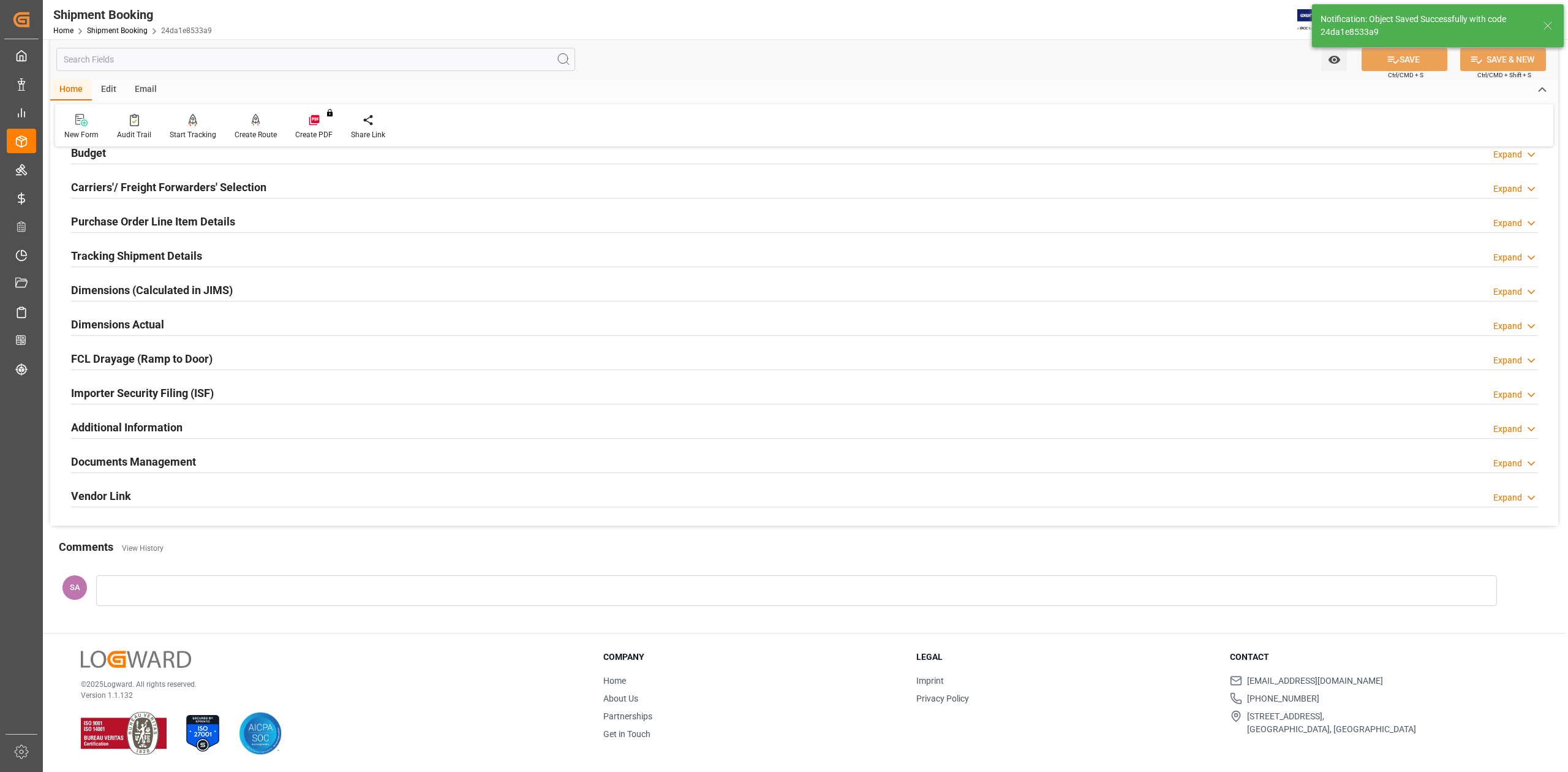
scroll to position [150, 0]
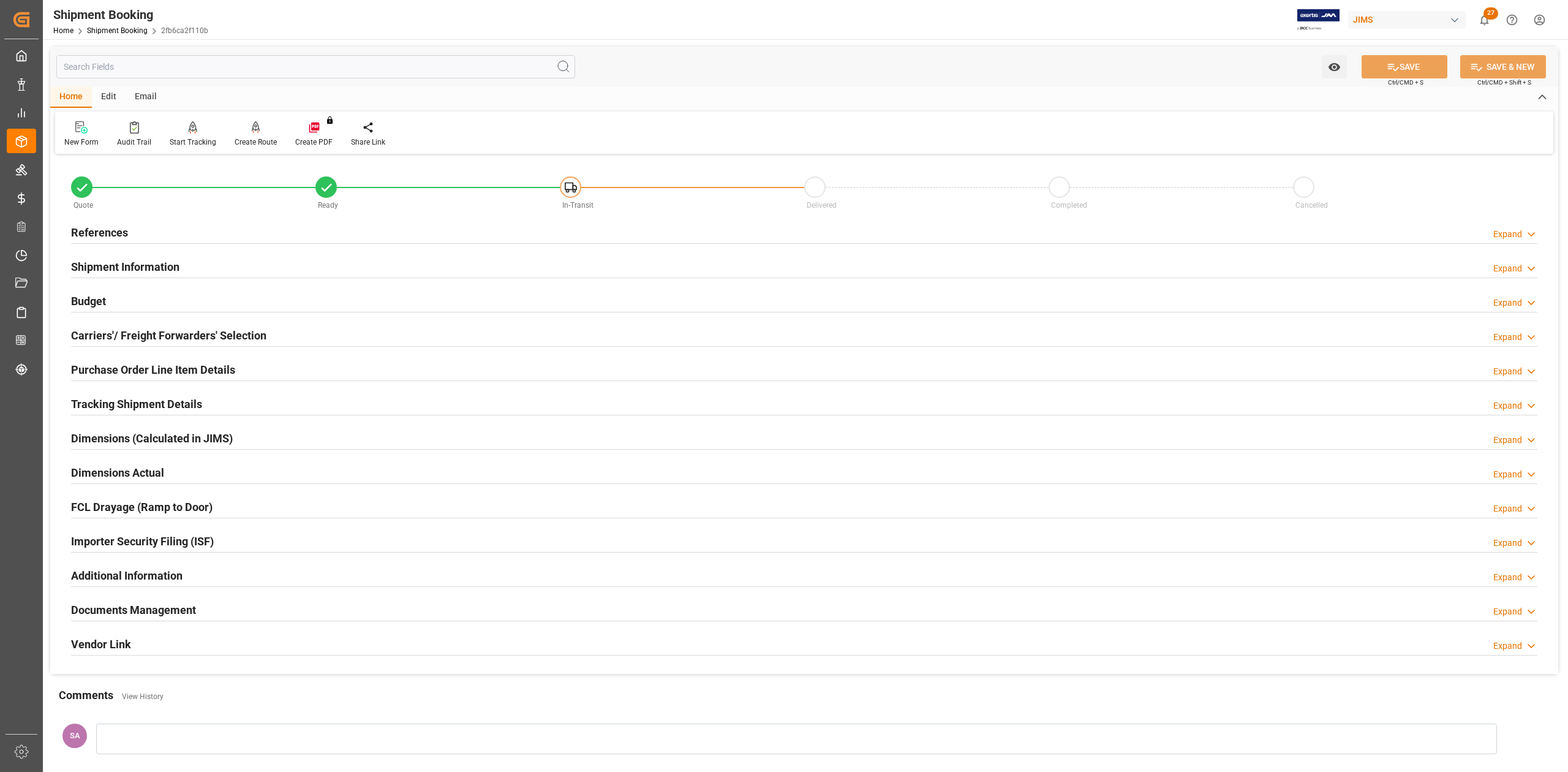
click at [181, 270] on div "Shipment Information Expand" at bounding box center [804, 266] width 1466 height 24
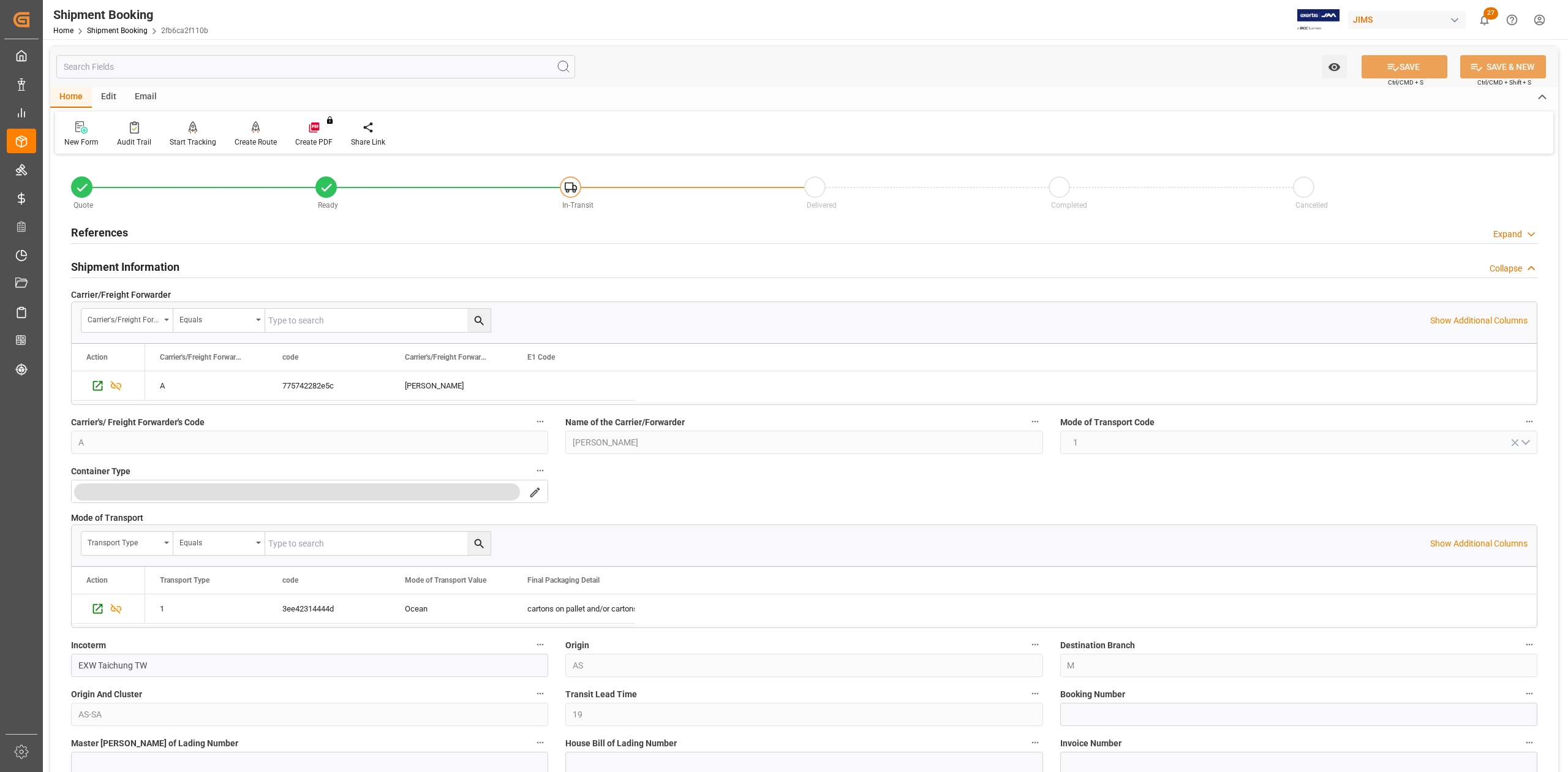
click at [127, 279] on div "Shipment Information Collapse" at bounding box center [804, 267] width 1484 height 35
click at [111, 235] on h2 "References" at bounding box center [100, 232] width 57 height 17
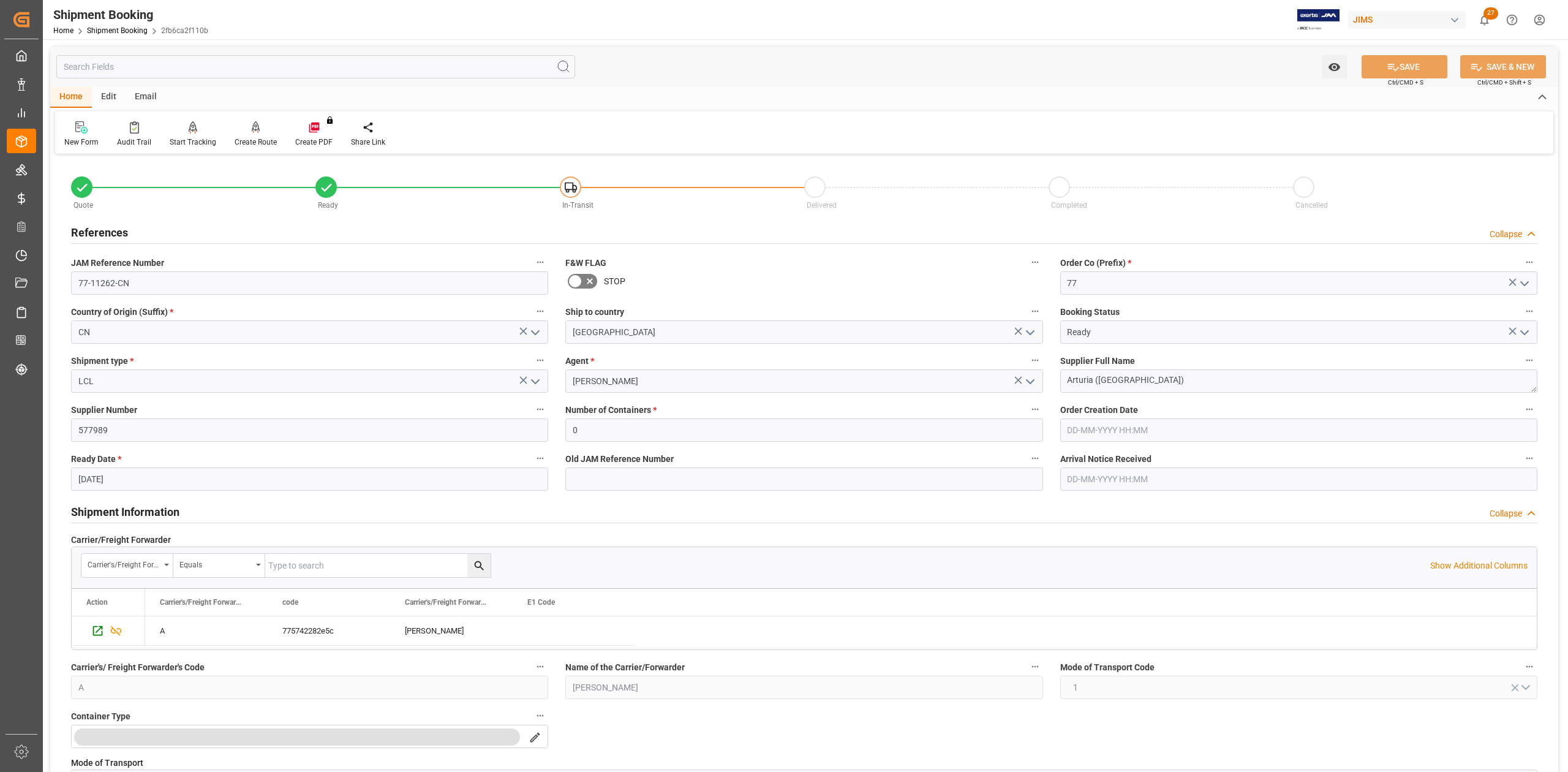
click at [138, 481] on input "[DATE]" at bounding box center [310, 479] width 477 height 24
type input "[DATE]"
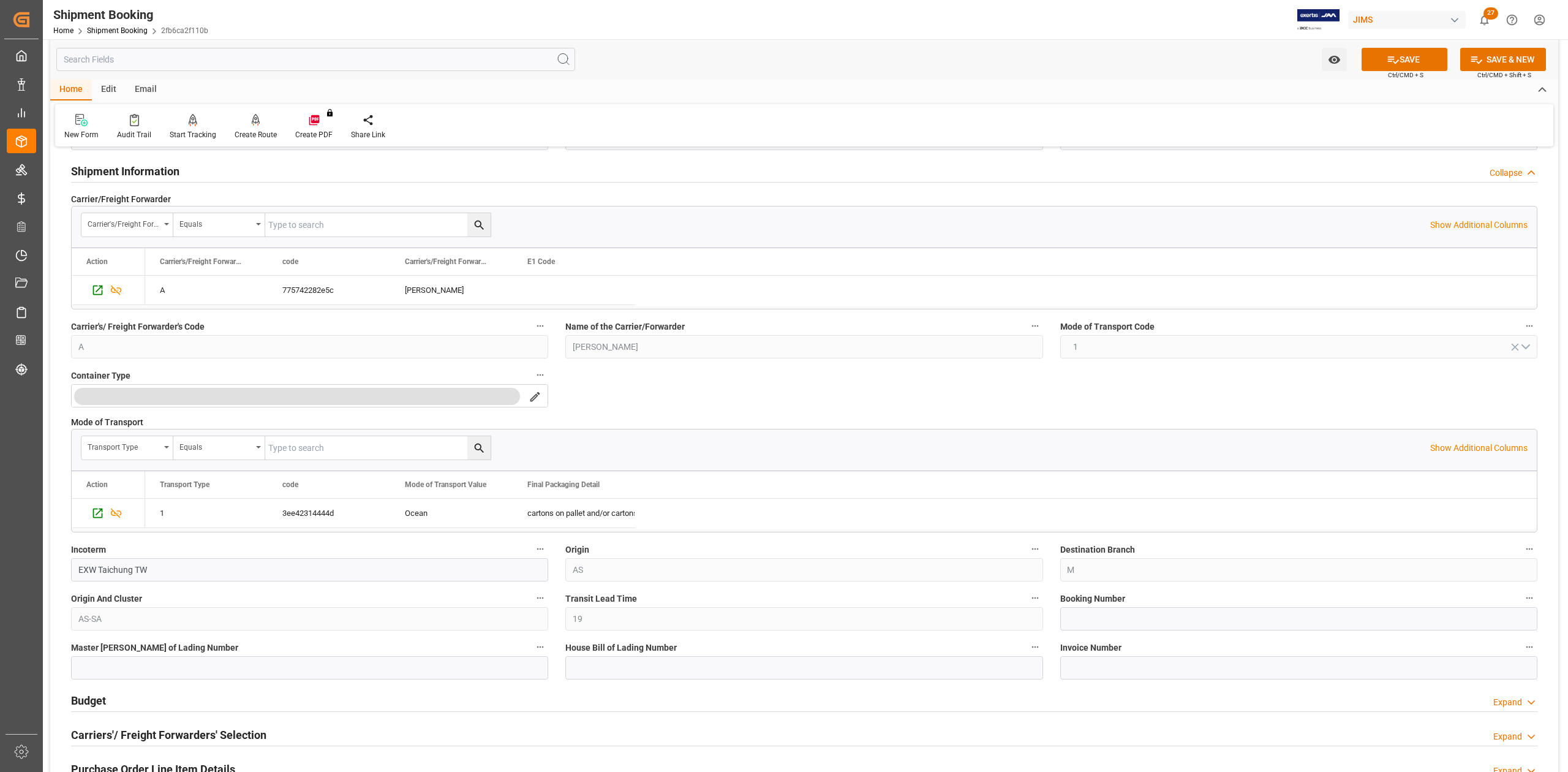
scroll to position [490, 0]
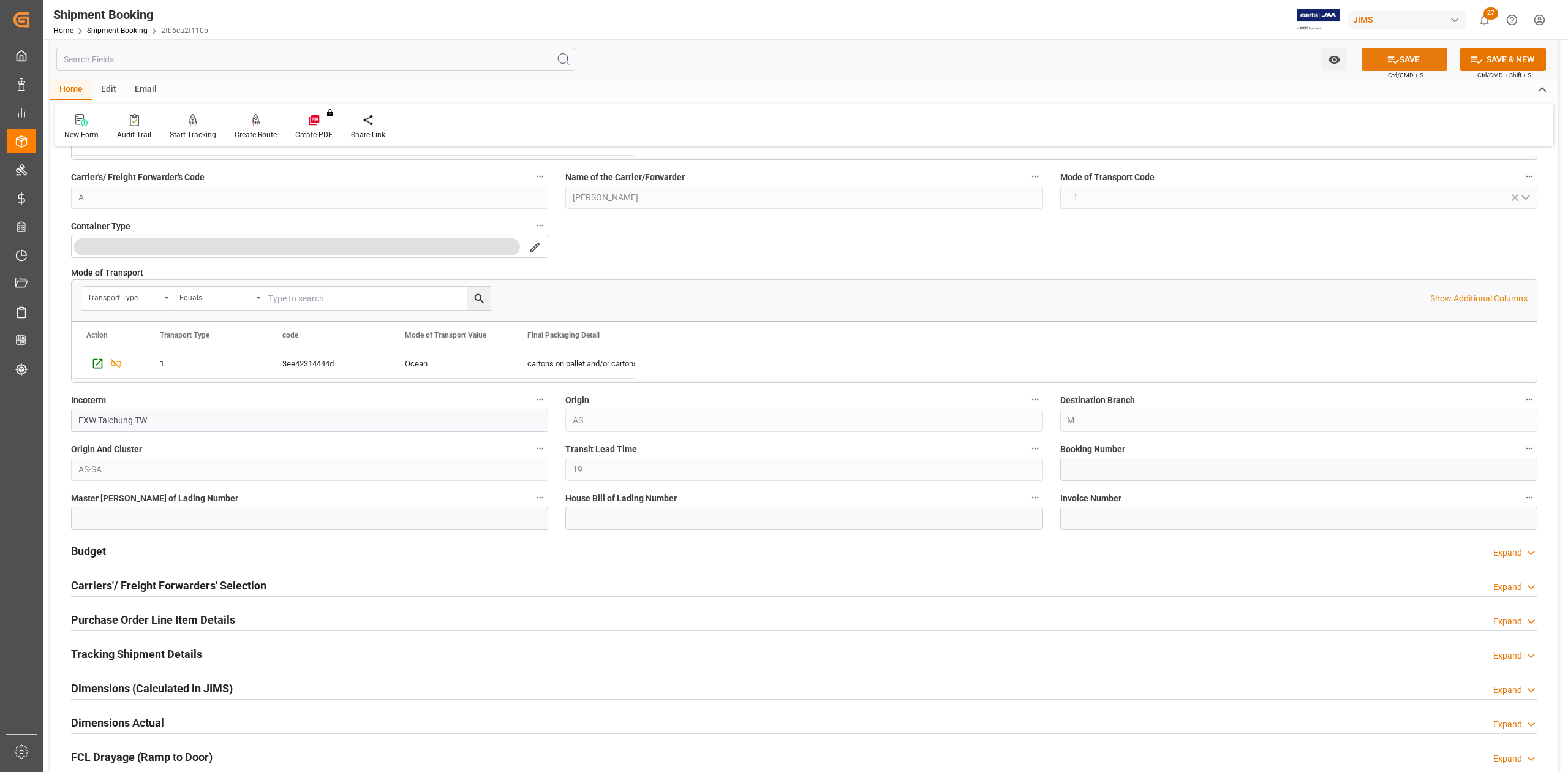
click at [1383, 54] on button "SAVE" at bounding box center [1405, 59] width 86 height 24
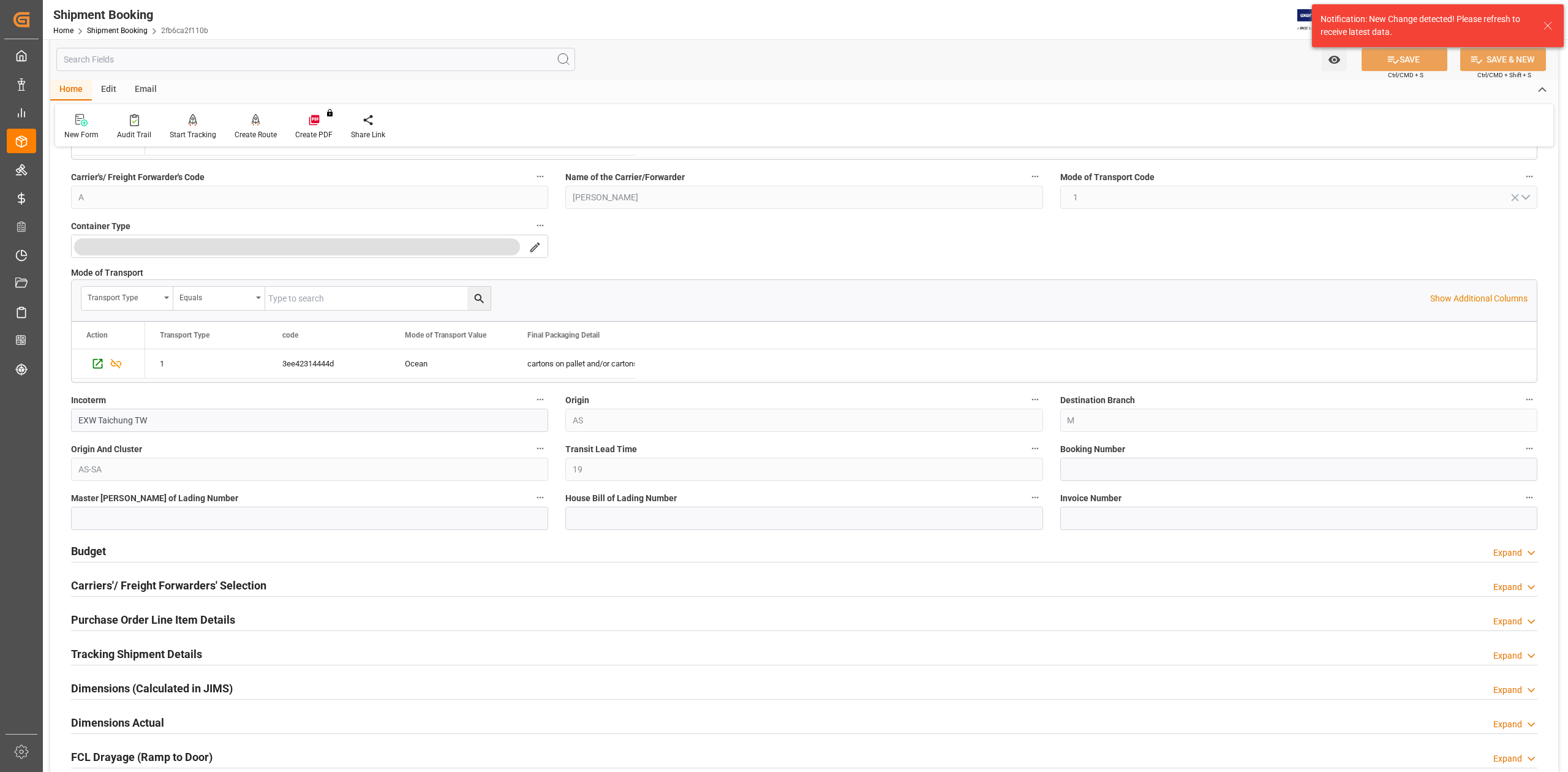
click at [169, 661] on h2 "Tracking Shipment Details" at bounding box center [137, 654] width 131 height 17
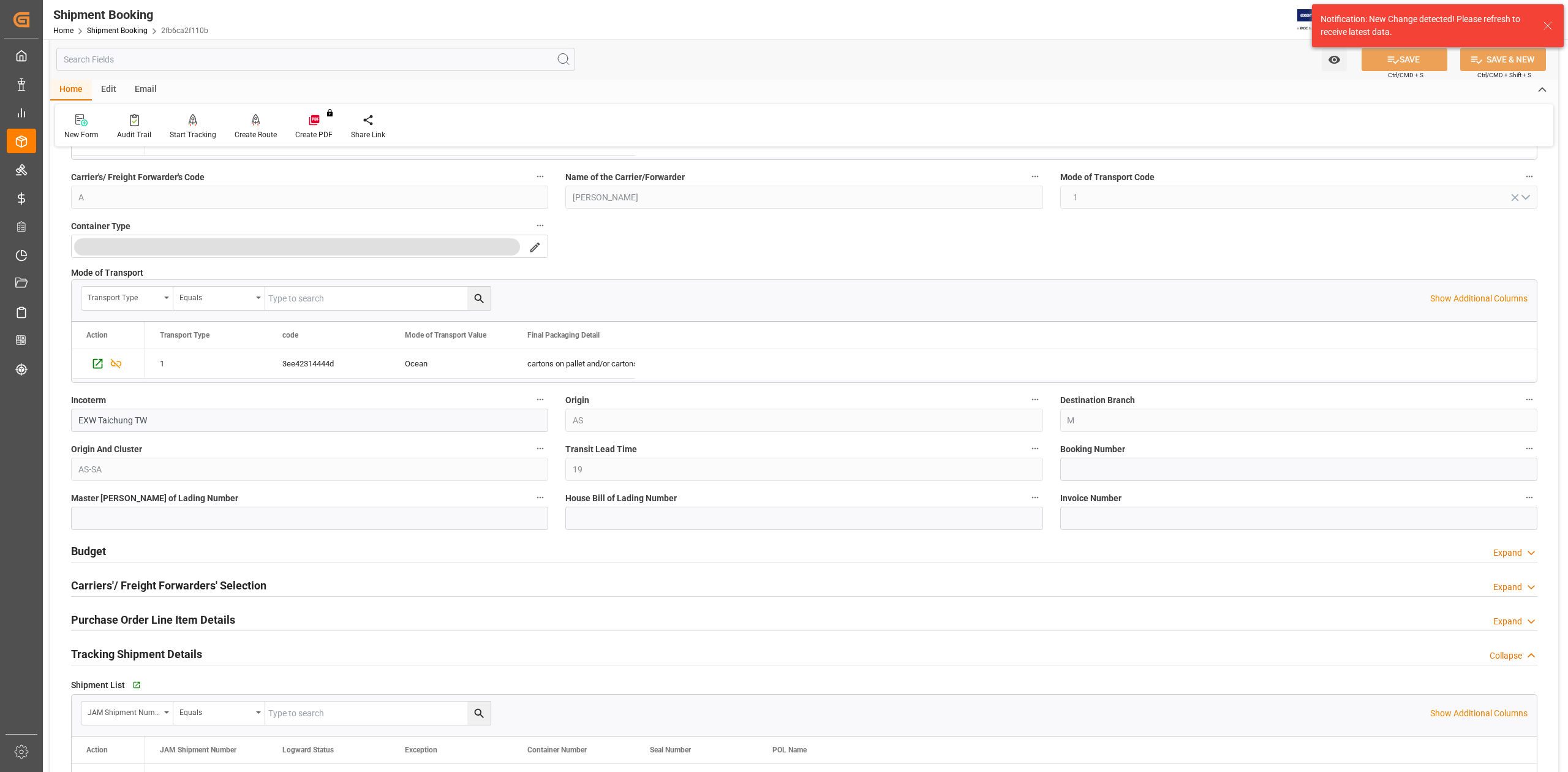
scroll to position [817, 0]
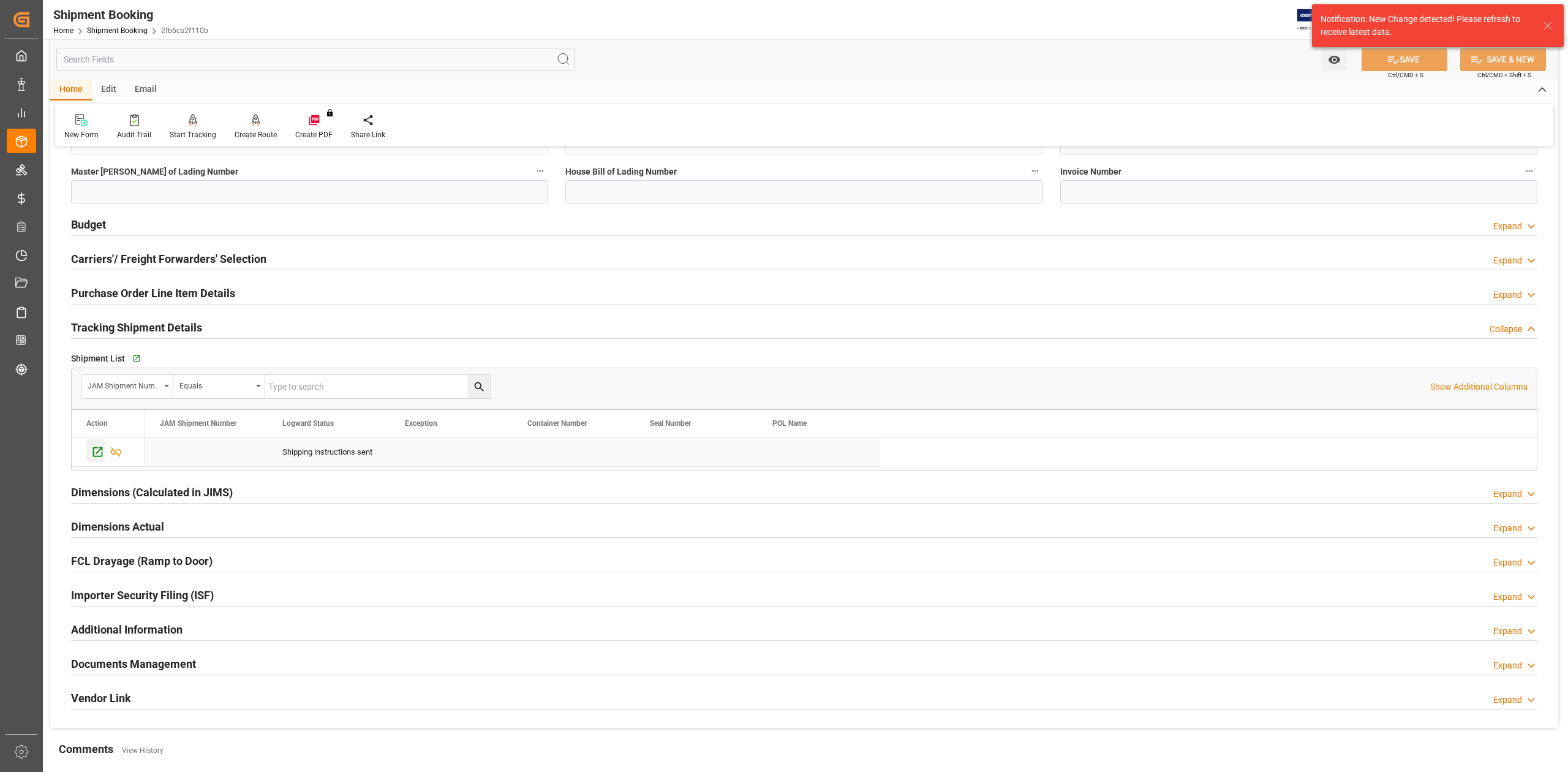
click at [102, 456] on icon "Press SPACE to select this row." at bounding box center [98, 452] width 10 height 10
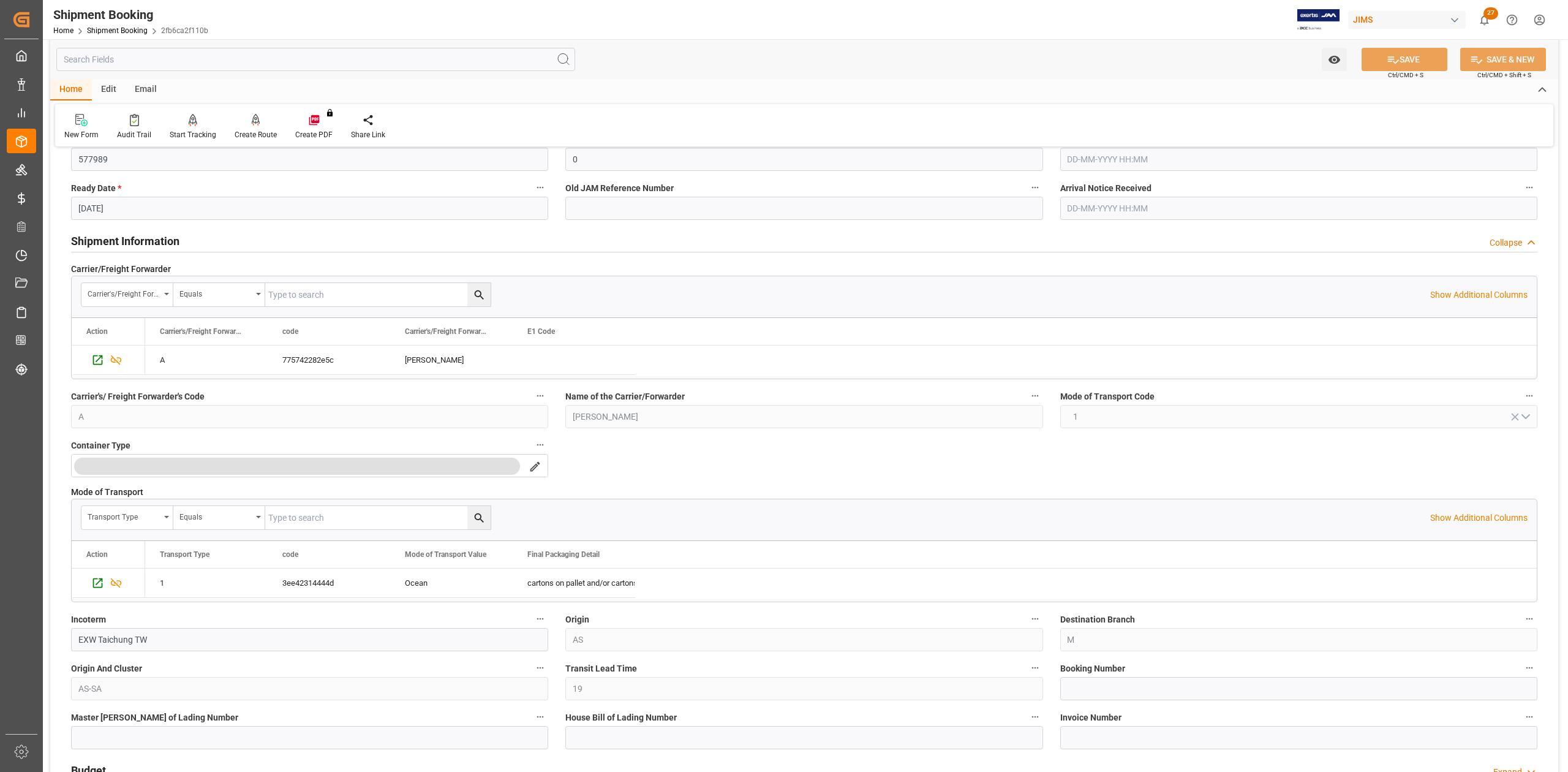
scroll to position [207, 0]
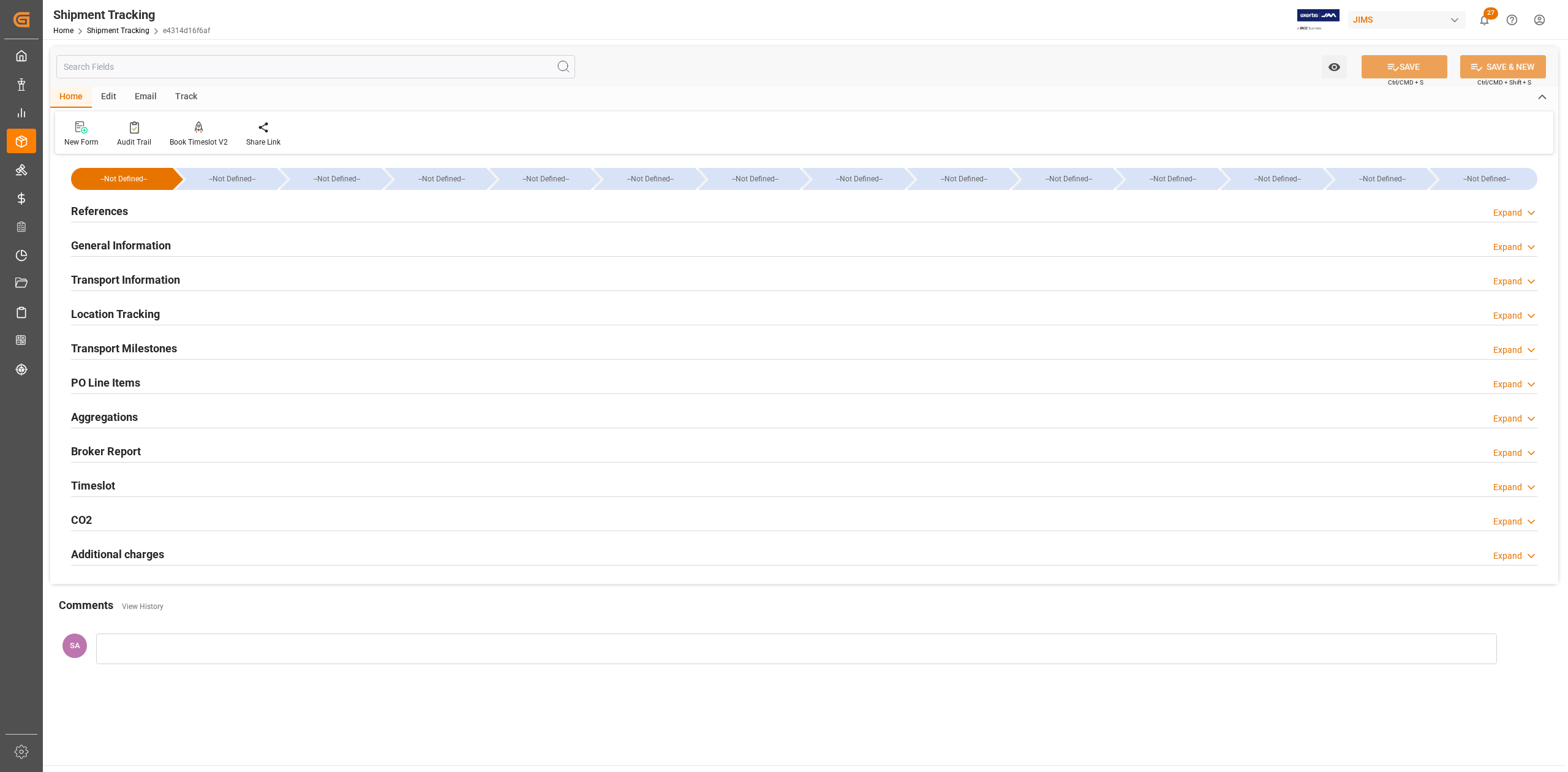
type input "[DATE]"
click at [103, 214] on h2 "References" at bounding box center [100, 211] width 57 height 17
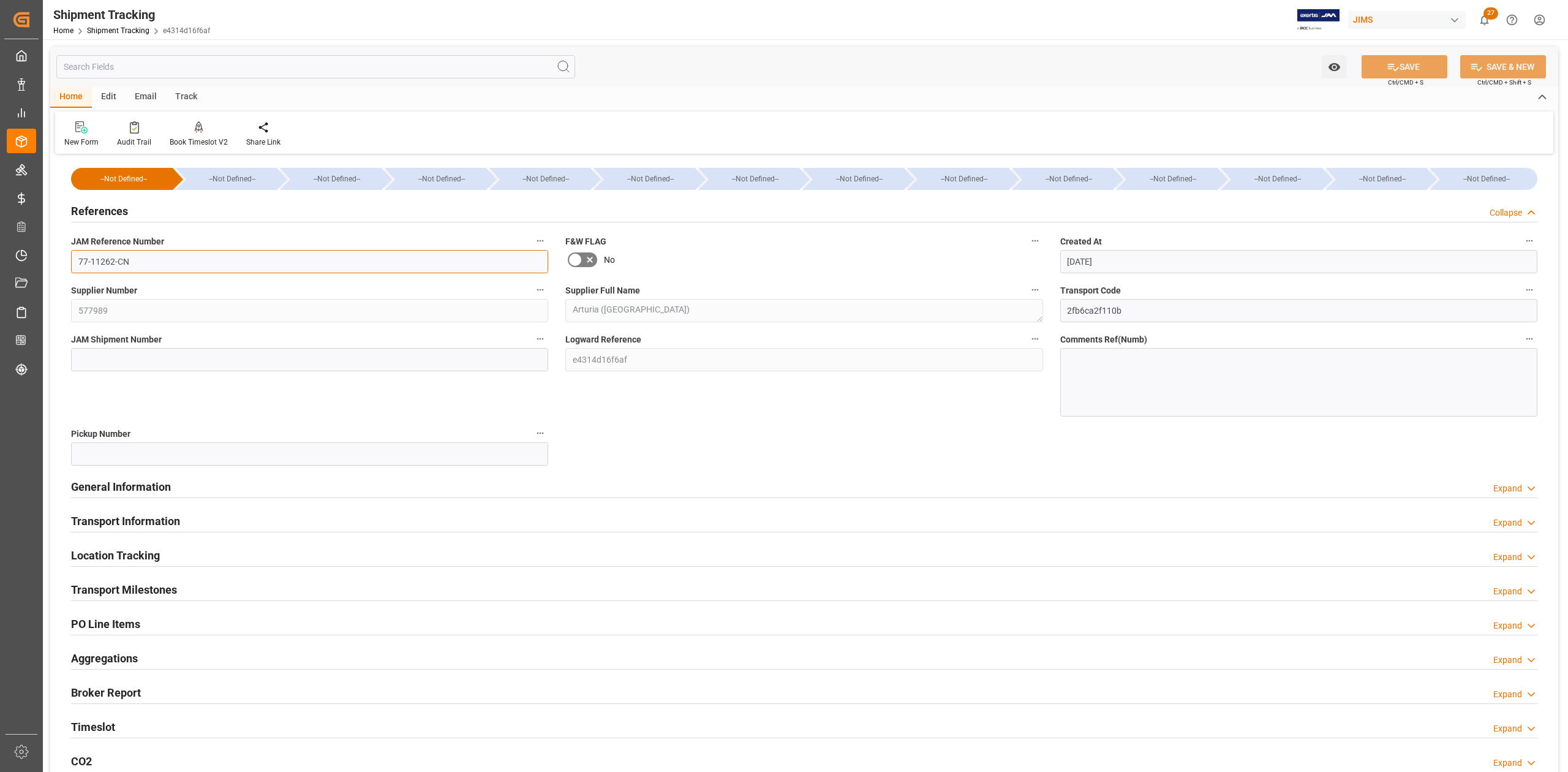
click at [167, 256] on input "77-11262-CN" at bounding box center [310, 261] width 477 height 24
